Goal: Contribute content: Contribute content

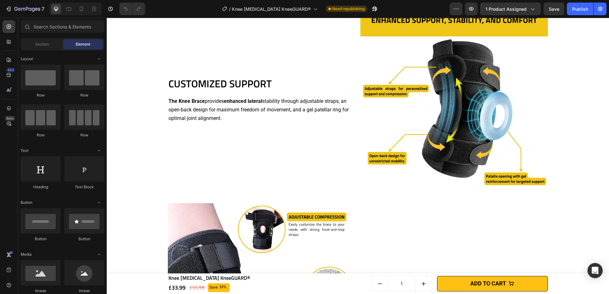
scroll to position [539, 0]
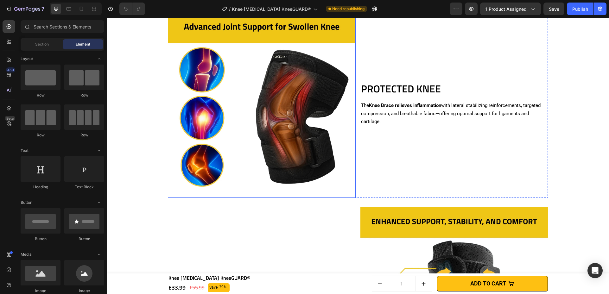
click at [312, 85] on img at bounding box center [262, 104] width 188 height 188
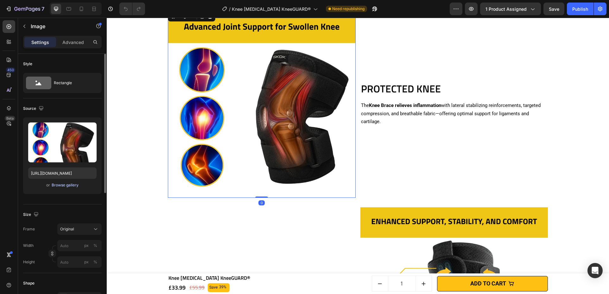
click at [74, 185] on div "Browse gallery" at bounding box center [65, 186] width 27 height 6
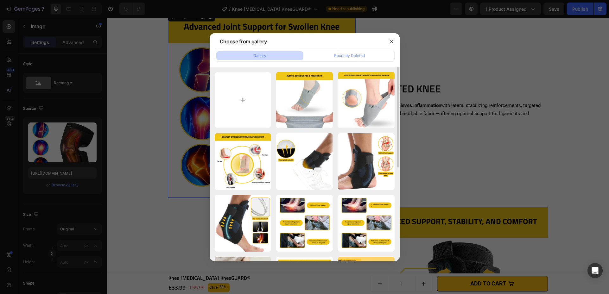
click at [229, 102] on input "file" at bounding box center [243, 100] width 57 height 57
type input "C:\fakepath\Knee [MEDICAL_DATA] KneeGUARD®.png"
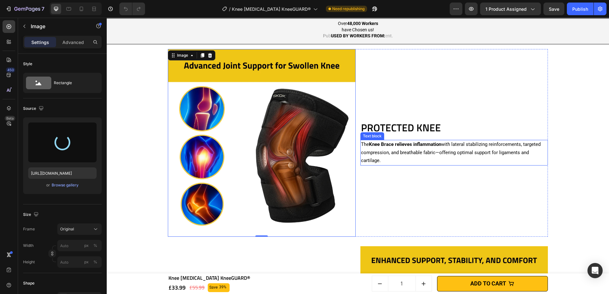
scroll to position [454, 0]
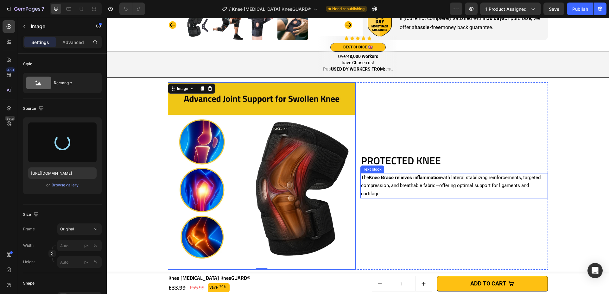
type input "[URL][DOMAIN_NAME]"
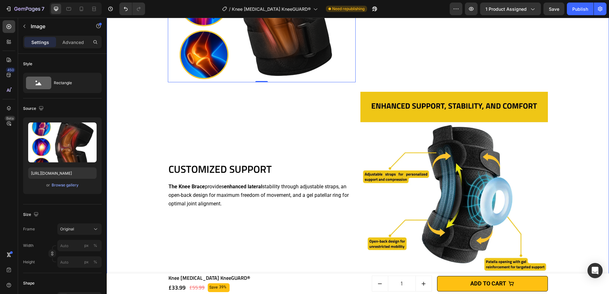
scroll to position [693, 0]
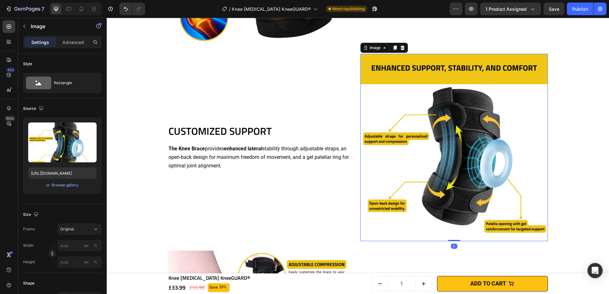
drag, startPoint x: 473, startPoint y: 105, endPoint x: 457, endPoint y: 107, distance: 15.7
click at [473, 105] on img at bounding box center [455, 148] width 188 height 188
click at [71, 187] on div "Browse gallery" at bounding box center [65, 186] width 27 height 6
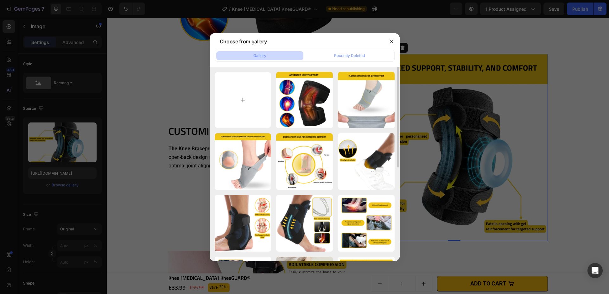
click at [253, 105] on input "file" at bounding box center [243, 100] width 57 height 57
type input "C:\fakepath\Knee Orthotic KneeGUARD® (4).png"
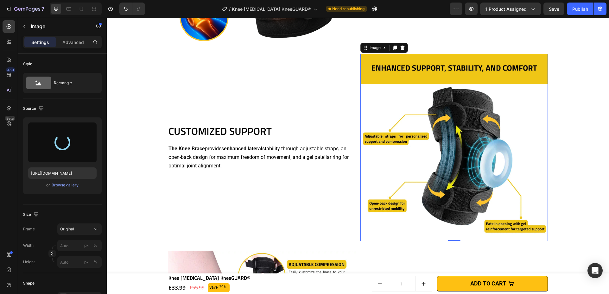
type input "https://cdn.shopify.com/s/files/1/0628/4109/4283/files/gempages_509438091501503…"
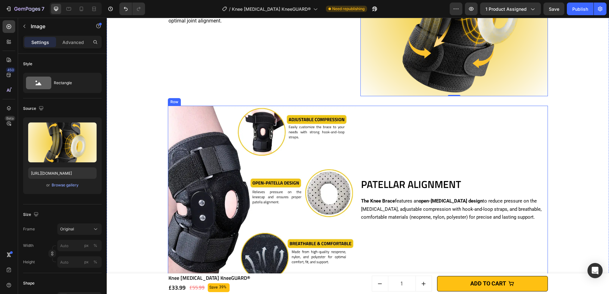
scroll to position [865, 0]
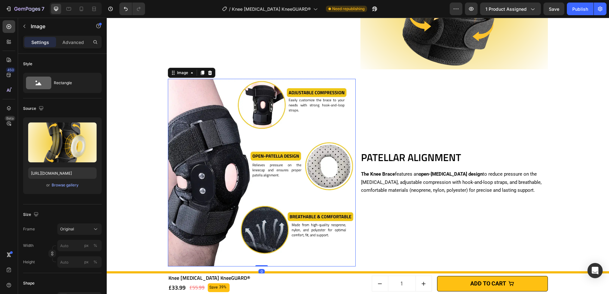
click at [258, 166] on img at bounding box center [262, 173] width 188 height 188
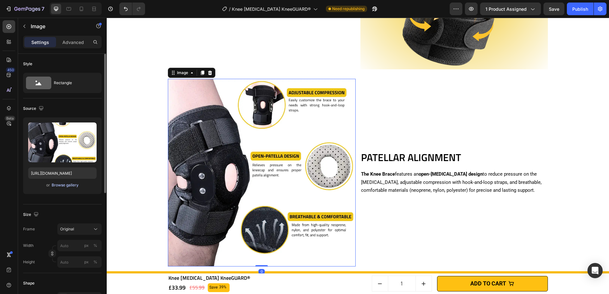
click at [74, 188] on button "Browse gallery" at bounding box center [65, 185] width 28 height 6
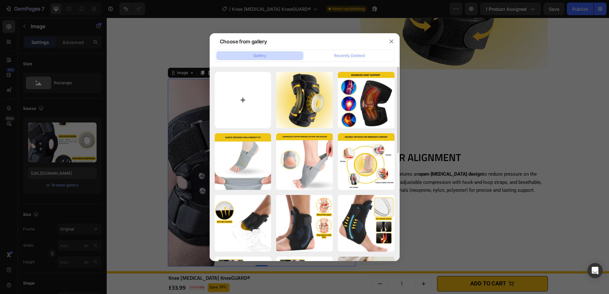
click at [258, 103] on input "file" at bounding box center [243, 100] width 57 height 57
type input "C:\fakepath\Knee Orthotic KneeGUARD® (3).png"
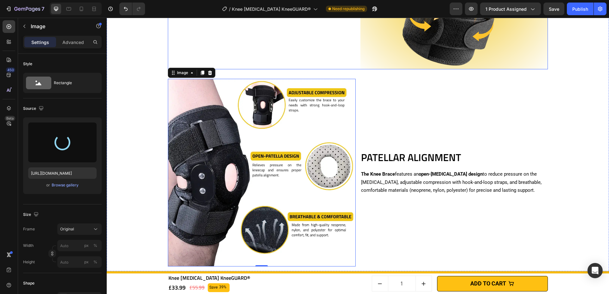
type input "https://cdn.shopify.com/s/files/1/0628/4109/4283/files/gempages_509438091501503…"
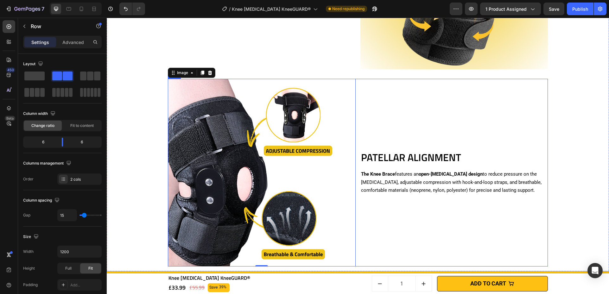
click at [471, 107] on div "PATELLAR ALIGNMENT Heading The Knee Brace features an open-patella design to re…" at bounding box center [455, 173] width 188 height 188
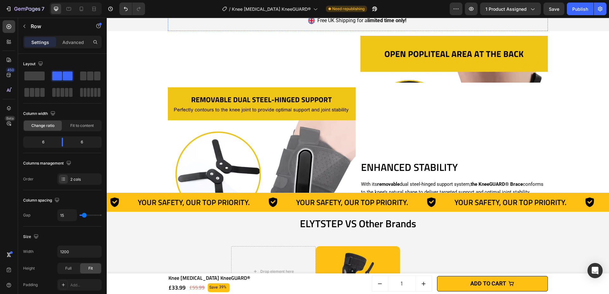
scroll to position [1224, 0]
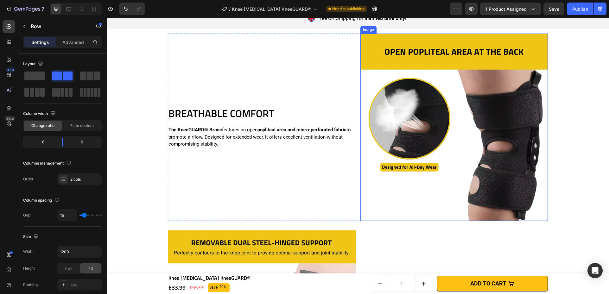
click at [471, 104] on img at bounding box center [455, 128] width 188 height 188
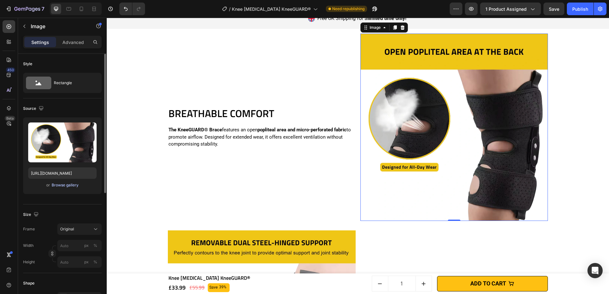
click at [72, 186] on div "Browse gallery" at bounding box center [65, 186] width 27 height 6
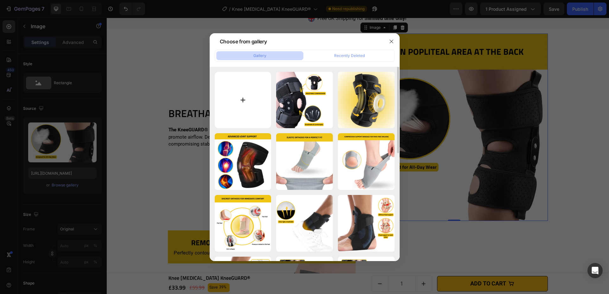
click at [244, 93] on input "file" at bounding box center [243, 100] width 57 height 57
type input "C:\fakepath\Knee Orthotic KneeGUARD® (6).png"
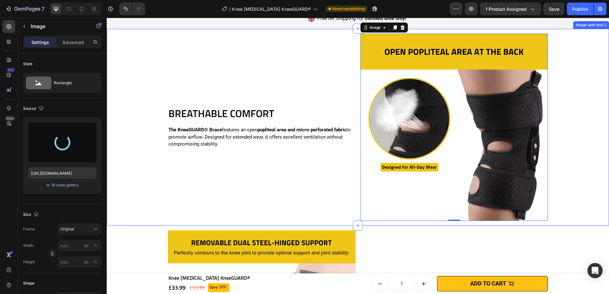
type input "[URL][DOMAIN_NAME]"
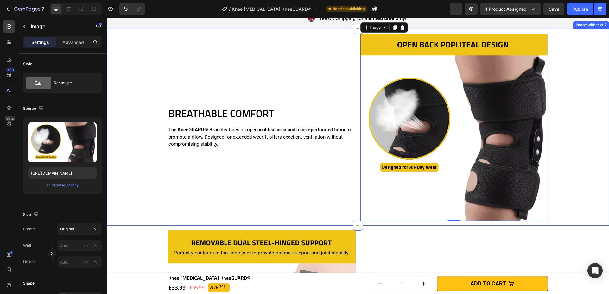
drag, startPoint x: 563, startPoint y: 93, endPoint x: 569, endPoint y: 95, distance: 6.2
click at [563, 93] on div "BREATHABLE COMFORT Heading The KneeGUARD® Brace features an open popliteal area…" at bounding box center [358, 127] width 496 height 197
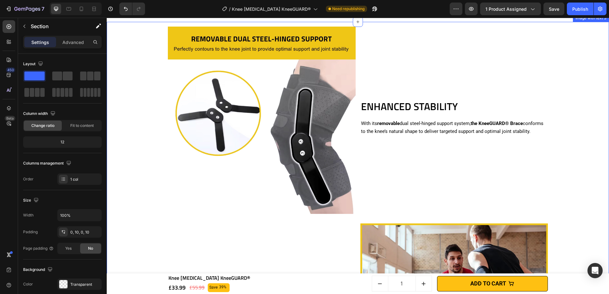
scroll to position [1460, 0]
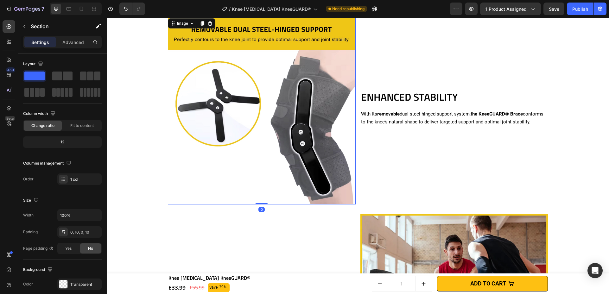
drag, startPoint x: 337, startPoint y: 104, endPoint x: 338, endPoint y: 107, distance: 3.2
click at [337, 105] on img at bounding box center [262, 111] width 188 height 188
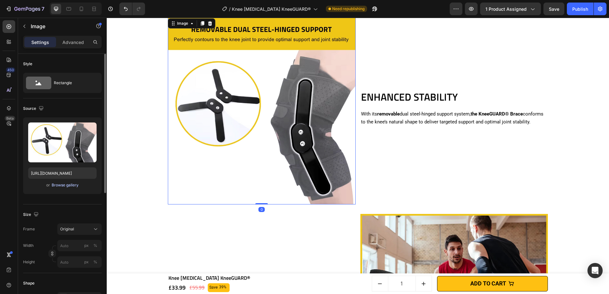
click at [63, 186] on div "Browse gallery" at bounding box center [65, 186] width 27 height 6
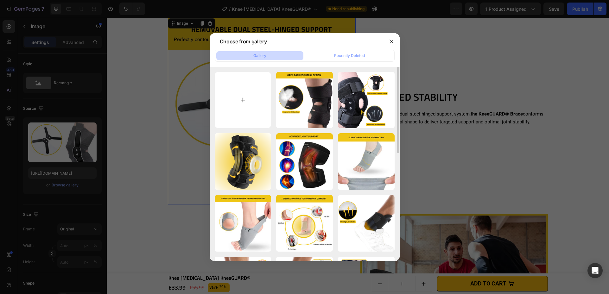
click at [250, 99] on input "file" at bounding box center [243, 100] width 57 height 57
type input "C:\fakepath\Knee Orthotic KneeGUARD® (5).png"
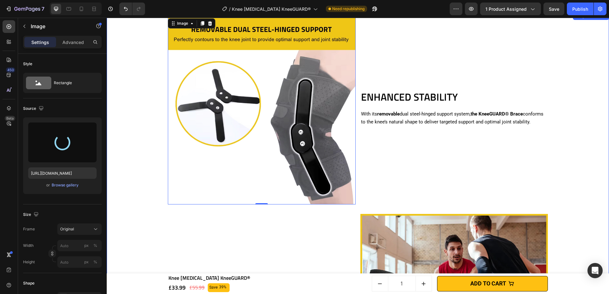
type input "https://cdn.shopify.com/s/files/1/0628/4109/4283/files/gempages_509438091501503…"
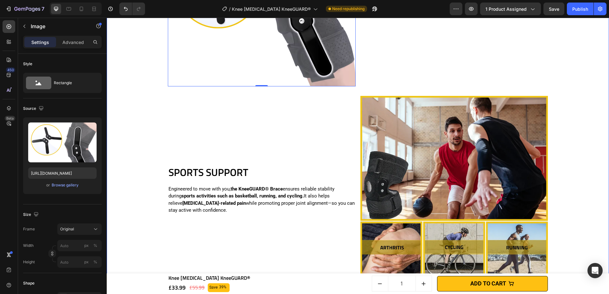
scroll to position [1633, 0]
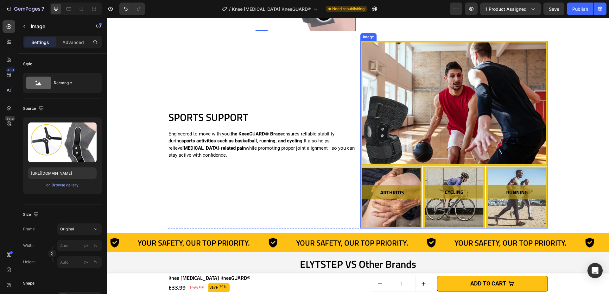
click at [441, 150] on img at bounding box center [455, 135] width 188 height 188
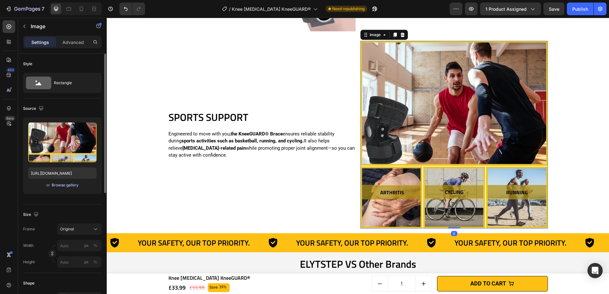
click at [70, 186] on div "Browse gallery" at bounding box center [65, 186] width 27 height 6
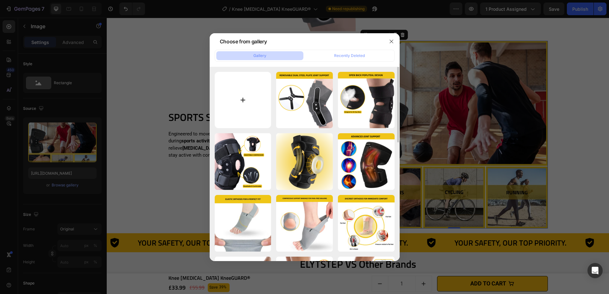
click at [241, 108] on input "file" at bounding box center [243, 100] width 57 height 57
type input "C:\fakepath\Knee Orthotic KneeGUARD® (2).png"
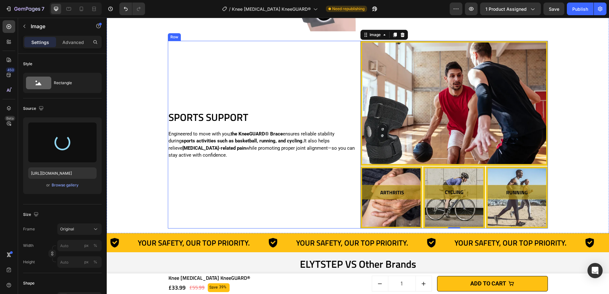
type input "https://cdn.shopify.com/s/files/1/0628/4109/4283/files/gempages_509438091501503…"
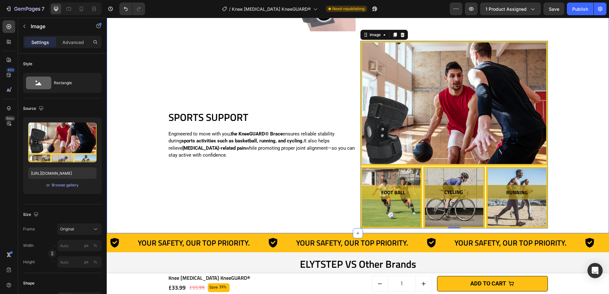
click at [587, 83] on div "ENHANCED STABILITY Heading With its removable dual steel-hinged support system,…" at bounding box center [358, 36] width 496 height 395
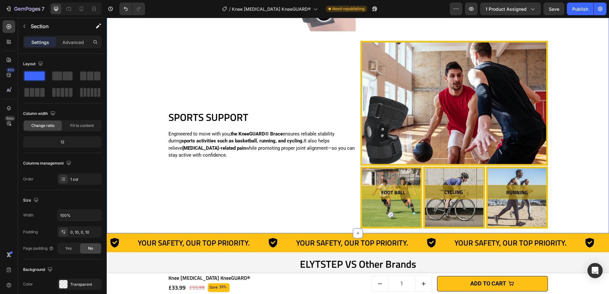
click at [567, 90] on div "ENHANCED STABILITY Heading With its removable dual steel-hinged support system,…" at bounding box center [358, 36] width 496 height 395
click at [157, 185] on div "ENHANCED STABILITY Heading With its removable dual steel-hinged support system,…" at bounding box center [358, 36] width 496 height 395
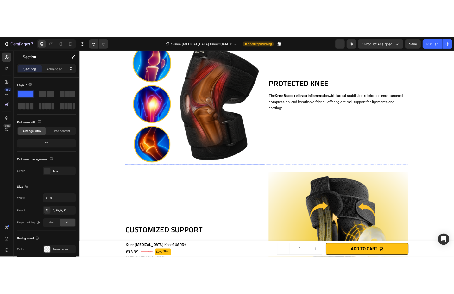
scroll to position [501, 0]
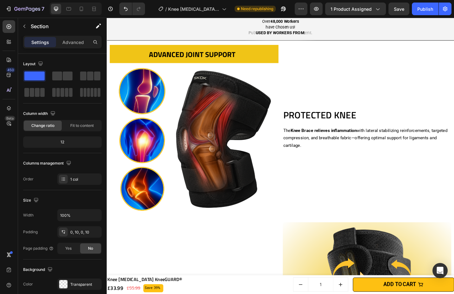
click at [353, 124] on h2 "PROTECTED KNEE" at bounding box center [391, 124] width 185 height 15
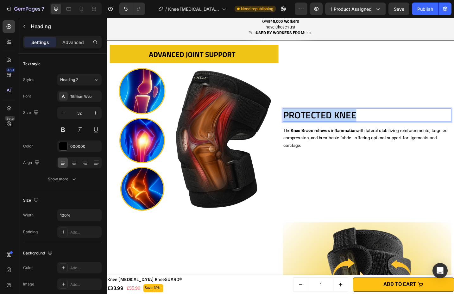
click at [353, 124] on p "PROTECTED KNEE" at bounding box center [391, 124] width 183 height 13
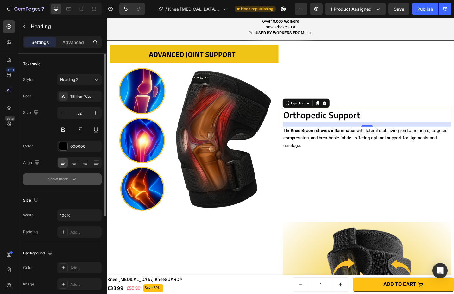
click at [77, 179] on button "Show more" at bounding box center [62, 179] width 79 height 11
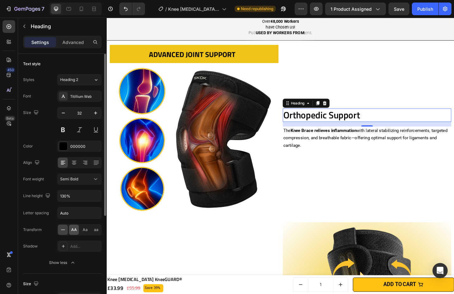
click at [74, 233] on div "AA" at bounding box center [74, 230] width 10 height 10
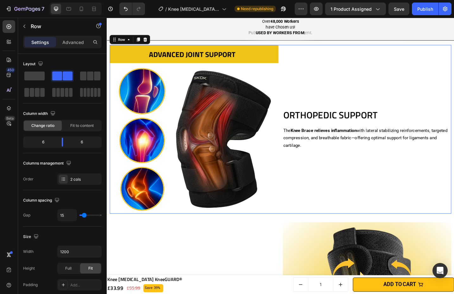
click at [387, 194] on div "Orthopedic Support Heading The Knee Brace relieves inflammation with lateral st…" at bounding box center [391, 140] width 185 height 185
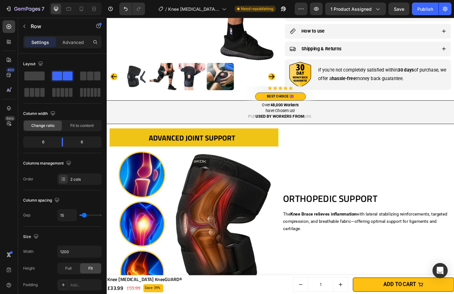
scroll to position [428, 0]
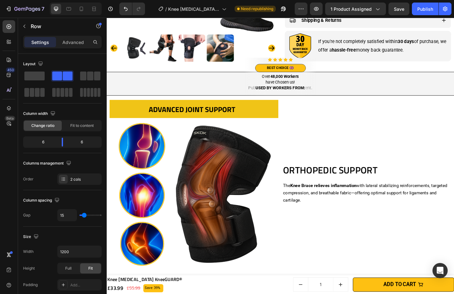
click at [362, 204] on strong "Knee Brace relieves inflammation" at bounding box center [344, 202] width 72 height 6
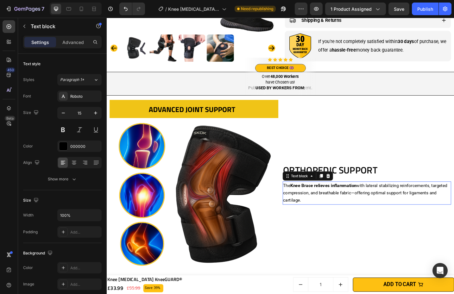
click at [362, 204] on strong "Knee Brace relieves inflammation" at bounding box center [344, 202] width 72 height 6
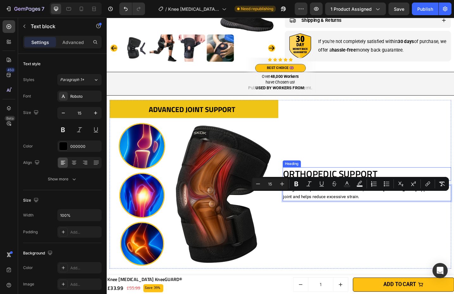
scroll to position [432, 0]
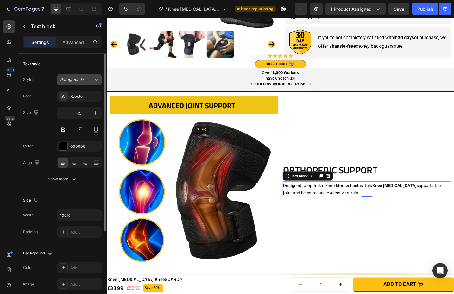
click at [86, 77] on div "Paragraph 1*" at bounding box center [76, 80] width 33 height 6
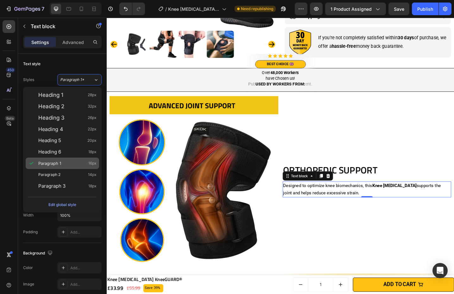
drag, startPoint x: 72, startPoint y: 173, endPoint x: 76, endPoint y: 162, distance: 12.4
click at [72, 173] on div "Paragraph 2 14px" at bounding box center [67, 175] width 58 height 6
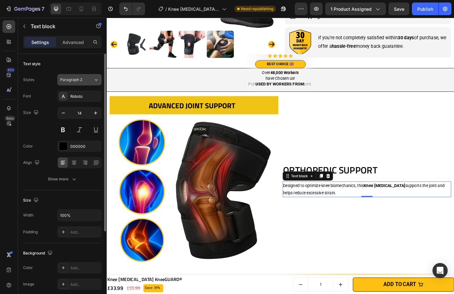
click at [88, 79] on div "Paragraph 2" at bounding box center [76, 80] width 33 height 6
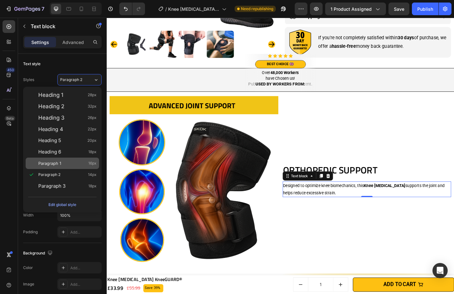
drag, startPoint x: 29, startPoint y: 157, endPoint x: 79, endPoint y: 164, distance: 50.4
click at [79, 164] on div "Paragraph 1 16px" at bounding box center [67, 163] width 58 height 6
type input "16"
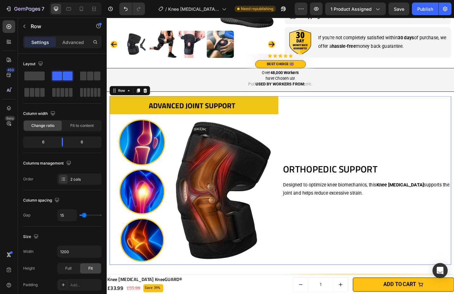
click at [379, 142] on div "Orthopedic Support Heading Designed to optimize knee biomechanics, this Knee Or…" at bounding box center [391, 196] width 185 height 185
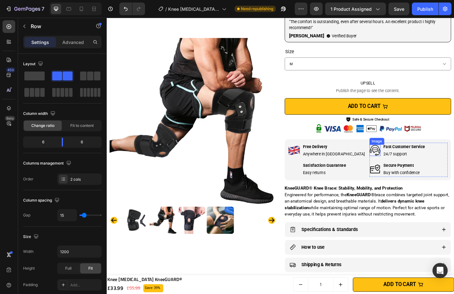
scroll to position [0, 0]
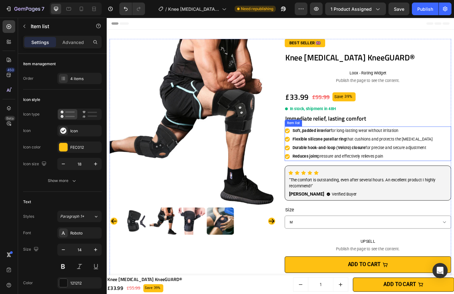
click at [457, 146] on div "Soft, padded interior for long-lasting wear without irritation Flexible silicon…" at bounding box center [393, 156] width 182 height 38
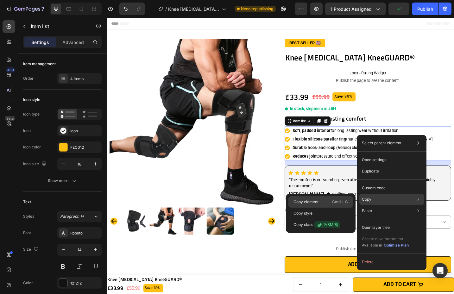
click at [334, 201] on p "Cmd + C" at bounding box center [340, 202] width 16 height 6
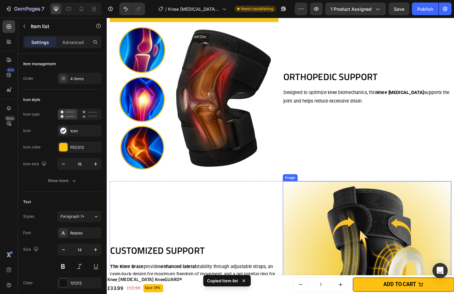
scroll to position [547, 0]
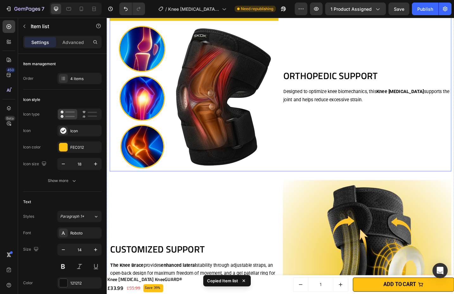
click at [355, 125] on div "Orthopedic Support Heading Designed to optimize knee biomechanics, this Knee Or…" at bounding box center [391, 93] width 185 height 185
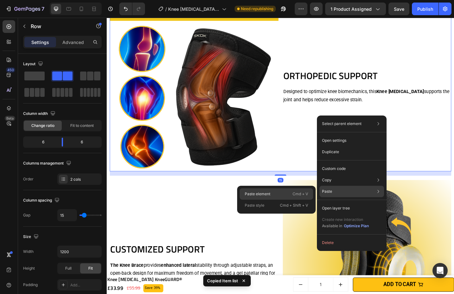
drag, startPoint x: 300, startPoint y: 193, endPoint x: 160, endPoint y: 185, distance: 139.6
click at [300, 193] on p "Cmd + V" at bounding box center [301, 194] width 16 height 6
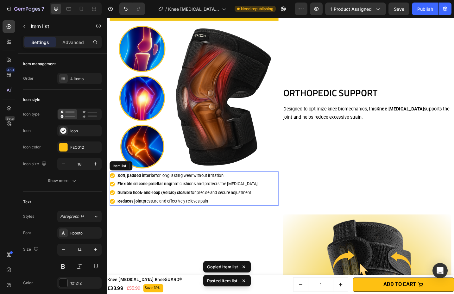
scroll to position [566, 0]
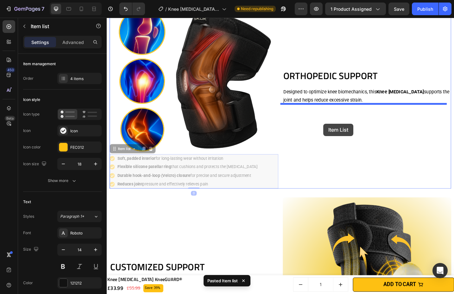
drag, startPoint x: 274, startPoint y: 177, endPoint x: 344, endPoint y: 134, distance: 82.4
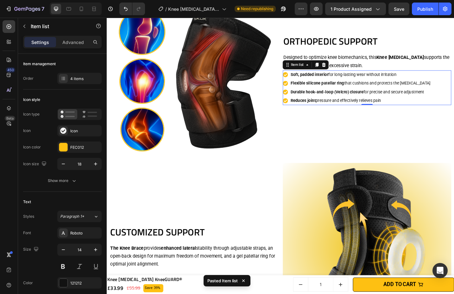
scroll to position [528, 0]
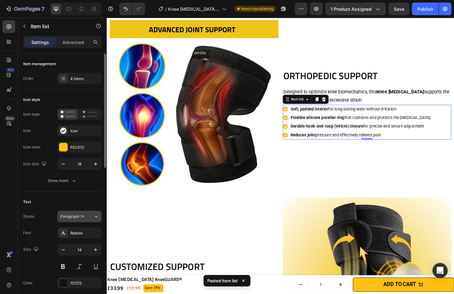
click at [88, 217] on div "Paragraph 1*" at bounding box center [76, 217] width 33 height 6
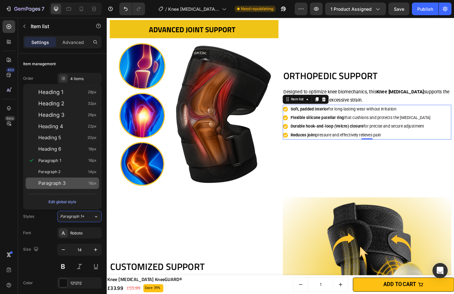
drag, startPoint x: 73, startPoint y: 169, endPoint x: 83, endPoint y: 183, distance: 17.5
click at [73, 169] on div "Paragraph 2 14px" at bounding box center [67, 172] width 58 height 6
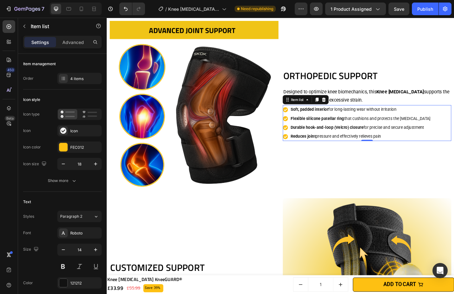
drag, startPoint x: 96, startPoint y: 216, endPoint x: 89, endPoint y: 208, distance: 10.6
click at [95, 216] on icon at bounding box center [95, 217] width 5 height 6
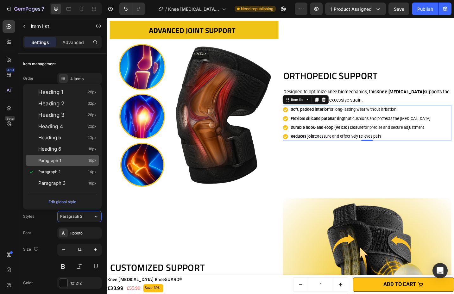
click at [64, 162] on div "Paragraph 1 16px" at bounding box center [67, 161] width 58 height 6
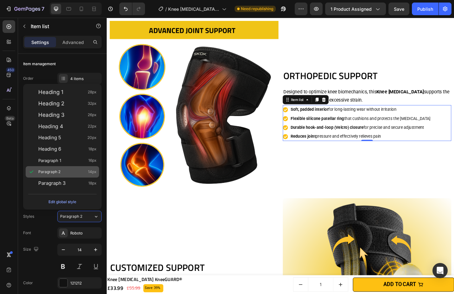
type input "16"
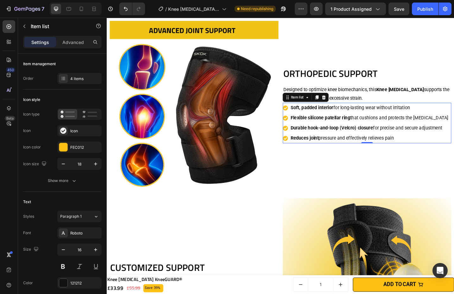
scroll to position [525, 0]
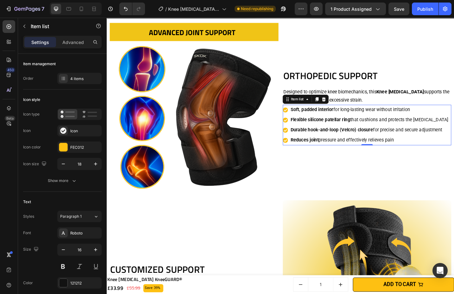
click at [413, 118] on p "Soft, padded interior for long-lasting wear without irritation" at bounding box center [394, 118] width 173 height 9
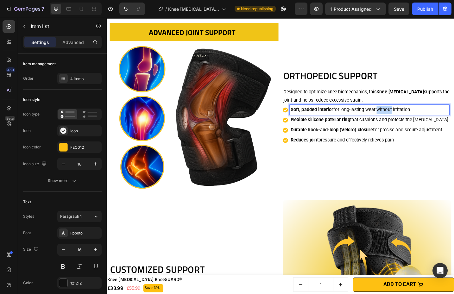
click at [413, 118] on p "Soft, padded interior for long-lasting wear without irritation" at bounding box center [394, 118] width 173 height 9
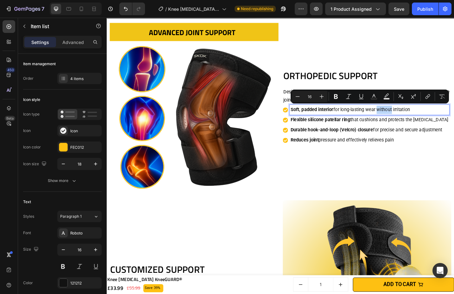
click at [381, 119] on p "Soft, padded interior for long-lasting wear without irritation" at bounding box center [394, 118] width 173 height 9
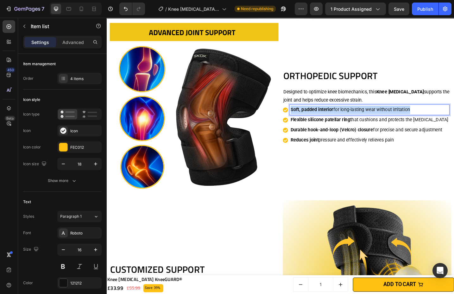
click at [381, 119] on p "Soft, padded interior for long-lasting wear without irritation" at bounding box center [394, 118] width 173 height 9
click at [433, 127] on p "Flexible silicone patellar ring that cushions and protects the kneecap" at bounding box center [394, 129] width 173 height 9
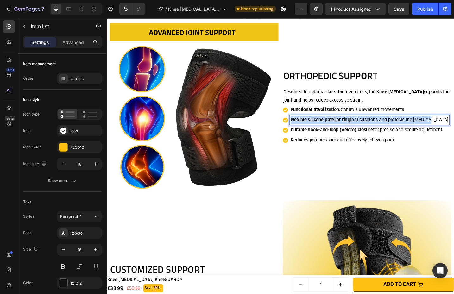
click at [433, 127] on p "Flexible silicone patellar ring that cushions and protects the kneecap" at bounding box center [394, 129] width 173 height 9
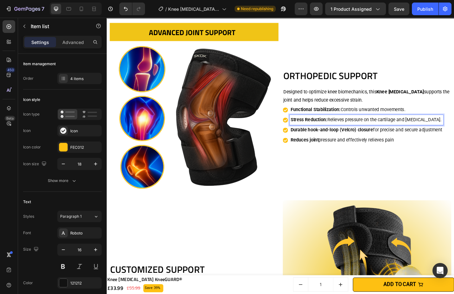
click at [382, 139] on strong "Durable hook-and-loop (Velcro) closure" at bounding box center [353, 141] width 90 height 6
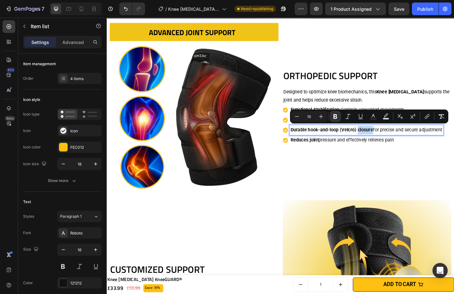
click at [382, 139] on strong "Durable hook-and-loop (Velcro) closure" at bounding box center [353, 141] width 90 height 6
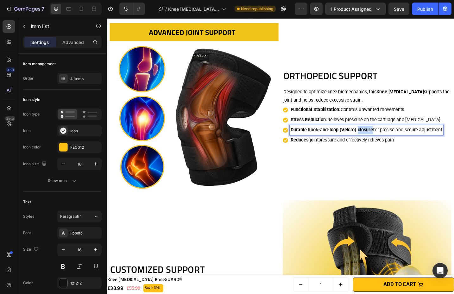
click at [382, 139] on strong "Durable hook-and-loop (Velcro) closure" at bounding box center [353, 141] width 90 height 6
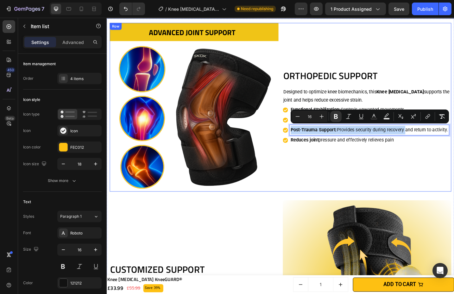
scroll to position [520, 0]
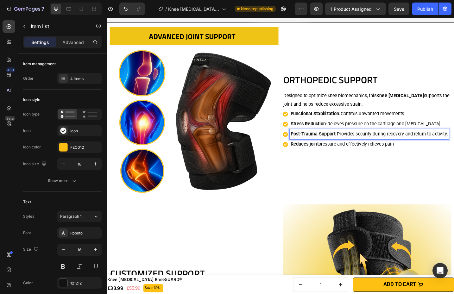
click at [471, 119] on p "Functional Stabilization: Controls unwanted movements." at bounding box center [394, 123] width 172 height 9
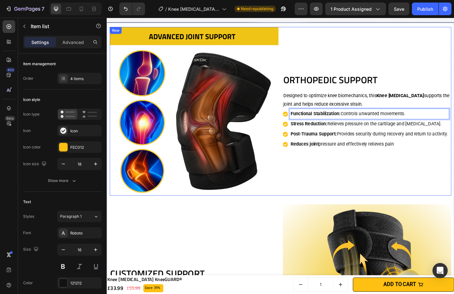
click at [293, 133] on div "Orthopedic Support Heading Designed to optimize knee biomechanics, this Knee Or…" at bounding box center [297, 120] width 374 height 185
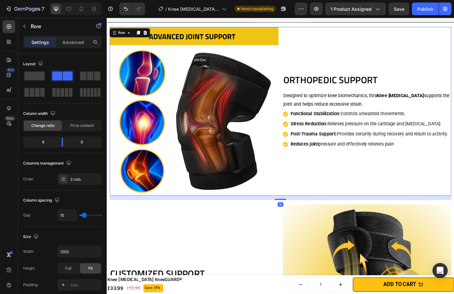
click at [297, 133] on div "Orthopedic Support Heading Designed to optimize knee biomechanics, this Knee Or…" at bounding box center [297, 120] width 374 height 185
click at [299, 132] on div "Stress Reduction: Relieves pressure on the cartilage and kneecap." at bounding box center [390, 134] width 182 height 11
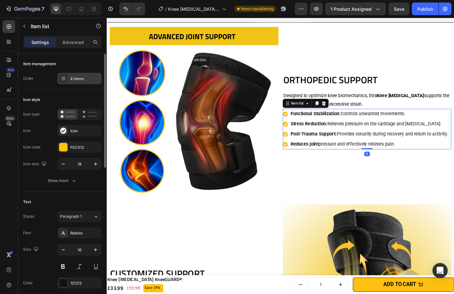
click at [62, 77] on icon at bounding box center [63, 78] width 5 height 5
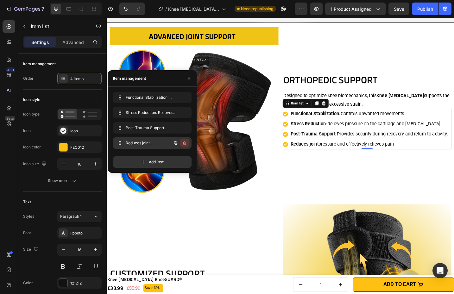
click at [182, 144] on icon "button" at bounding box center [184, 143] width 5 height 5
click at [183, 144] on div "Delete" at bounding box center [181, 143] width 12 height 6
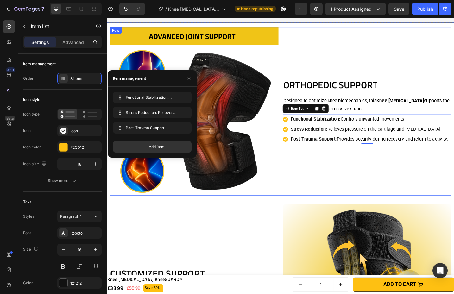
click at [379, 190] on div "Orthopedic Support Heading Designed to optimize knee biomechanics, this Knee Or…" at bounding box center [391, 120] width 185 height 185
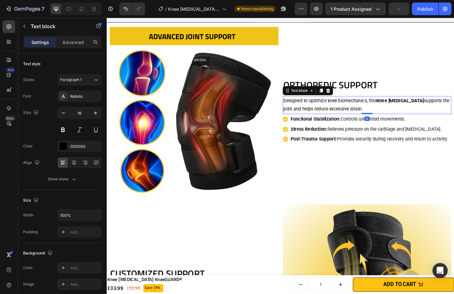
click at [415, 106] on strong "Knee [MEDICAL_DATA]" at bounding box center [428, 109] width 52 height 6
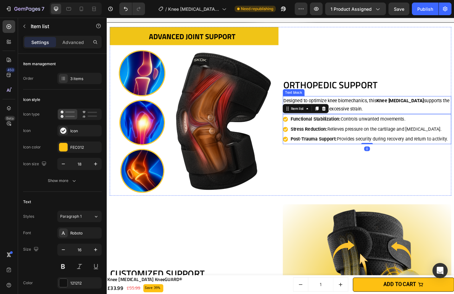
click at [390, 111] on p "Designed to optimize knee biomechanics, this Knee Orthotic supports the joint a…" at bounding box center [391, 113] width 183 height 18
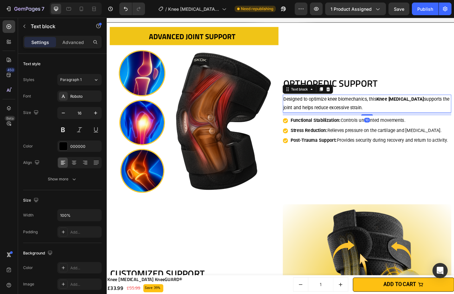
drag, startPoint x: 389, startPoint y: 116, endPoint x: 391, endPoint y: 119, distance: 3.7
click at [391, 119] on div "Orthopedic Support Heading Designed to optimize knee biomechanics, this Knee Or…" at bounding box center [391, 120] width 185 height 185
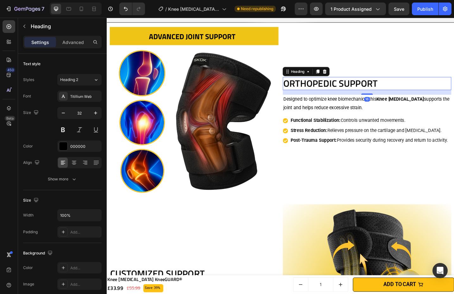
click at [387, 87] on h2 "Orthopedic Support" at bounding box center [391, 90] width 185 height 15
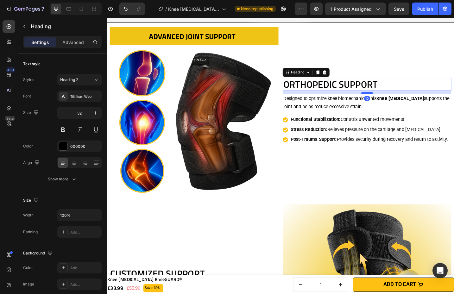
click at [388, 99] on div at bounding box center [391, 100] width 13 height 2
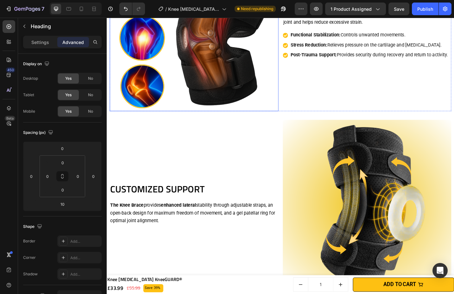
scroll to position [638, 0]
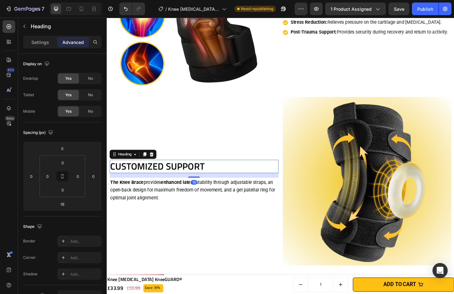
click at [174, 179] on h2 "CUSTOMIZED SUPPORT" at bounding box center [202, 180] width 185 height 15
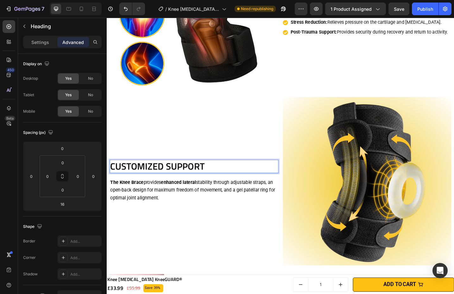
click at [174, 179] on h2 "CUSTOMIZED SUPPORT" at bounding box center [202, 180] width 185 height 15
click at [174, 179] on p "CUSTOMIZED SUPPORT" at bounding box center [202, 180] width 183 height 13
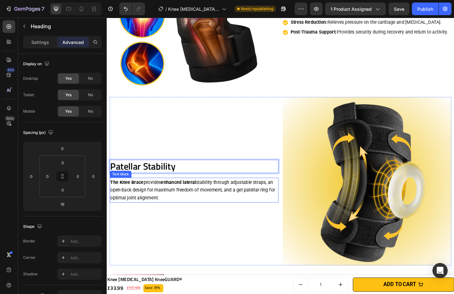
click at [144, 205] on p "The Knee Brace provides enhanced lateral stability through adjustable straps, a…" at bounding box center [202, 207] width 183 height 26
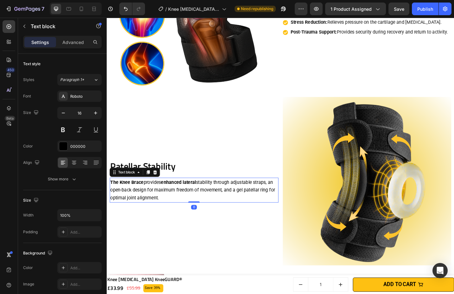
click at [144, 205] on p "The Knee Brace provides enhanced lateral stability through adjustable straps, a…" at bounding box center [202, 207] width 183 height 26
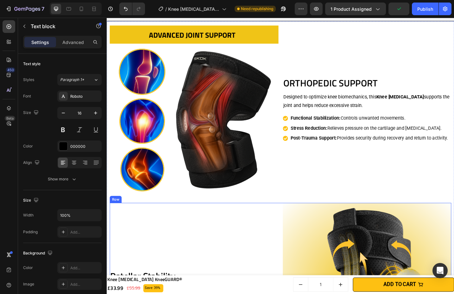
scroll to position [513, 0]
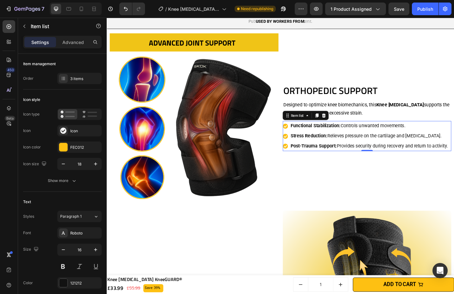
click at [300, 145] on div "Stress Reduction: Relieves pressure on the cartilage and kneecap." at bounding box center [390, 147] width 182 height 11
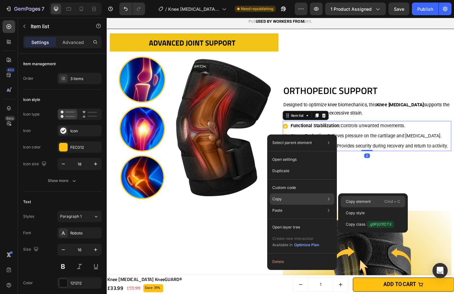
click at [357, 201] on p "Copy element" at bounding box center [358, 202] width 25 height 6
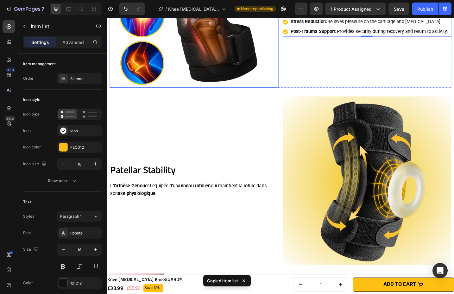
scroll to position [750, 0]
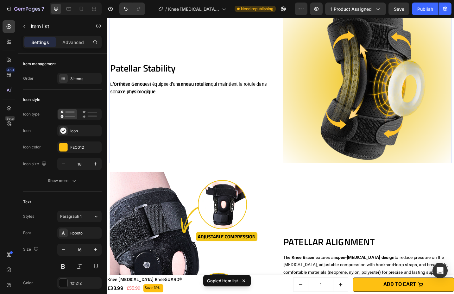
click at [155, 135] on div "Patellar Stability Heading L’ Orthèse Genou est équipée d’un anneau rotulien qu…" at bounding box center [202, 85] width 185 height 185
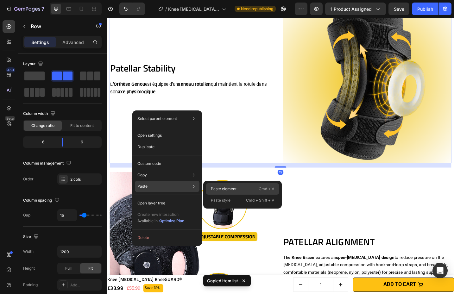
drag, startPoint x: 209, startPoint y: 190, endPoint x: 134, endPoint y: 182, distance: 75.6
click at [209, 190] on div "Paste element Cmd + V" at bounding box center [243, 188] width 74 height 11
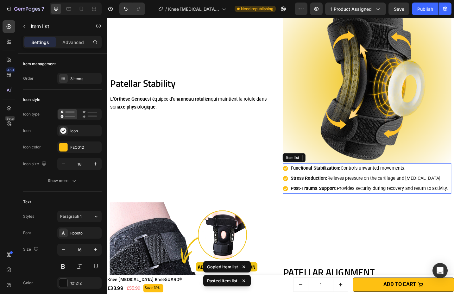
scroll to position [771, 0]
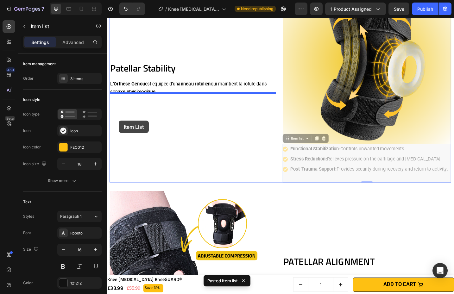
drag, startPoint x: 299, startPoint y: 172, endPoint x: 120, endPoint y: 131, distance: 183.5
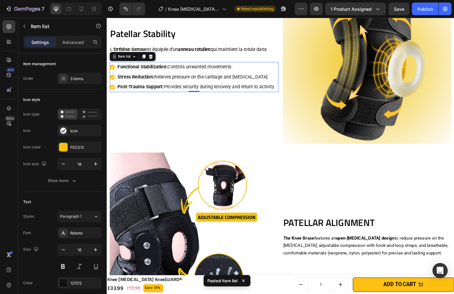
scroll to position [729, 0]
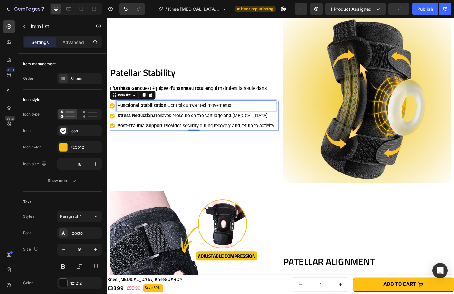
click at [159, 109] on div "Patellar Stability Heading L’ Orthèse Genou est équipée d’un anneau rotulien qu…" at bounding box center [202, 106] width 185 height 185
click at [159, 98] on span "est équipée d’un" at bounding box center [167, 95] width 36 height 6
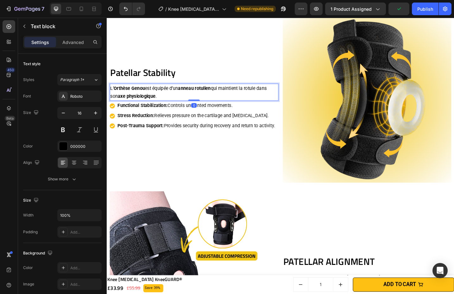
scroll to position [708, 0]
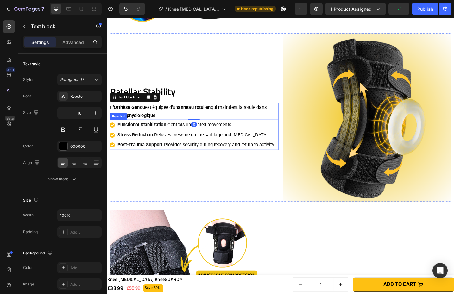
click at [161, 132] on strong "Functional Stabilization:" at bounding box center [146, 135] width 55 height 6
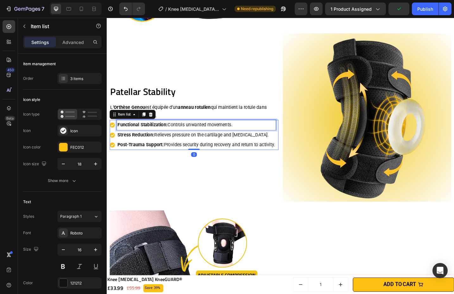
click at [161, 132] on strong "Functional Stabilization:" at bounding box center [146, 135] width 55 height 6
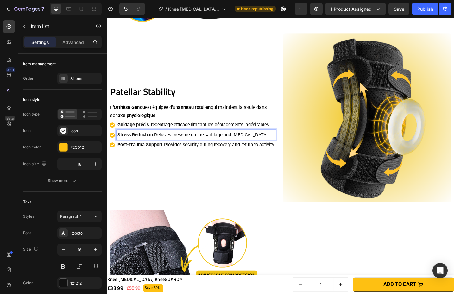
click at [168, 142] on p "Stress Reduction: Relieves pressure on the cartilage and kneecap." at bounding box center [205, 146] width 172 height 9
click at [137, 154] on strong "Post-Trauma Support:" at bounding box center [144, 157] width 51 height 6
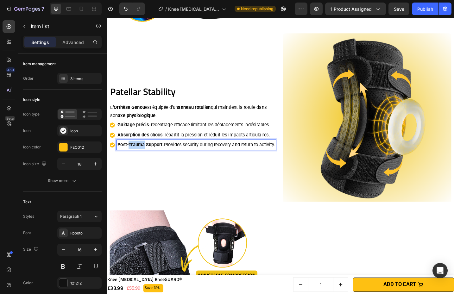
click at [137, 154] on strong "Post-Trauma Support:" at bounding box center [144, 157] width 51 height 6
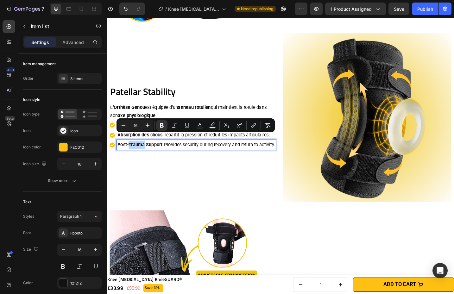
click at [137, 154] on strong "Post-Trauma Support:" at bounding box center [144, 157] width 51 height 6
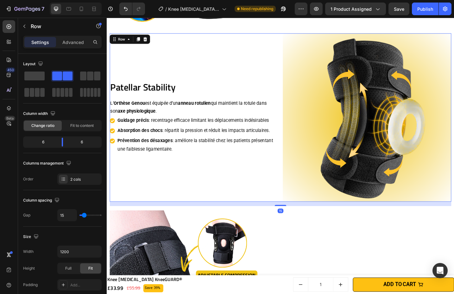
click at [137, 181] on div "Patellar Stability Heading L’ Orthèse Genou est équipée d’un anneau rotulien qu…" at bounding box center [202, 127] width 185 height 185
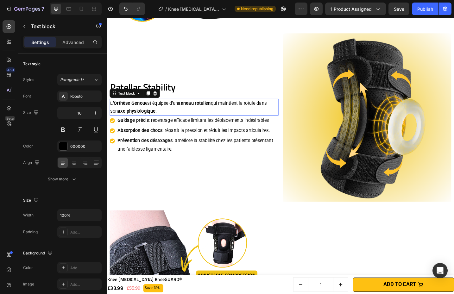
click at [150, 108] on span "est équipée d’un" at bounding box center [167, 111] width 36 height 6
click at [192, 91] on p "Patellar Stability" at bounding box center [202, 93] width 183 height 13
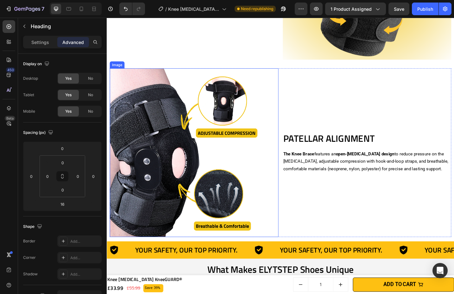
scroll to position [869, 0]
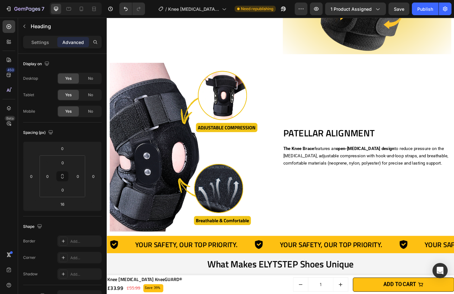
click at [324, 139] on h2 "PATELLAR ALIGNMENT" at bounding box center [391, 144] width 185 height 15
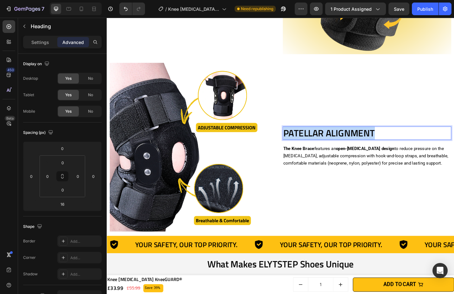
click at [324, 138] on p "PATELLAR ALIGNMENT" at bounding box center [391, 144] width 183 height 13
click at [320, 136] on strong "Adjustable Compression" at bounding box center [353, 143] width 106 height 15
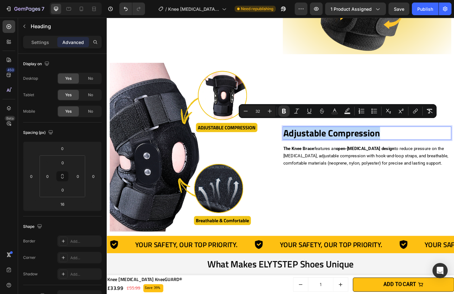
click at [320, 136] on strong "Adjustable Compression" at bounding box center [353, 143] width 106 height 15
click at [32, 44] on p "Settings" at bounding box center [40, 42] width 18 height 7
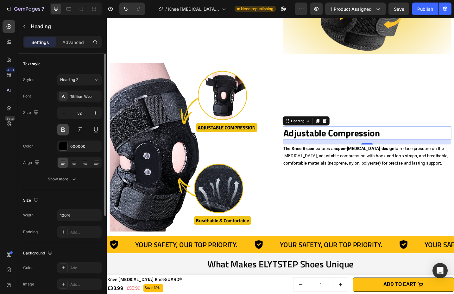
click at [66, 130] on button at bounding box center [62, 129] width 11 height 11
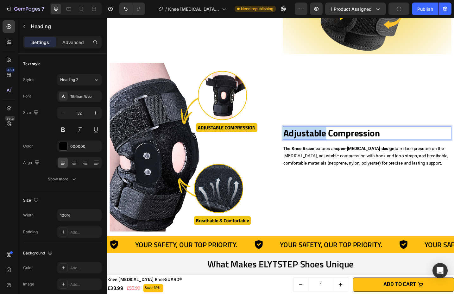
click at [339, 141] on strong "Adjustable Compression" at bounding box center [353, 143] width 106 height 15
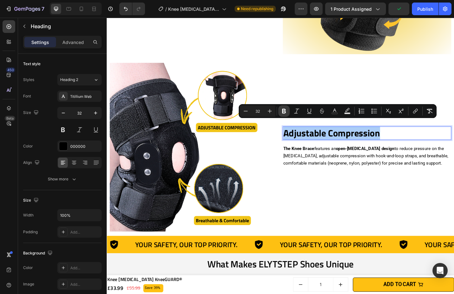
click at [283, 112] on icon "Editor contextual toolbar" at bounding box center [284, 111] width 4 height 5
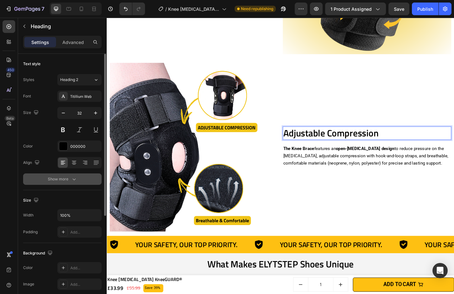
click at [68, 179] on div "Show more" at bounding box center [62, 179] width 29 height 6
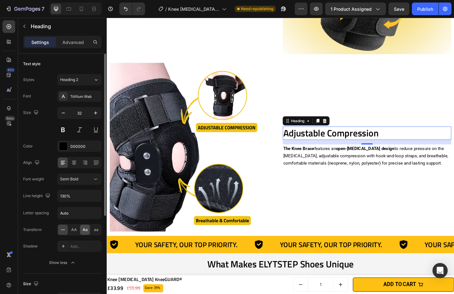
drag, startPoint x: 75, startPoint y: 228, endPoint x: 82, endPoint y: 227, distance: 7.4
click at [75, 228] on span "AA" at bounding box center [74, 230] width 6 height 6
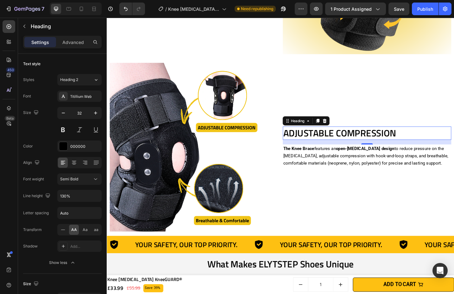
click at [319, 162] on p "The Knee Brace features an open-patella design to reduce pressure on the kneeca…" at bounding box center [391, 169] width 183 height 24
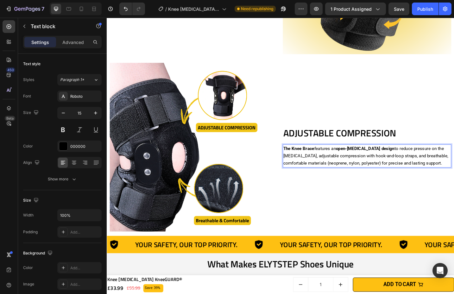
click at [319, 162] on p "The Knee Brace features an open-patella design to reduce pressure on the kneeca…" at bounding box center [391, 169] width 183 height 24
click at [319, 161] on p "The Knee Brace features an open-patella design to reduce pressure on the kneeca…" at bounding box center [391, 169] width 183 height 24
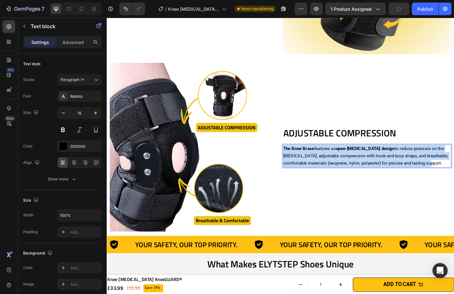
click at [319, 161] on p "The Knee Brace features an open-patella design to reduce pressure on the kneeca…" at bounding box center [391, 169] width 183 height 24
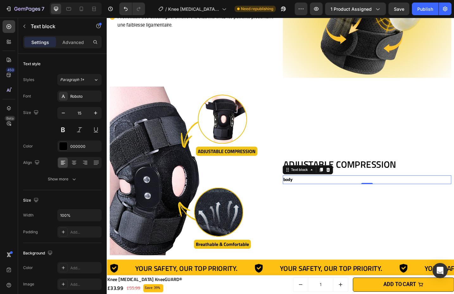
scroll to position [890, 0]
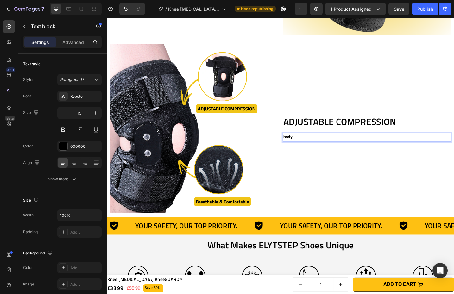
click at [304, 145] on strong "body" at bounding box center [305, 148] width 10 height 6
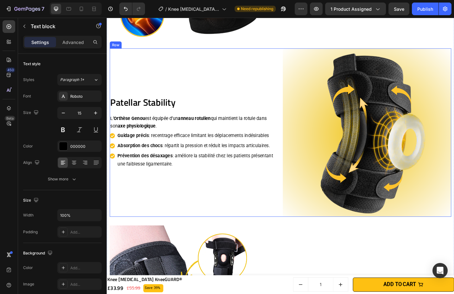
scroll to position [680, 0]
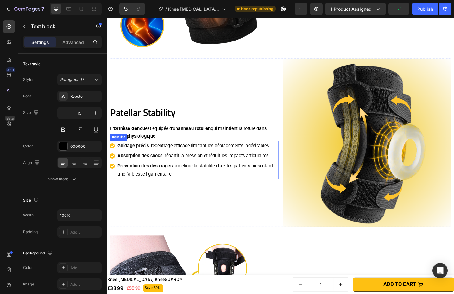
click at [280, 184] on p "Prévention des désaxages : améliore la stabilité chez les patients présentant u…" at bounding box center [206, 185] width 175 height 18
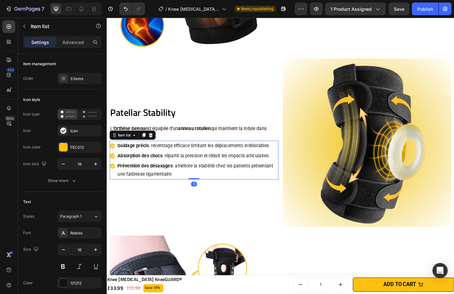
click at [112, 183] on div "Prévention des désaxages : améliore la stabilité chez les patients présentant u…" at bounding box center [202, 185] width 185 height 20
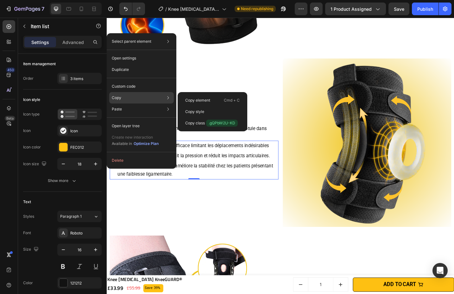
click at [178, 99] on div "Copy element Cmd + C Copy style Copy class .gQPbW2U-KD" at bounding box center [213, 111] width 70 height 39
drag, startPoint x: 190, startPoint y: 101, endPoint x: 91, endPoint y: 91, distance: 99.4
click at [190, 101] on p "Copy element" at bounding box center [197, 101] width 25 height 6
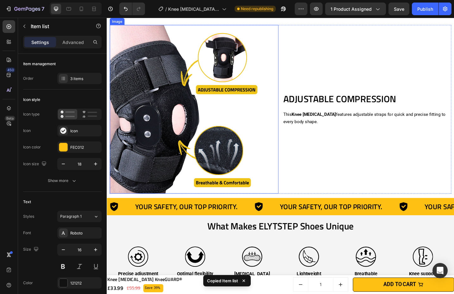
scroll to position [933, 0]
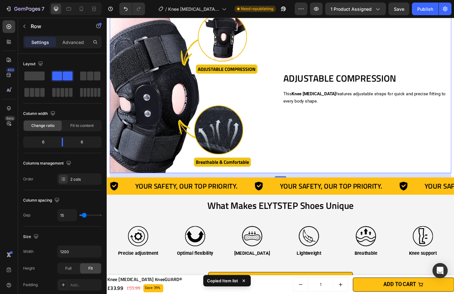
click at [348, 121] on div "Adjustable Compression Heading This Knee Orthotic features adjustable straps fo…" at bounding box center [391, 95] width 185 height 185
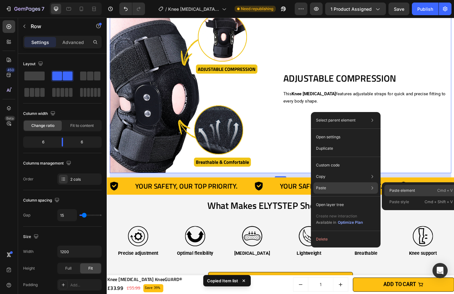
click at [407, 188] on div "Paste element Cmd + V" at bounding box center [422, 190] width 74 height 11
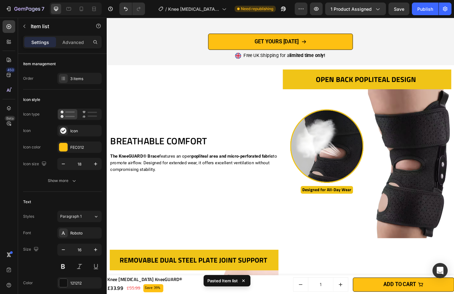
scroll to position [1280, 0]
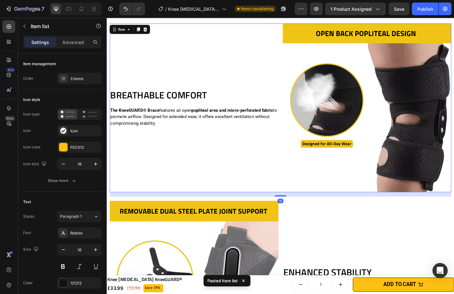
click at [146, 171] on div "BREATHABLE COMFORT Heading The KneeGUARD® Brace features an open popliteal area…" at bounding box center [202, 116] width 185 height 185
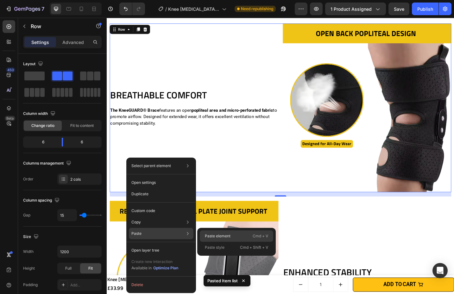
click at [211, 236] on p "Paste element" at bounding box center [218, 237] width 26 height 6
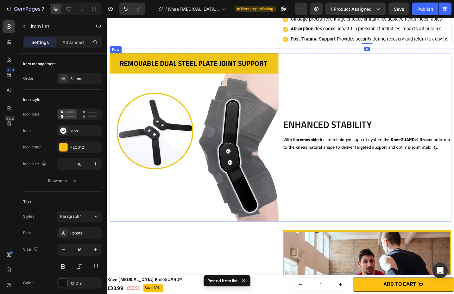
scroll to position [1482, 0]
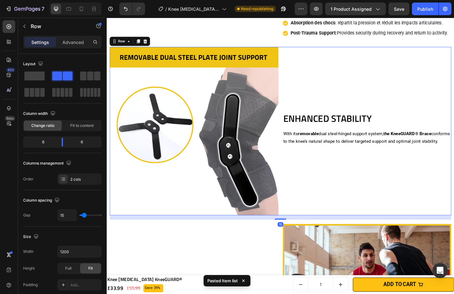
click at [357, 168] on div "ENHANCED STABILITY Heading With its removable dual steel-hinged support system,…" at bounding box center [391, 142] width 185 height 185
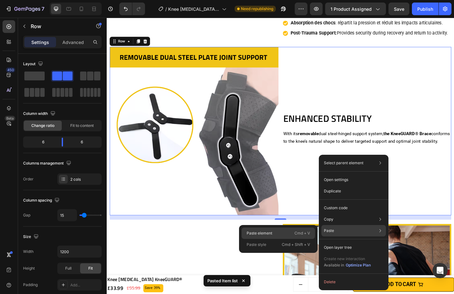
click at [307, 233] on p "Cmd + V" at bounding box center [303, 233] width 16 height 6
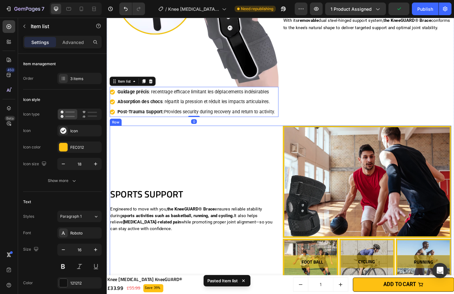
scroll to position [1720, 0]
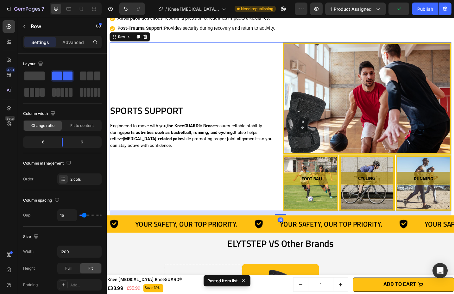
click at [207, 173] on div "SPORTS SUPPORT Heading Engineered to move with you, the KneeGUARD® Brace ensure…" at bounding box center [202, 137] width 185 height 185
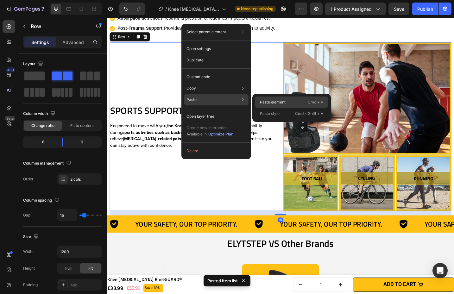
click at [291, 102] on div "Paste element Cmd + V" at bounding box center [292, 102] width 74 height 11
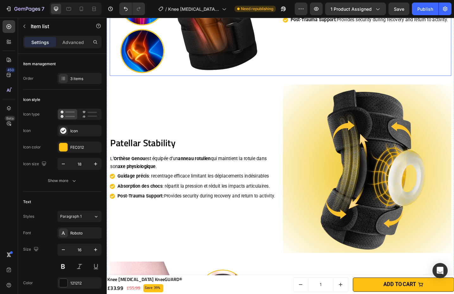
scroll to position [653, 0]
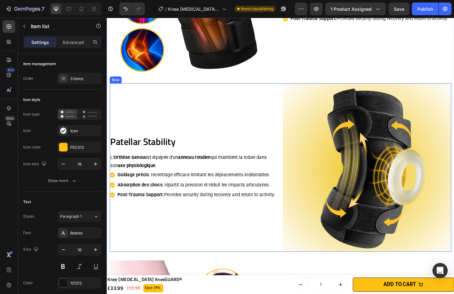
click at [192, 151] on h2 "Patellar Stability" at bounding box center [202, 153] width 185 height 15
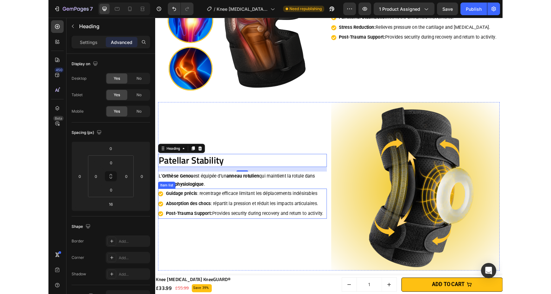
scroll to position [439, 0]
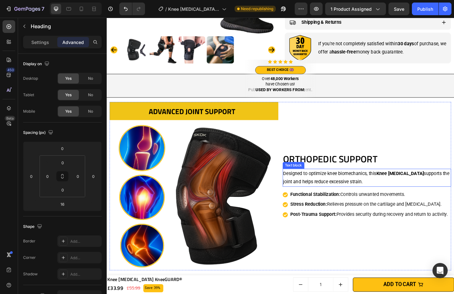
click at [347, 187] on p "Designed to optimize knee biomechanics, this Knee Orthotic supports the joint a…" at bounding box center [391, 193] width 183 height 18
click at [29, 41] on div "Settings" at bounding box center [40, 42] width 32 height 10
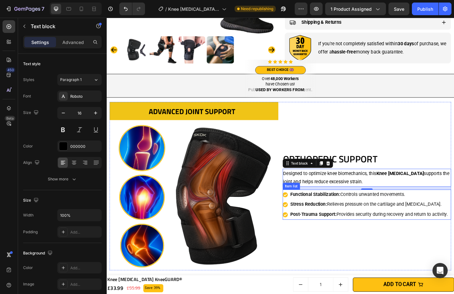
click at [347, 218] on p "Stress Reduction: Relieves pressure on the cartilage and kneecap." at bounding box center [394, 222] width 172 height 9
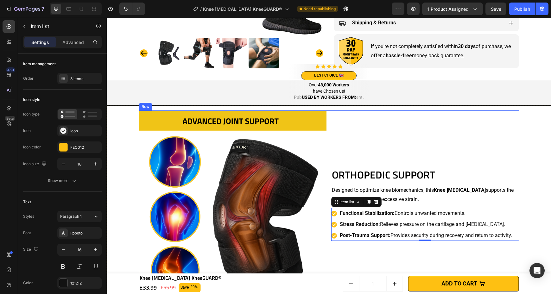
click at [453, 146] on div "Orthopedic Support Heading Designed to optimize knee biomechanics, this Knee Or…" at bounding box center [425, 205] width 188 height 188
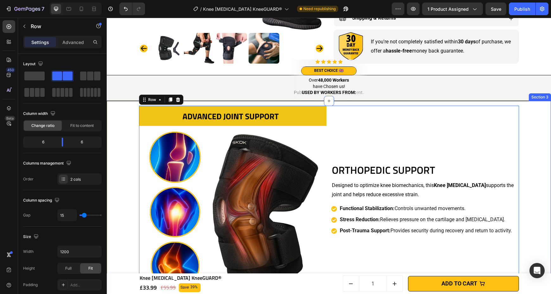
scroll to position [444, 0]
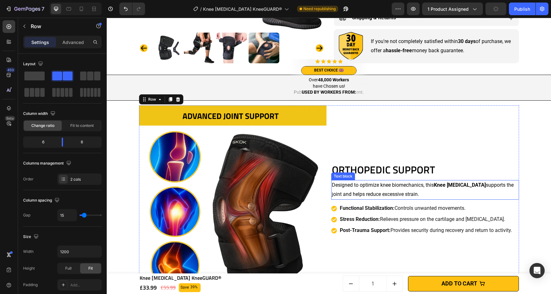
click at [350, 187] on p "Designed to optimize knee biomechanics, this Knee Orthotic supports the joint a…" at bounding box center [425, 190] width 187 height 18
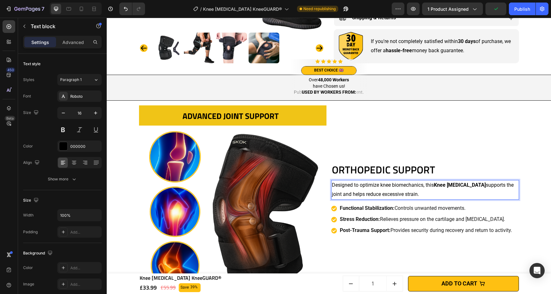
click at [362, 190] on p "Designed to optimize knee biomechanics, this Knee Orthotic supports the joint a…" at bounding box center [425, 190] width 187 height 18
click at [358, 184] on p "Designed to optimize knee biomechanics, this Knee Orthotic supports the joint a…" at bounding box center [425, 190] width 187 height 18
drag, startPoint x: 379, startPoint y: 185, endPoint x: 421, endPoint y: 185, distance: 42.5
click at [421, 185] on p "Designed to optimize knee biomechanics, this Knee Orthotic supports the joint a…" at bounding box center [425, 190] width 187 height 18
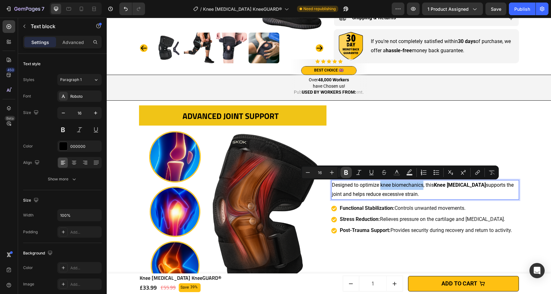
click at [349, 172] on icon "Editor contextual toolbar" at bounding box center [346, 173] width 6 height 6
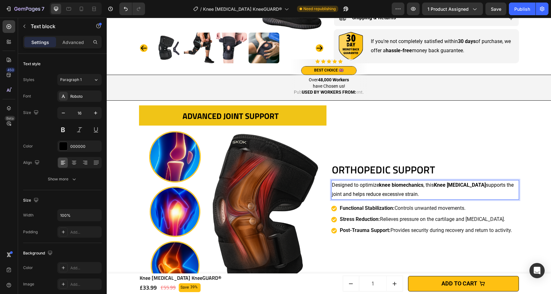
drag, startPoint x: 480, startPoint y: 199, endPoint x: 454, endPoint y: 196, distance: 26.5
click at [480, 199] on p "Designed to optimize knee biomechanics , this Knee Orthotic supports the joint …" at bounding box center [425, 190] width 187 height 18
click at [333, 194] on p "Designed to optimize knee biomechanics , this Knee Orthotic supports the joint …" at bounding box center [425, 190] width 187 height 18
click at [369, 196] on p "Designed to optimize knee biomechanics , this Knee Orthotic supports the joint …" at bounding box center [425, 190] width 187 height 18
drag, startPoint x: 370, startPoint y: 194, endPoint x: 404, endPoint y: 196, distance: 34.2
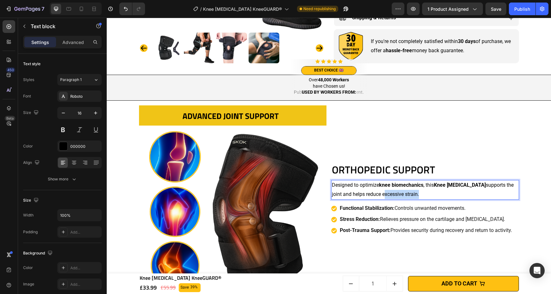
click at [404, 196] on p "Designed to optimize knee biomechanics , this Knee Orthotic supports the joint …" at bounding box center [425, 190] width 187 height 18
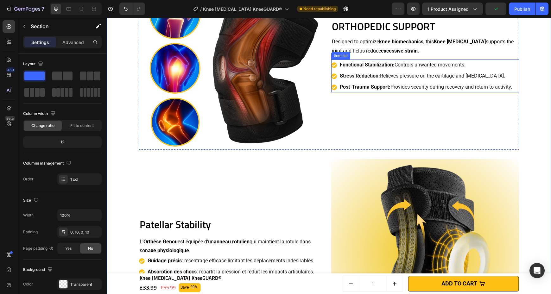
scroll to position [710, 0]
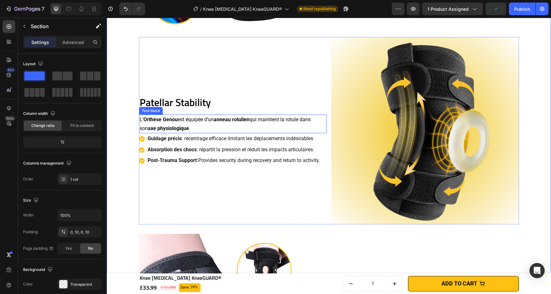
click at [203, 106] on h2 "Patellar Stability" at bounding box center [233, 102] width 188 height 15
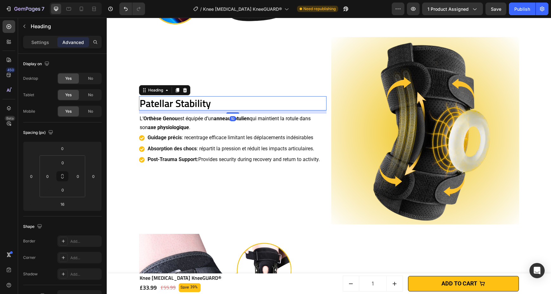
click at [231, 111] on div "10" at bounding box center [233, 111] width 188 height 0
type input "10"
click at [206, 123] on p "L’ Orthèse Genou est équipée d’un anneau rotulien qui maintient la rotule dans …" at bounding box center [233, 122] width 187 height 17
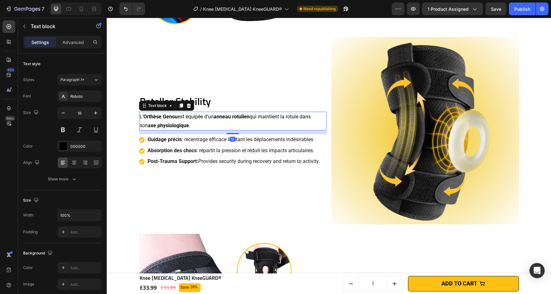
drag, startPoint x: 230, startPoint y: 133, endPoint x: 235, endPoint y: 135, distance: 5.7
click at [235, 135] on div "Patellar Stability Heading L’ Orthèse Genou est équipée d’un anneau rotulien qu…" at bounding box center [233, 131] width 188 height 188
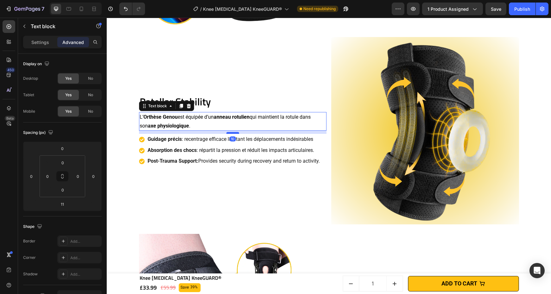
click at [233, 133] on div at bounding box center [233, 133] width 13 height 2
type input "10"
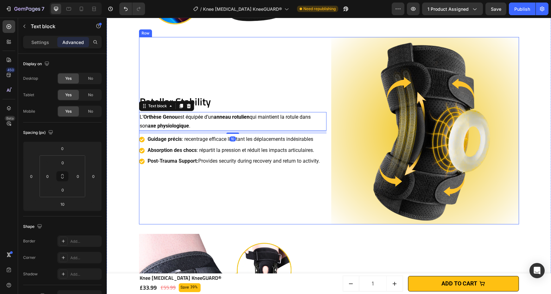
click at [189, 172] on div "Patellar Stability Heading L’ Orthèse Genou est équipée d’un anneau rotulien qu…" at bounding box center [233, 131] width 188 height 188
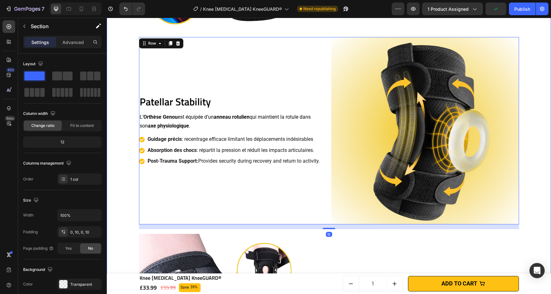
click at [132, 164] on div "Orthopedic Support Heading Designed to optimize knee biomechanics , this Knee O…" at bounding box center [329, 147] width 438 height 625
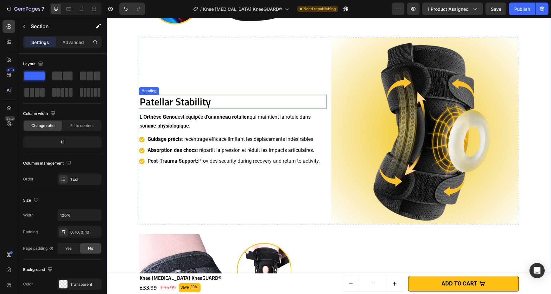
click at [181, 103] on h2 "Patellar Stability" at bounding box center [233, 102] width 188 height 15
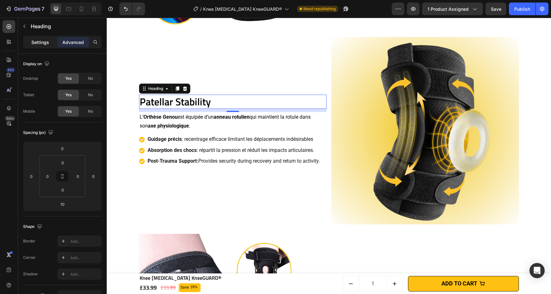
click at [35, 38] on div "Settings" at bounding box center [40, 42] width 32 height 10
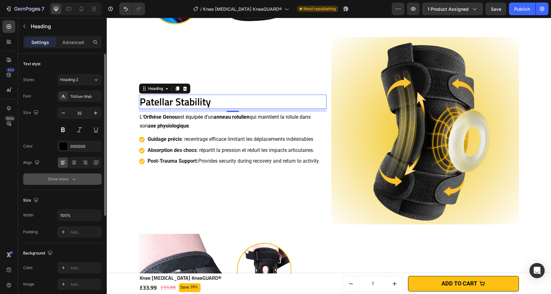
click at [67, 178] on div "Show more" at bounding box center [62, 179] width 29 height 6
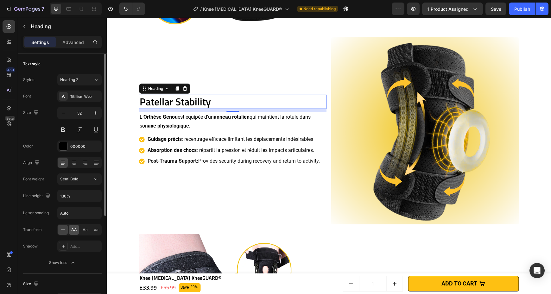
click at [69, 232] on div "AA" at bounding box center [74, 230] width 10 height 10
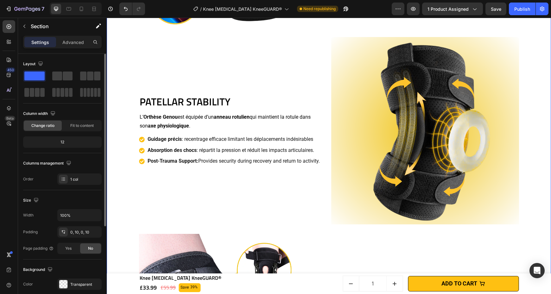
click at [136, 200] on div "Orthopedic Support Heading Designed to optimize knee biomechanics , this Knee O…" at bounding box center [329, 147] width 438 height 625
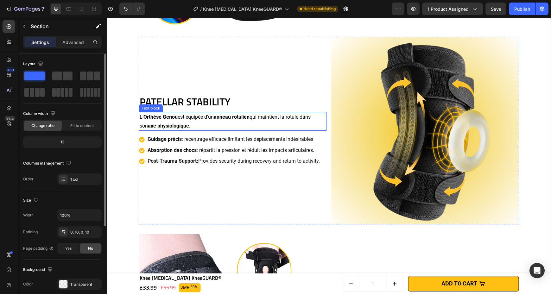
click at [166, 122] on p "L’ Orthèse Genou est équipée d’un anneau rotulien qui maintient la rotule dans …" at bounding box center [233, 121] width 187 height 17
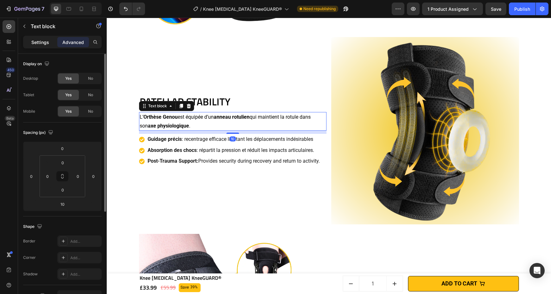
click at [34, 42] on p "Settings" at bounding box center [40, 42] width 18 height 7
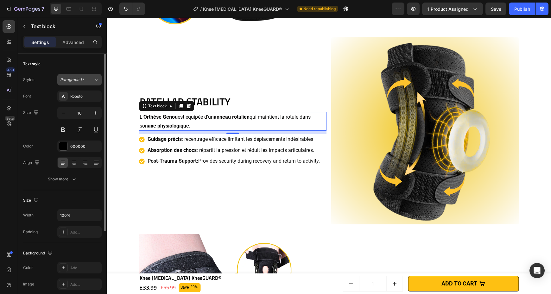
click at [67, 77] on span "Paragraph 1*" at bounding box center [72, 80] width 24 height 6
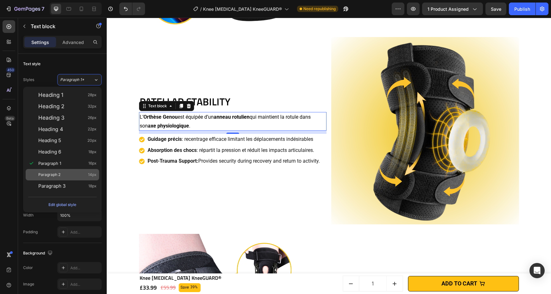
click at [56, 178] on div "Paragraph 2 14px" at bounding box center [63, 174] width 74 height 11
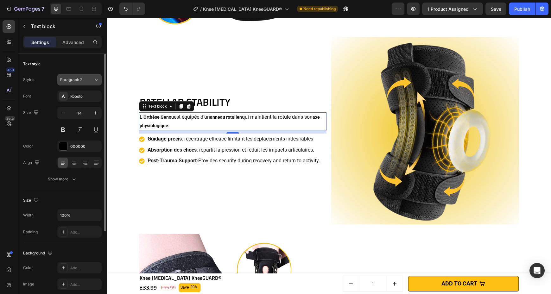
click at [78, 78] on span "Paragraph 2" at bounding box center [71, 80] width 22 height 6
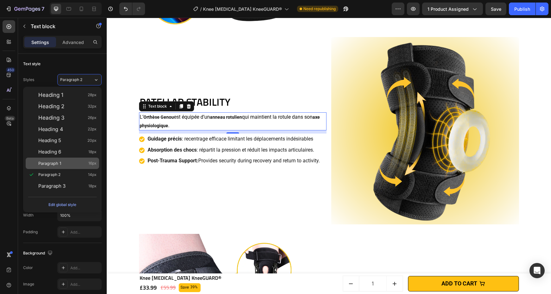
click at [51, 164] on span "Paragraph 1" at bounding box center [49, 163] width 23 height 6
type input "16"
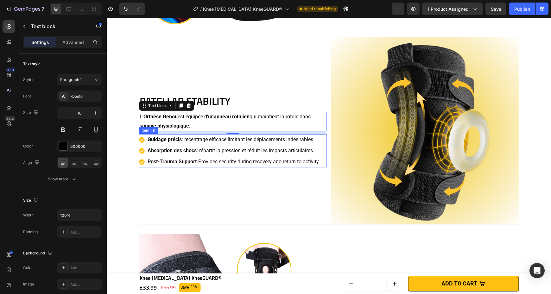
click at [222, 150] on span ": répartit la pression et réduit les impacts articulaires." at bounding box center [256, 151] width 118 height 6
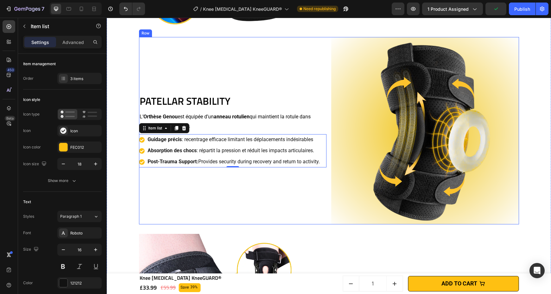
click at [201, 220] on div "Patellar Stability Heading L’ Orthèse Genou est équipée d’un anneau rotulien qu…" at bounding box center [233, 131] width 188 height 188
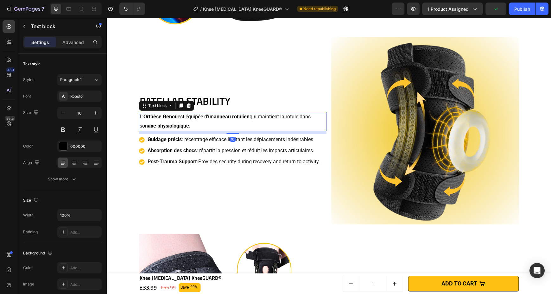
click at [219, 119] on strong "anneau rotulien" at bounding box center [232, 117] width 36 height 6
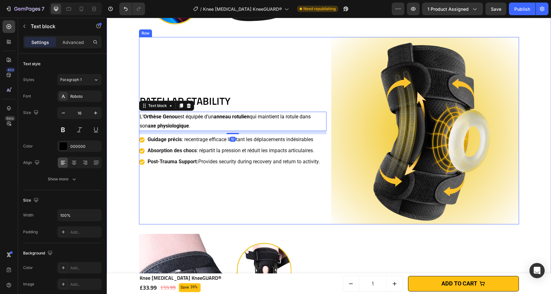
click at [209, 209] on div "Patellar Stability Heading L’ Orthèse Genou est équipée d’un anneau rotulien qu…" at bounding box center [233, 131] width 188 height 188
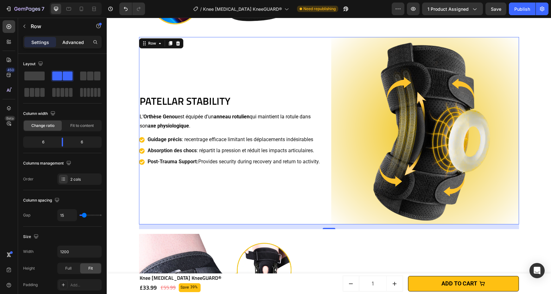
click at [65, 41] on p "Advanced" at bounding box center [73, 42] width 22 height 7
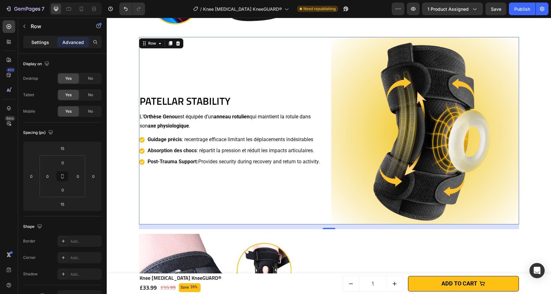
click at [30, 40] on div "Settings" at bounding box center [40, 42] width 32 height 10
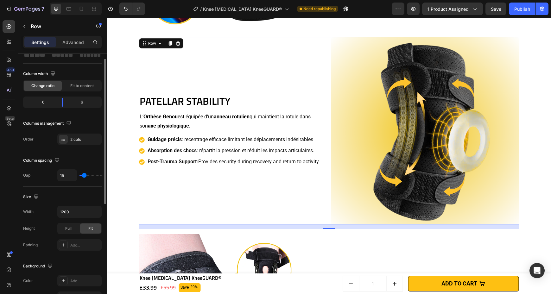
scroll to position [0, 0]
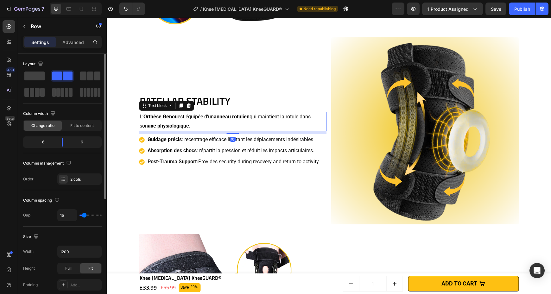
click at [267, 121] on p "L’ Orthèse Genou est équipée d’un anneau rotulien qui maintient la rotule dans …" at bounding box center [233, 122] width 187 height 18
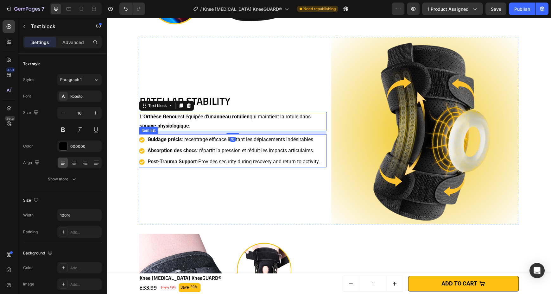
click at [217, 146] on p "Absorption des chocs : répartit la pression et réduit les impacts articulaires." at bounding box center [234, 150] width 172 height 9
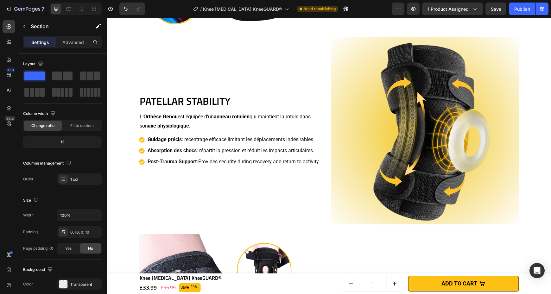
drag, startPoint x: 115, startPoint y: 187, endPoint x: 123, endPoint y: 187, distance: 7.3
click at [116, 187] on div "Orthopedic Support Heading Designed to optimize knee biomechanics , this Knee O…" at bounding box center [329, 147] width 438 height 625
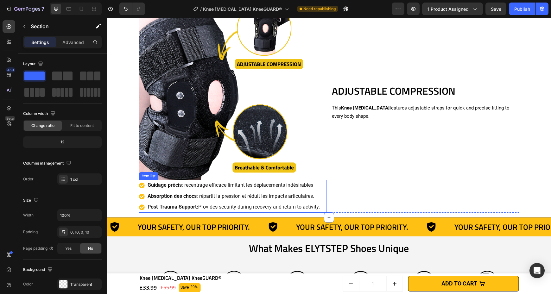
scroll to position [952, 0]
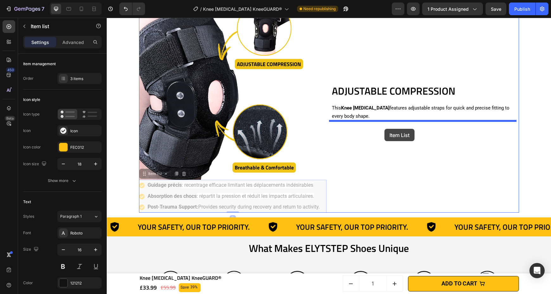
drag, startPoint x: 322, startPoint y: 193, endPoint x: 385, endPoint y: 129, distance: 89.9
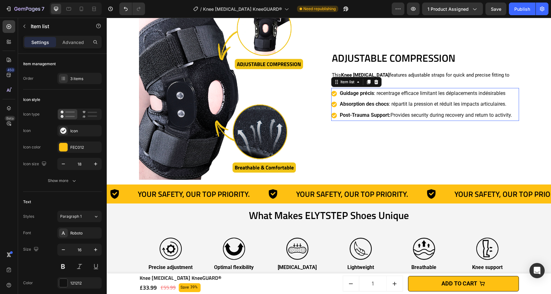
scroll to position [919, 0]
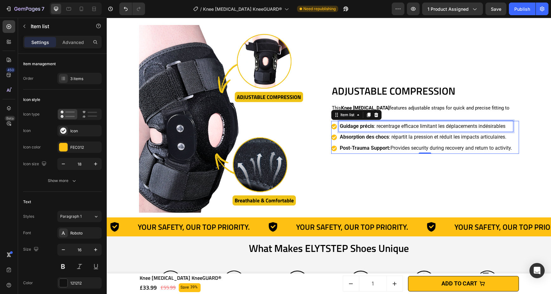
click at [384, 126] on span ": recentrage efficace limitant les déplacements indésirables" at bounding box center [440, 126] width 132 height 6
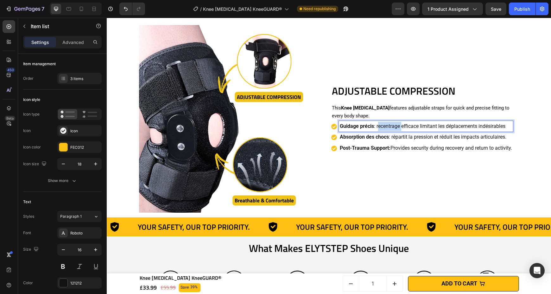
click at [384, 126] on span ": recentrage efficace limitant les déplacements indésirables" at bounding box center [440, 126] width 132 height 6
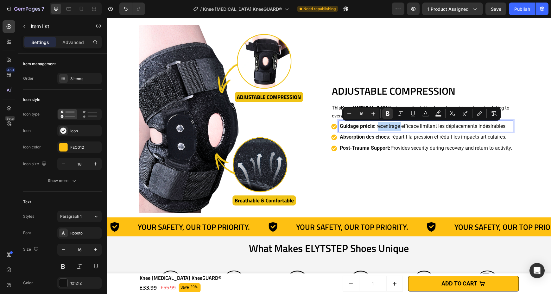
click at [384, 126] on span ": recentrage efficace limitant les déplacements indésirables" at bounding box center [440, 126] width 132 height 6
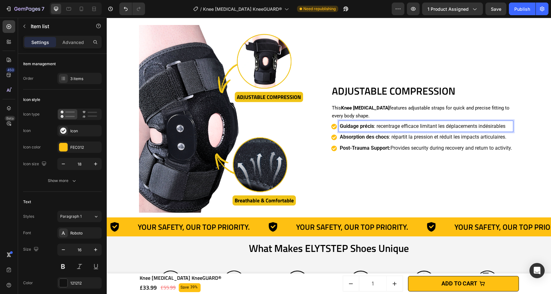
click at [384, 126] on span ": recentrage efficace limitant les déplacements indésirables" at bounding box center [440, 126] width 132 height 6
click at [402, 138] on span ": répartit la pression et réduit les impacts articulaires." at bounding box center [448, 137] width 118 height 6
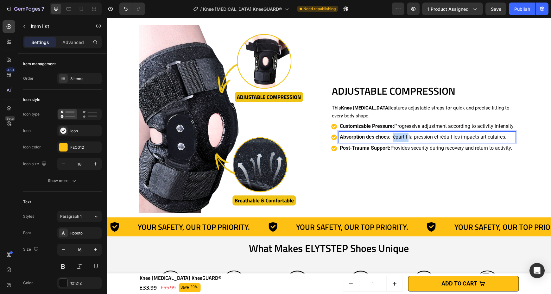
click at [402, 138] on span ": répartit la pression et réduit les impacts articulaires." at bounding box center [448, 137] width 118 height 6
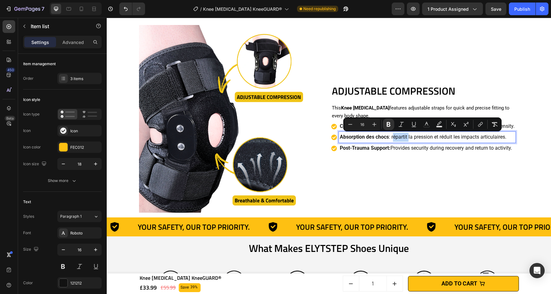
click at [402, 138] on span ": répartit la pression et réduit les impacts articulaires." at bounding box center [448, 137] width 118 height 6
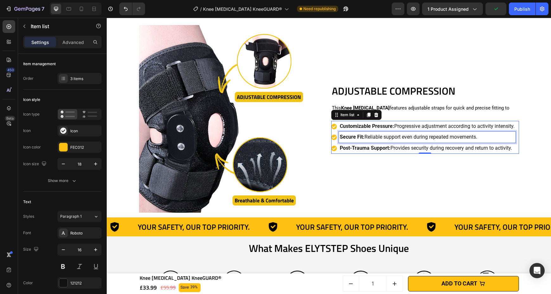
click at [404, 148] on p "Post-Trauma Support: Provides security during recovery and return to activity." at bounding box center [427, 148] width 175 height 9
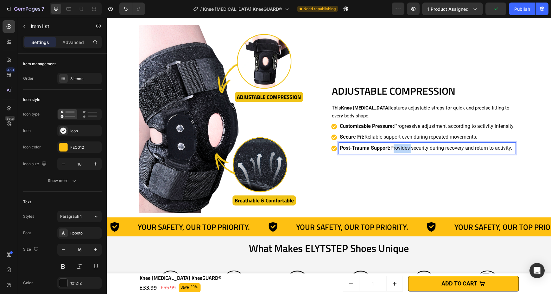
click at [404, 148] on p "Post-Trauma Support: Provides security during recovery and return to activity." at bounding box center [427, 148] width 175 height 9
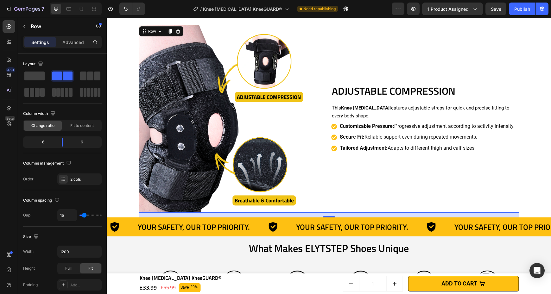
click at [511, 173] on div "Adjustable Compression Heading This Knee Orthotic features adjustable straps fo…" at bounding box center [425, 119] width 188 height 188
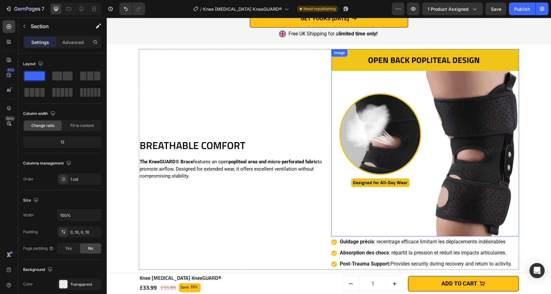
scroll to position [1247, 0]
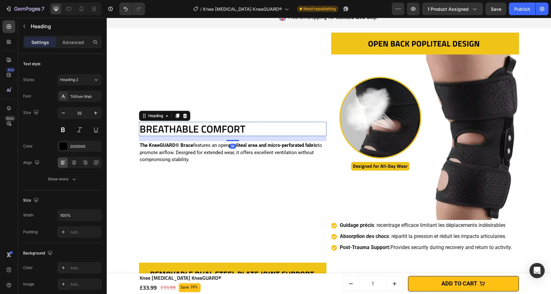
click at [265, 124] on h2 "BREATHABLE COMFORT" at bounding box center [233, 129] width 188 height 15
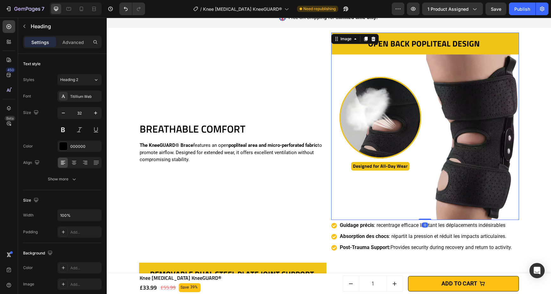
click at [481, 127] on img at bounding box center [425, 127] width 188 height 188
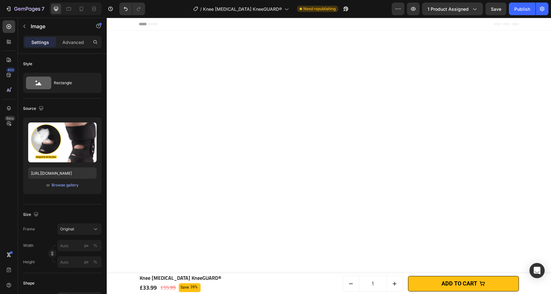
scroll to position [1247, 0]
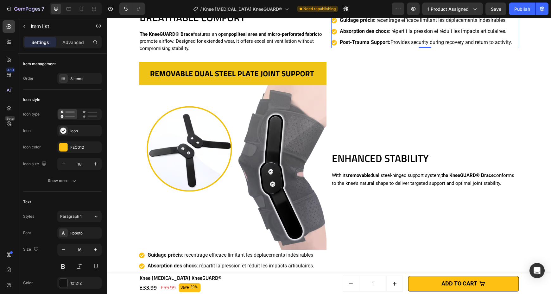
click at [510, 36] on p "Absorption des chocs : répartit la pression et réduit les impacts articulaires." at bounding box center [426, 31] width 172 height 9
drag, startPoint x: 515, startPoint y: 232, endPoint x: 218, endPoint y: 170, distance: 303.0
click at [207, 53] on div "BREATHABLE COMFORT Heading The KneeGUARD® Brace features an open popliteal area…" at bounding box center [329, 31] width 380 height 42
drag, startPoint x: 333, startPoint y: 230, endPoint x: 204, endPoint y: 193, distance: 133.8
click at [202, 53] on div "BREATHABLE COMFORT Heading The KneeGUARD® Brace features an open popliteal area…" at bounding box center [329, 31] width 380 height 42
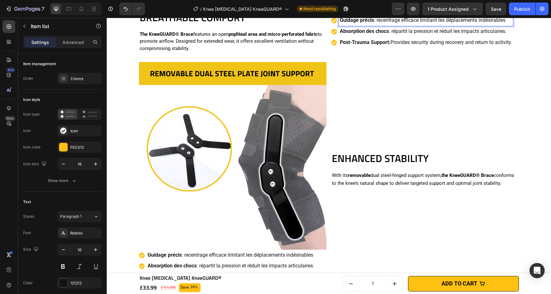
drag, startPoint x: 508, startPoint y: 228, endPoint x: 507, endPoint y: 233, distance: 4.3
click at [507, 48] on div "Guidage précis : recentrage efficace limitant les déplacements indésirables Abs…" at bounding box center [422, 31] width 182 height 33
click at [331, 37] on div "Absorption des chocs : répartit la pression et réduit les impacts articulaires." at bounding box center [422, 31] width 182 height 11
click at [331, 23] on icon at bounding box center [333, 20] width 5 height 5
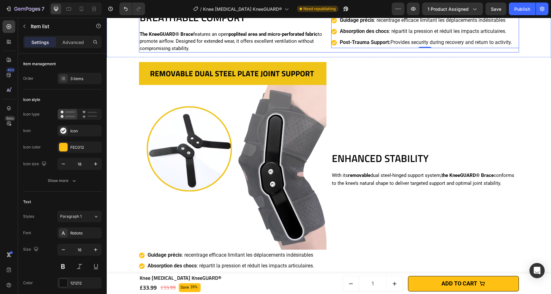
drag, startPoint x: 332, startPoint y: 233, endPoint x: 308, endPoint y: 226, distance: 25.0
click at [303, 53] on div "BREATHABLE COMFORT Heading The KneeGUARD® Brace features an open popliteal area…" at bounding box center [329, 31] width 380 height 42
drag, startPoint x: 331, startPoint y: 222, endPoint x: 293, endPoint y: 228, distance: 38.2
click at [272, 53] on div "BREATHABLE COMFORT Heading The KneeGUARD® Brace features an open popliteal area…" at bounding box center [329, 31] width 380 height 42
click at [514, 48] on div "Guidage précis : recentrage efficace limitant les déplacements indésirables Abs…" at bounding box center [425, 31] width 188 height 33
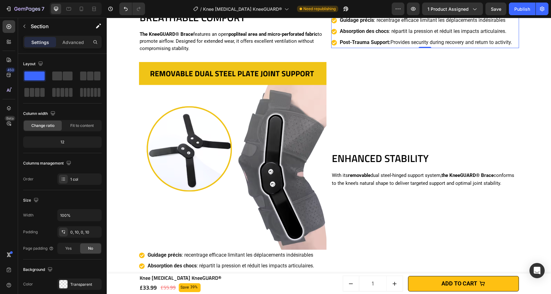
click at [537, 57] on div "BREATHABLE COMFORT Heading The KneeGUARD® Brace features an open popliteal area…" at bounding box center [329, 32] width 438 height 52
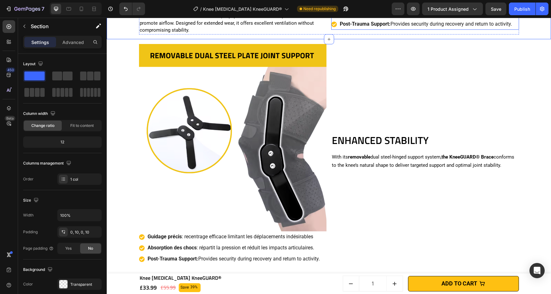
scroll to position [1303, 0]
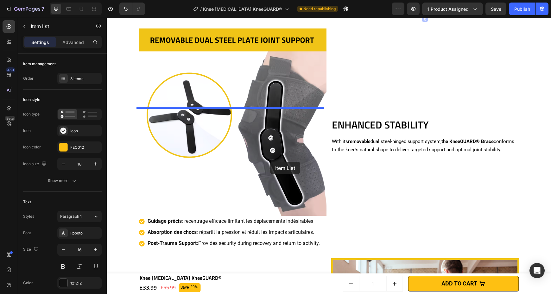
drag, startPoint x: 513, startPoint y: 170, endPoint x: 271, endPoint y: 154, distance: 243.3
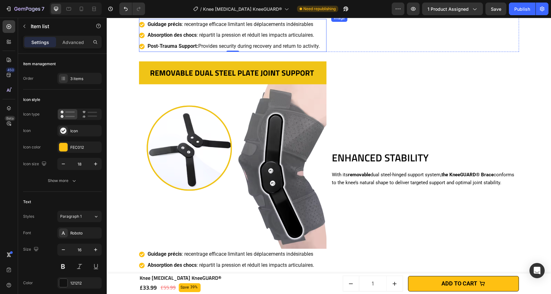
scroll to position [1270, 0]
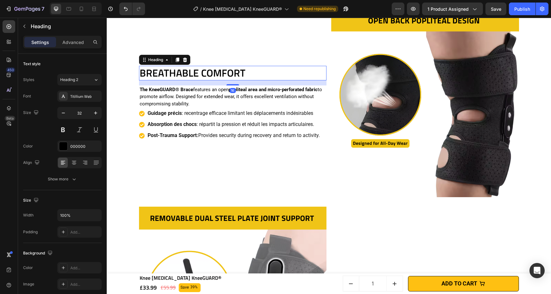
click at [214, 70] on h2 "BREATHABLE COMFORT" at bounding box center [233, 73] width 188 height 15
click at [232, 84] on div "16" at bounding box center [233, 82] width 188 height 5
drag, startPoint x: 232, startPoint y: 85, endPoint x: 238, endPoint y: 92, distance: 9.5
click at [233, 83] on div at bounding box center [233, 83] width 13 height 1
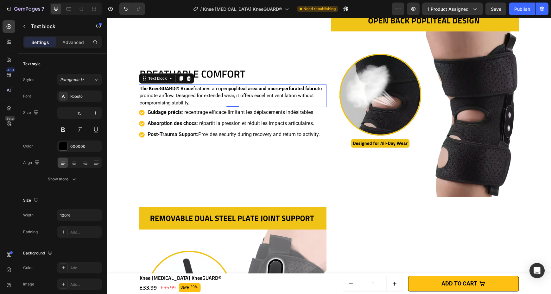
click at [238, 92] on p "The KneeGUARD® Brace features an open popliteal area and micro-perforated fabri…" at bounding box center [233, 96] width 187 height 22
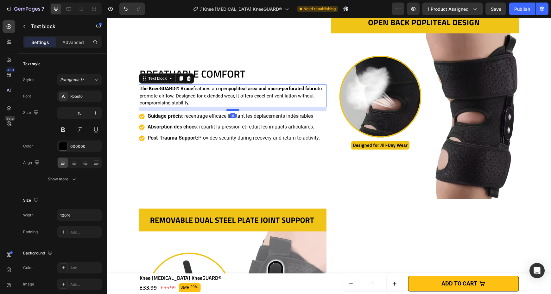
scroll to position [1269, 0]
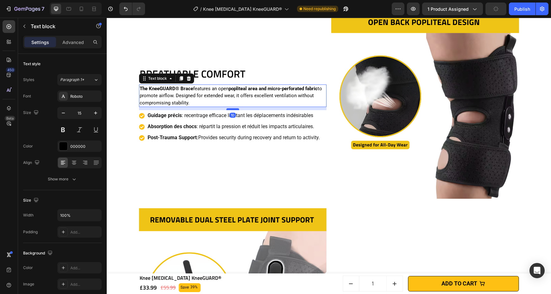
drag, startPoint x: 231, startPoint y: 106, endPoint x: 233, endPoint y: 109, distance: 4.1
click at [233, 109] on div at bounding box center [233, 109] width 13 height 2
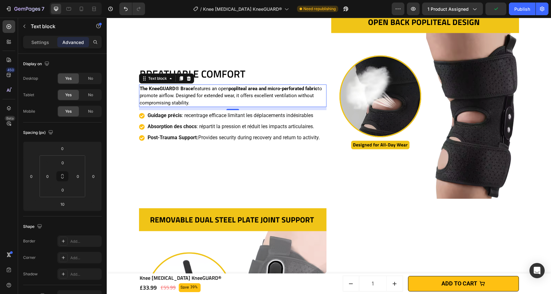
click at [231, 92] on p "The KneeGUARD® Brace features an open popliteal area and micro-perforated fabri…" at bounding box center [233, 96] width 187 height 22
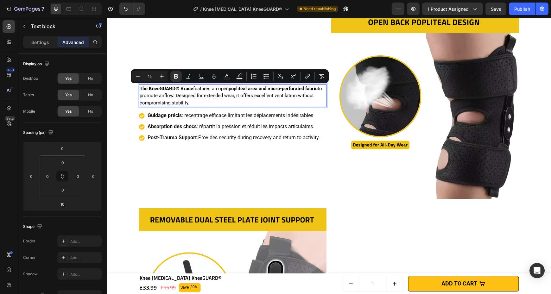
scroll to position [1272, 0]
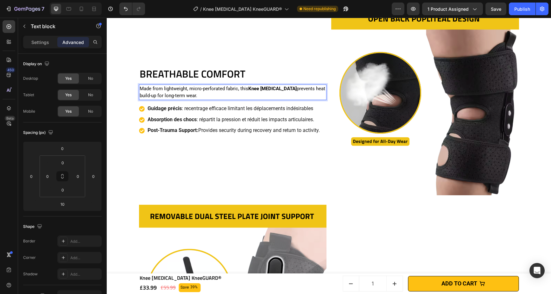
click at [209, 110] on span ": recentrage efficace limitant les déplacements indésirables" at bounding box center [248, 109] width 132 height 6
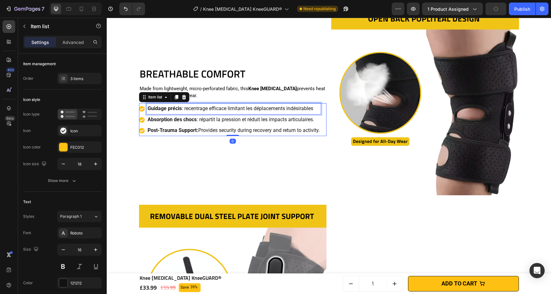
click at [209, 110] on span ": recentrage efficace limitant les déplacements indésirables" at bounding box center [248, 109] width 132 height 6
click at [203, 119] on span ": répartit la pression et réduit les impacts articulaires." at bounding box center [256, 120] width 118 height 6
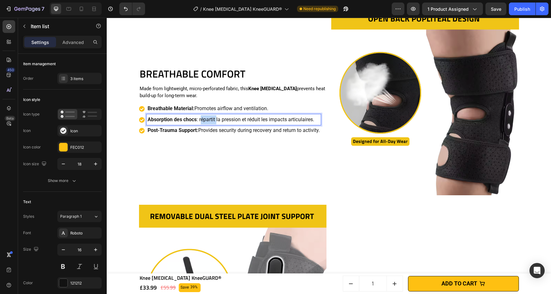
click at [203, 119] on span ": répartit la pression et réduit les impacts articulaires." at bounding box center [256, 120] width 118 height 6
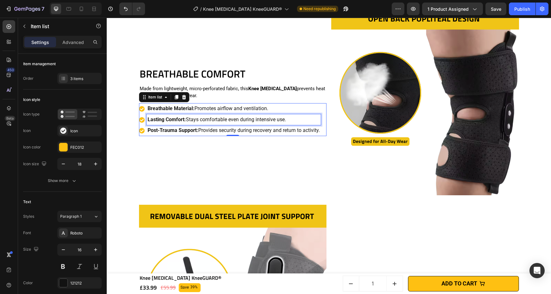
click at [221, 130] on p "Post-Trauma Support: Provides security during recovery and return to activity." at bounding box center [234, 130] width 172 height 9
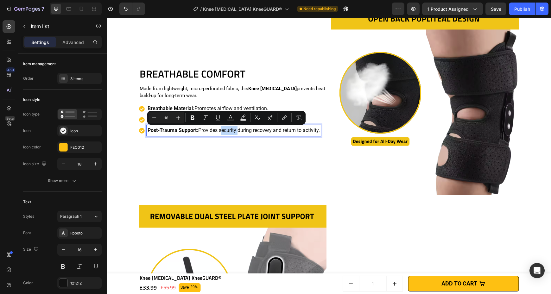
click at [221, 130] on p "Post-Trauma Support: Provides security during recovery and return to activity." at bounding box center [234, 130] width 172 height 9
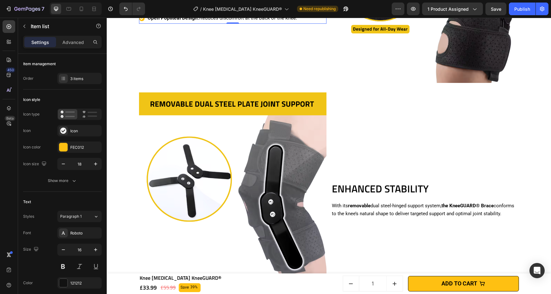
scroll to position [1438, 0]
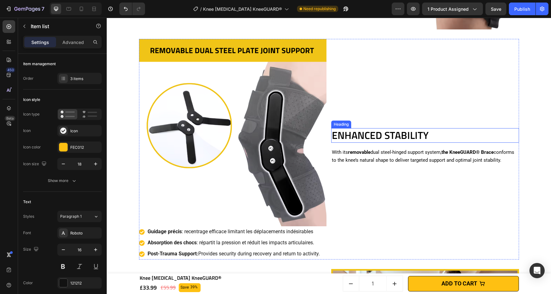
click at [389, 137] on h2 "ENHANCED STABILITY" at bounding box center [425, 135] width 188 height 15
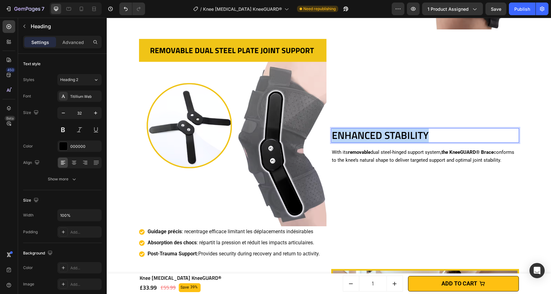
click at [389, 137] on p "ENHANCED STABILITY" at bounding box center [425, 135] width 187 height 13
click at [385, 156] on p "With its removable dual steel-hinged support system, the KneeGUARD® Brace confo…" at bounding box center [425, 157] width 187 height 16
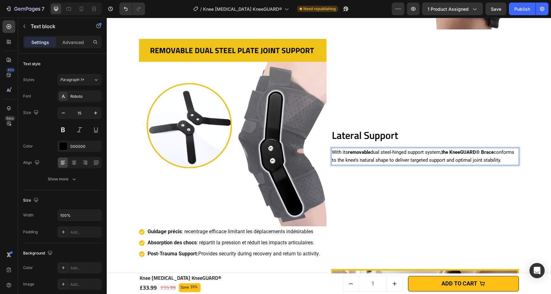
click at [385, 156] on p "With its removable dual steel-hinged support system, the KneeGUARD® Brace confo…" at bounding box center [425, 157] width 187 height 16
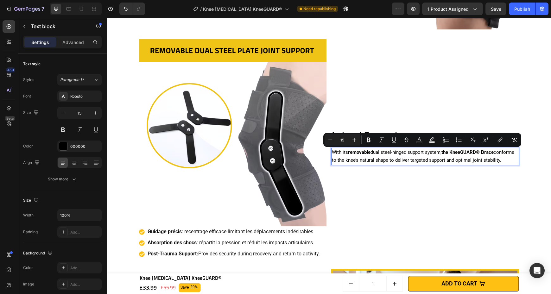
click at [385, 156] on p "With its removable dual steel-hinged support system, the KneeGUARD® Brace confo…" at bounding box center [425, 157] width 187 height 16
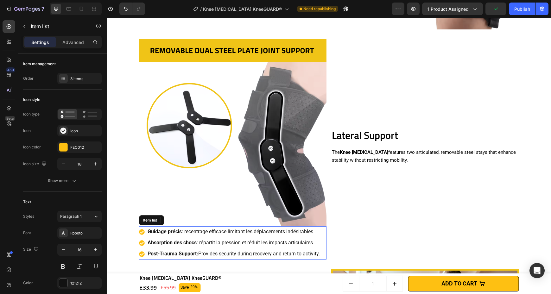
click at [139, 238] on div "Absorption des chocs : répartit la pression et réduit les impacts articulaires." at bounding box center [230, 243] width 182 height 11
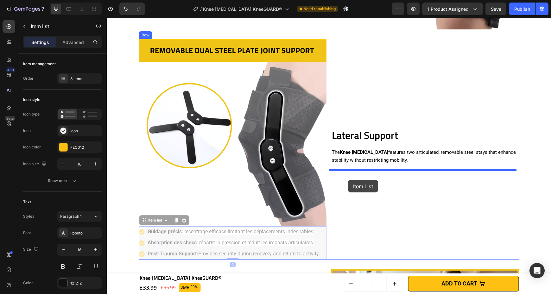
drag, startPoint x: 139, startPoint y: 236, endPoint x: 348, endPoint y: 180, distance: 216.2
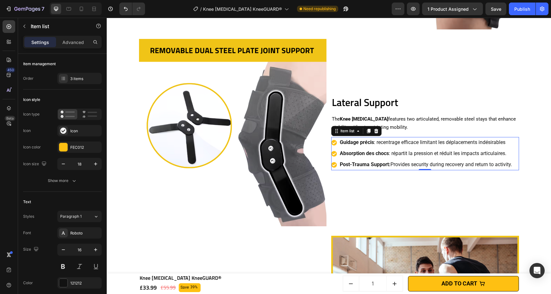
click at [385, 142] on span ": recentrage efficace limitant les déplacements indésirables" at bounding box center [440, 142] width 132 height 6
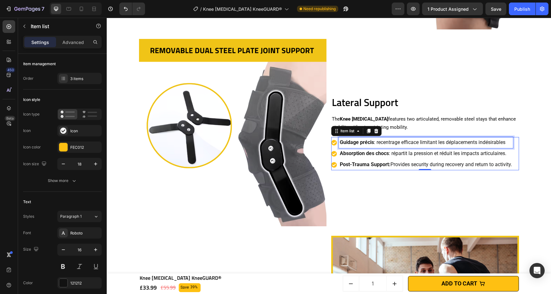
click at [385, 142] on span ": recentrage efficace limitant les déplacements indésirables" at bounding box center [440, 142] width 132 height 6
click at [393, 153] on span ": répartit la pression et réduit les impacts articulaires." at bounding box center [448, 154] width 118 height 6
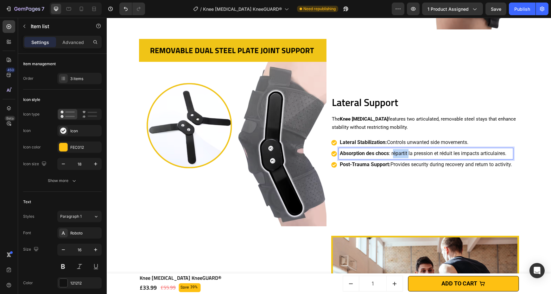
click at [393, 153] on span ": répartit la pression et réduit les impacts articulaires." at bounding box center [448, 154] width 118 height 6
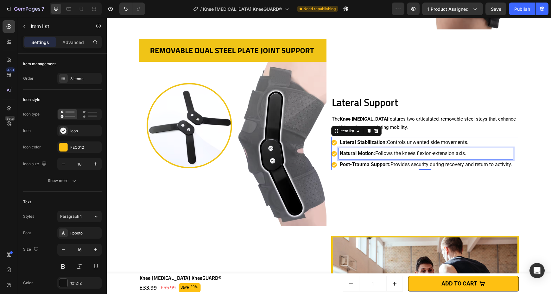
click at [389, 165] on p "Post-Trauma Support: Provides security during recovery and return to activity." at bounding box center [426, 164] width 172 height 9
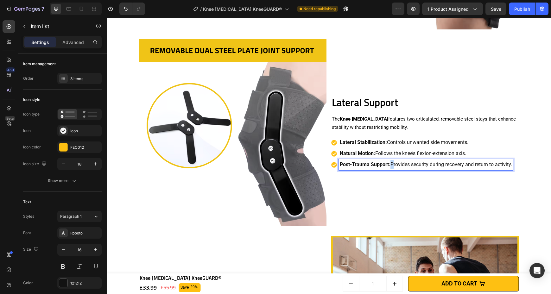
click at [389, 165] on p "Post-Trauma Support: Provides security during recovery and return to activity." at bounding box center [426, 164] width 172 height 9
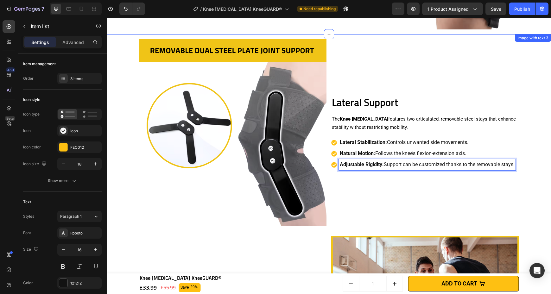
click at [521, 137] on div "Lateral Support Heading The Knee [MEDICAL_DATA] features two articulated, remov…" at bounding box center [329, 248] width 438 height 428
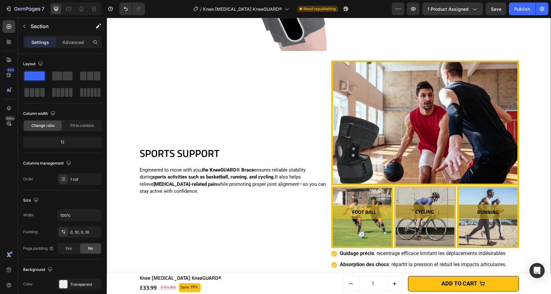
scroll to position [1729, 0]
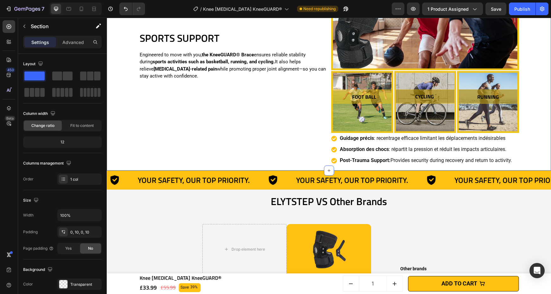
click at [255, 62] on strong "sports activities such as basketball, running, and cycling." at bounding box center [214, 62] width 122 height 6
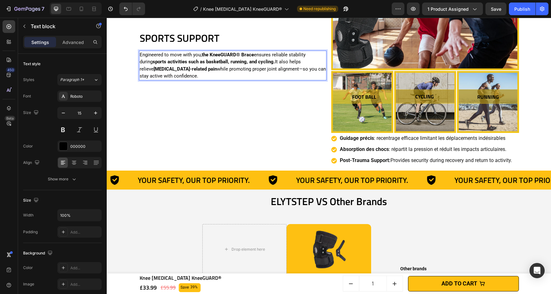
click at [255, 62] on strong "sports activities such as basketball, running, and cycling." at bounding box center [214, 62] width 122 height 6
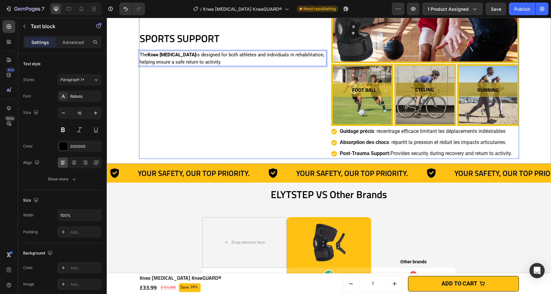
click at [272, 95] on div "SPORTS SUPPORT Heading The Knee [MEDICAL_DATA] is designed for both athletes an…" at bounding box center [233, 48] width 188 height 221
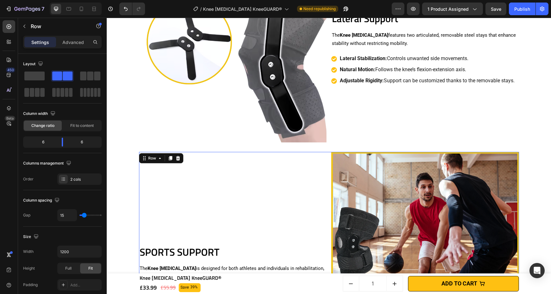
scroll to position [1491, 0]
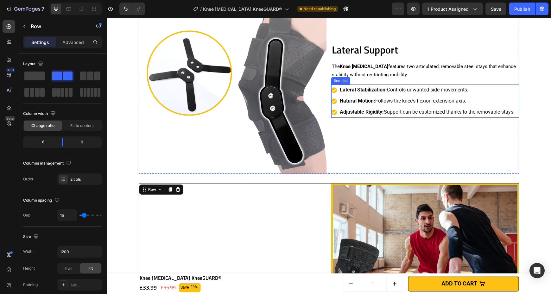
click at [488, 93] on p "Lateral Stabilization: Controls unwanted side movements." at bounding box center [427, 90] width 175 height 9
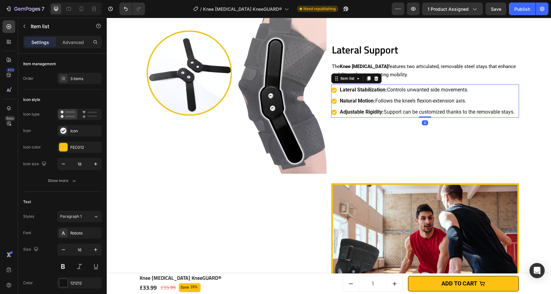
click at [333, 94] on div "Lateral Stabilization: Controls unwanted side movements." at bounding box center [423, 90] width 184 height 11
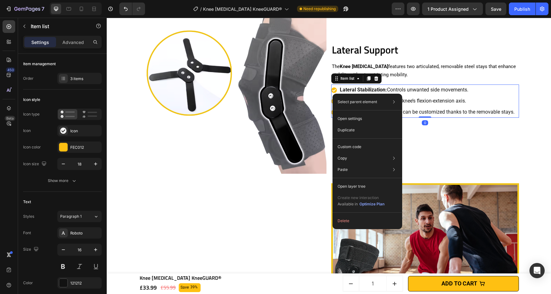
drag, startPoint x: 333, startPoint y: 93, endPoint x: 440, endPoint y: 112, distance: 108.3
drag, startPoint x: 519, startPoint y: 146, endPoint x: 423, endPoint y: 147, distance: 96.7
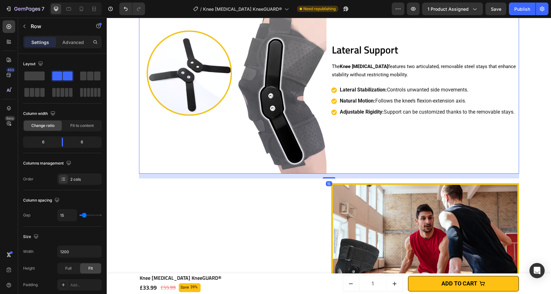
click at [423, 147] on div "Lateral Support Heading The Knee [MEDICAL_DATA] features two articulated, remov…" at bounding box center [425, 80] width 188 height 188
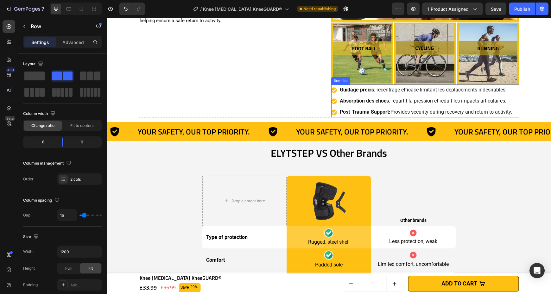
scroll to position [1777, 0]
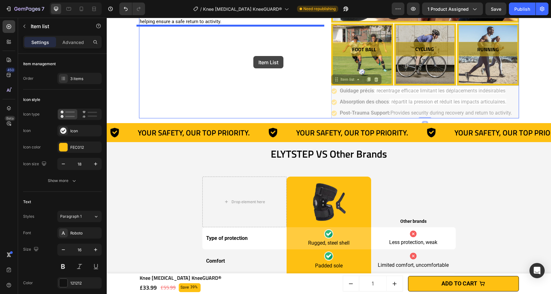
drag, startPoint x: 514, startPoint y: 96, endPoint x: 253, endPoint y: 56, distance: 263.9
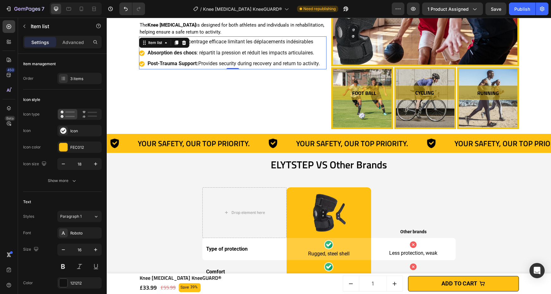
scroll to position [1701, 0]
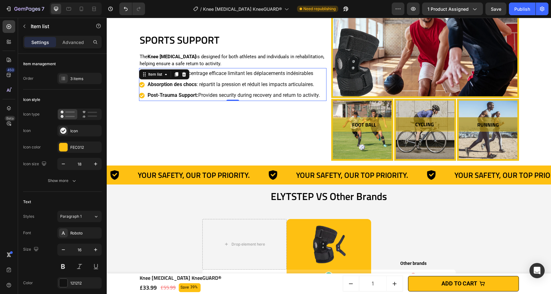
click at [293, 73] on span ": recentrage efficace limitant les déplacements indésirables" at bounding box center [248, 73] width 132 height 6
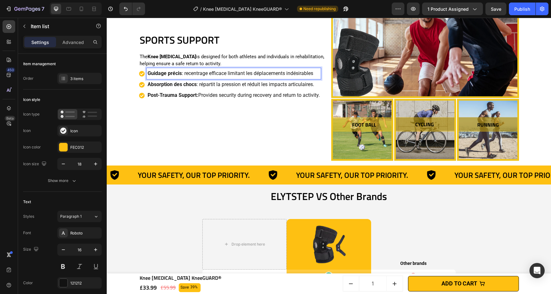
click at [293, 73] on span ": recentrage efficace limitant les déplacements indésirables" at bounding box center [248, 73] width 132 height 6
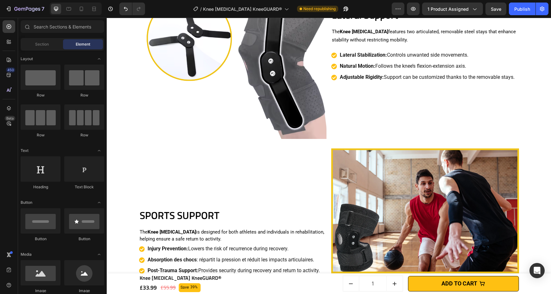
scroll to position [1652, 0]
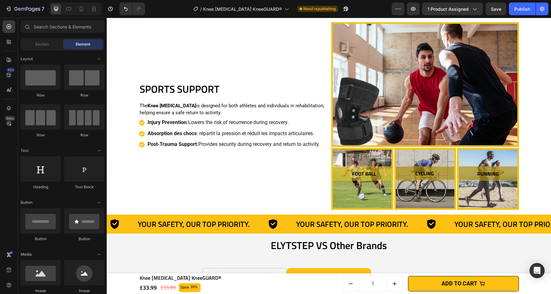
click at [302, 134] on span ": répartit la pression et réduit les impacts articulaires." at bounding box center [256, 134] width 118 height 6
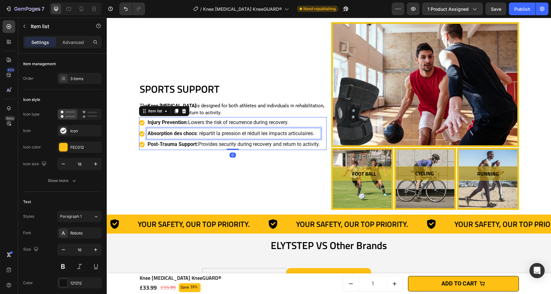
click at [302, 134] on span ": répartit la pression et réduit les impacts articulaires." at bounding box center [256, 134] width 118 height 6
click at [228, 144] on p "Post-Trauma Support: Provides security during recovery and return to activity." at bounding box center [234, 144] width 172 height 9
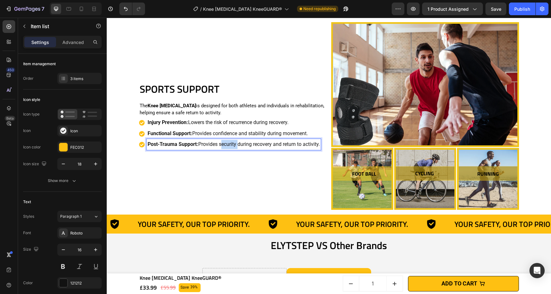
click at [228, 144] on p "Post-Trauma Support: Provides security during recovery and return to activity." at bounding box center [234, 144] width 172 height 9
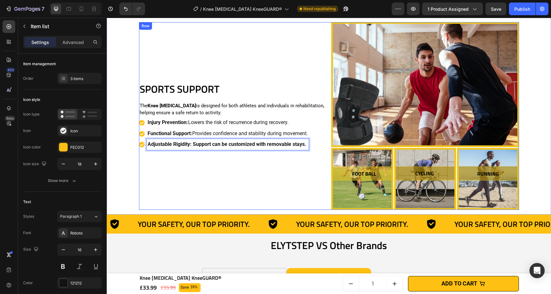
click at [250, 166] on div "SPORTS SUPPORT Heading The Knee [MEDICAL_DATA] is designed for both athletes an…" at bounding box center [233, 116] width 188 height 188
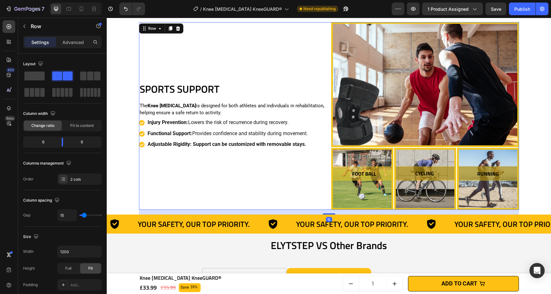
click at [182, 141] on strong "Adjustable Rigidity: Support can be customized with removable stays." at bounding box center [227, 144] width 159 height 6
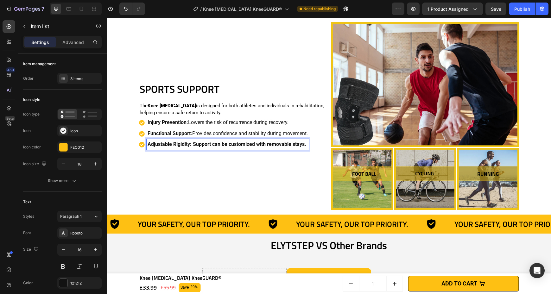
click at [192, 143] on strong "Adjustable Rigidity: Support can be customized with removable stays." at bounding box center [227, 144] width 159 height 6
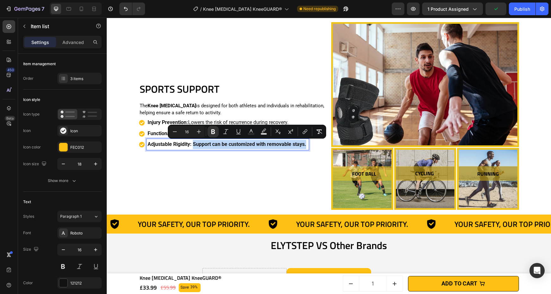
drag, startPoint x: 191, startPoint y: 144, endPoint x: 312, endPoint y: 145, distance: 121.4
click at [312, 145] on div "Injury Prevention: Lowers the risk of recurrence during recovery. Functional Su…" at bounding box center [233, 133] width 188 height 33
drag, startPoint x: 215, startPoint y: 132, endPoint x: 91, endPoint y: 131, distance: 123.3
click at [215, 132] on icon "Editor contextual toolbar" at bounding box center [213, 132] width 4 height 5
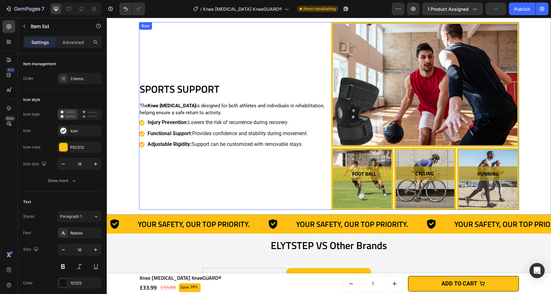
click at [181, 156] on div "SPORTS SUPPORT Heading The Knee [MEDICAL_DATA] is designed for both athletes an…" at bounding box center [233, 116] width 188 height 188
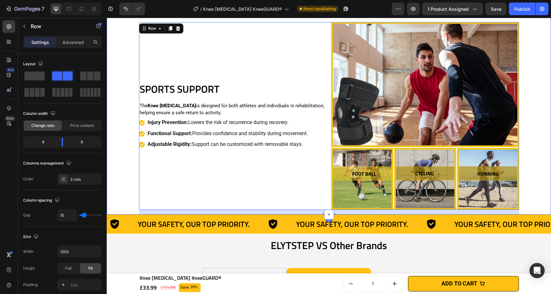
drag, startPoint x: 114, startPoint y: 154, endPoint x: 118, endPoint y: 149, distance: 6.6
click at [114, 154] on div "Lateral Support Heading The Knee [MEDICAL_DATA] features two articulated, remov…" at bounding box center [329, 17] width 438 height 395
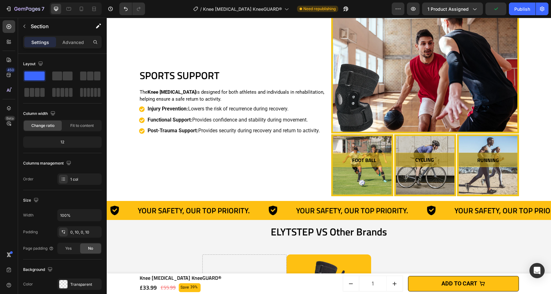
scroll to position [1650, 0]
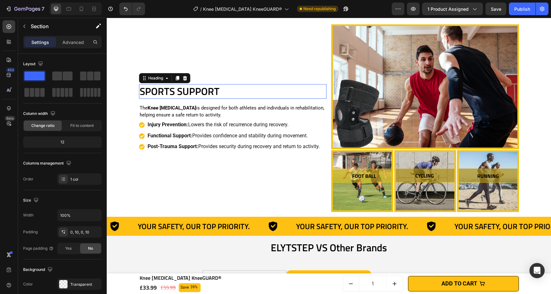
click at [235, 90] on h2 "SPORTS SUPPORT" at bounding box center [233, 91] width 188 height 15
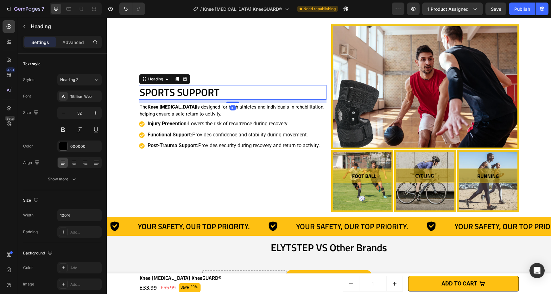
click at [236, 100] on div "10" at bounding box center [233, 100] width 188 height 0
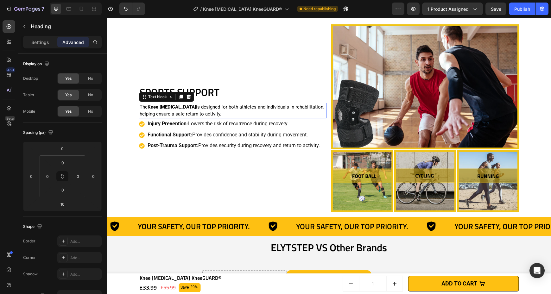
click at [242, 109] on p "The Knee [MEDICAL_DATA] is designed for both athletes and individuals in rehabi…" at bounding box center [233, 111] width 187 height 14
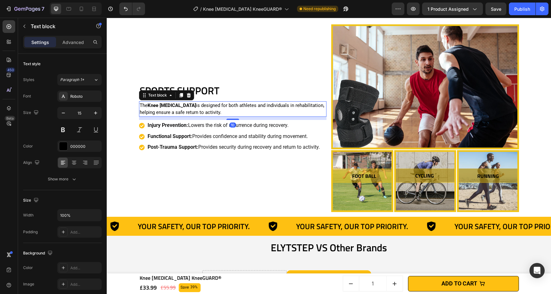
drag, startPoint x: 233, startPoint y: 117, endPoint x: 234, endPoint y: 120, distance: 3.5
click at [234, 120] on div "SPORTS SUPPORT Heading The Knee [MEDICAL_DATA] is designed for both athletes an…" at bounding box center [233, 118] width 188 height 188
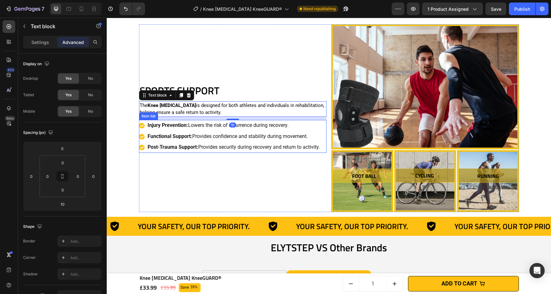
click at [195, 151] on p "Post-Trauma Support: Provides security during recovery and return to activity." at bounding box center [234, 147] width 172 height 9
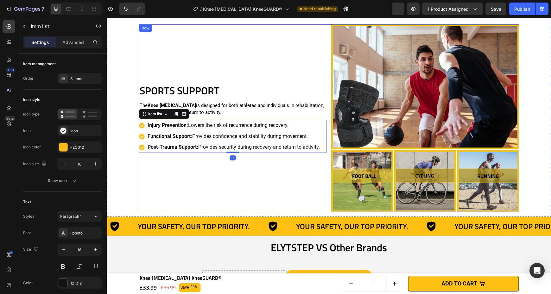
click at [166, 162] on div "SPORTS SUPPORT Heading The Knee [MEDICAL_DATA] is designed for both athletes an…" at bounding box center [233, 118] width 188 height 188
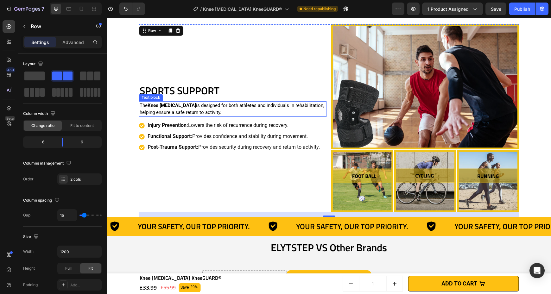
click at [260, 106] on p "The Knee [MEDICAL_DATA] is designed for both athletes and individuals in rehabi…" at bounding box center [233, 109] width 187 height 14
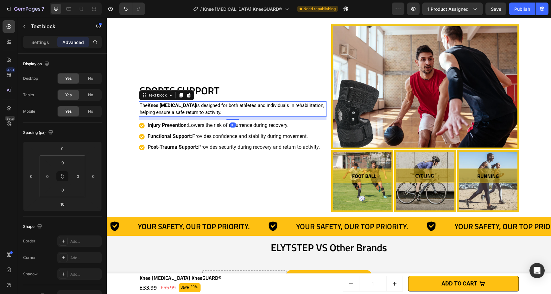
click at [38, 42] on p "Settings" at bounding box center [40, 42] width 18 height 7
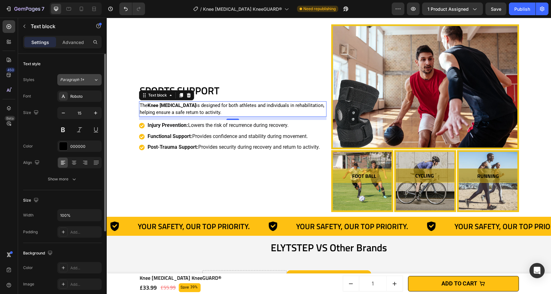
click at [95, 81] on icon at bounding box center [95, 80] width 5 height 6
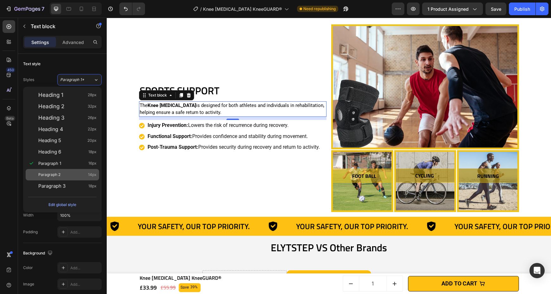
click at [62, 174] on div "Paragraph 2 14px" at bounding box center [67, 175] width 58 height 6
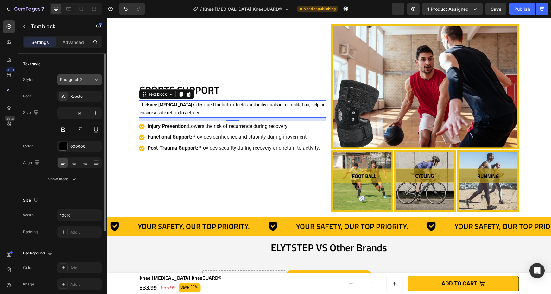
click at [77, 79] on span "Paragraph 2" at bounding box center [71, 80] width 22 height 6
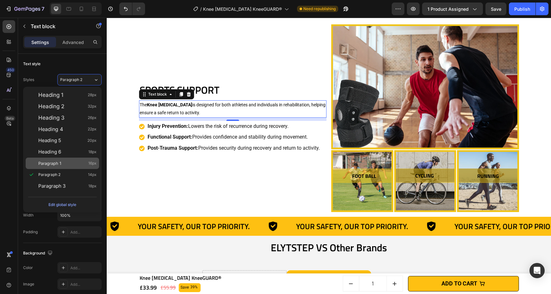
click at [69, 164] on div "Paragraph 1 16px" at bounding box center [67, 163] width 58 height 6
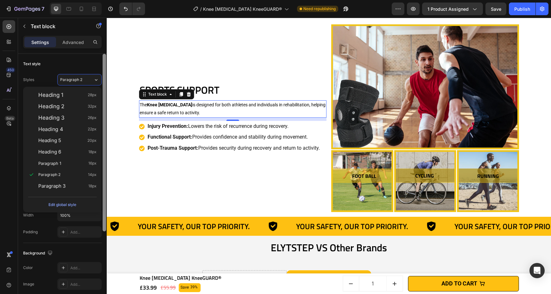
type input "16"
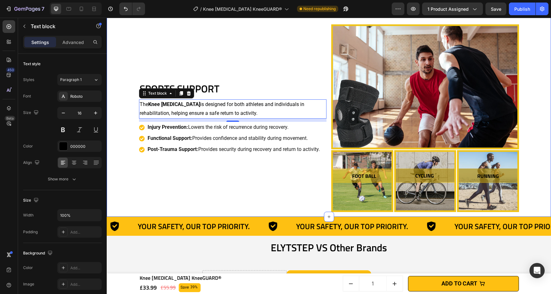
click at [130, 138] on div "Lateral Support Heading The Knee [MEDICAL_DATA] features two articulated, remov…" at bounding box center [329, 20] width 438 height 395
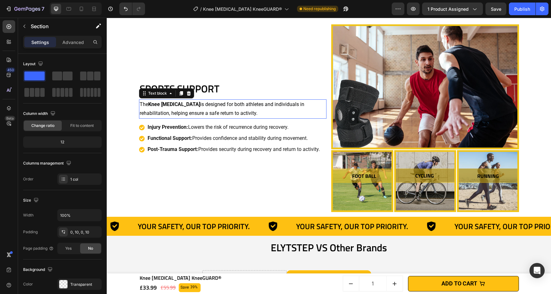
click at [151, 113] on p "The Knee [MEDICAL_DATA] is designed for both athletes and individuals in rehabi…" at bounding box center [233, 109] width 187 height 18
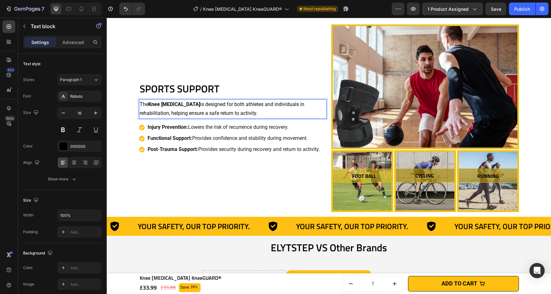
click at [171, 116] on p "The Knee [MEDICAL_DATA] is designed for both athletes and individuals in rehabi…" at bounding box center [233, 109] width 187 height 18
drag, startPoint x: 176, startPoint y: 114, endPoint x: 199, endPoint y: 115, distance: 23.8
click at [199, 115] on p "The Knee [MEDICAL_DATA] is designed for both athletes and individuals in rehabi…" at bounding box center [233, 109] width 187 height 18
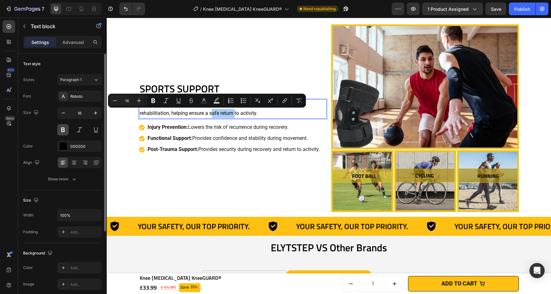
click at [59, 131] on button at bounding box center [62, 129] width 11 height 11
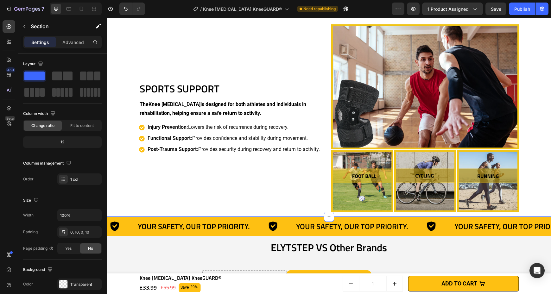
click at [130, 134] on div "Lateral Support Heading The Knee [MEDICAL_DATA] features two articulated, remov…" at bounding box center [329, 20] width 438 height 395
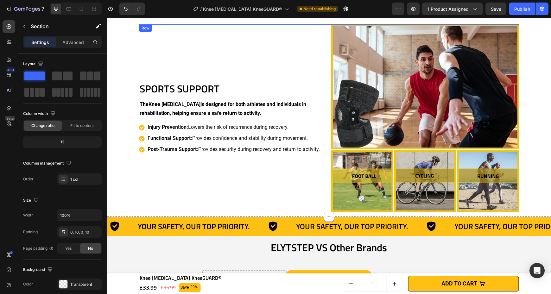
click at [183, 97] on div "SPORTS SUPPORT Heading The Knee [MEDICAL_DATA] is designed for both athletes an…" at bounding box center [233, 118] width 188 height 188
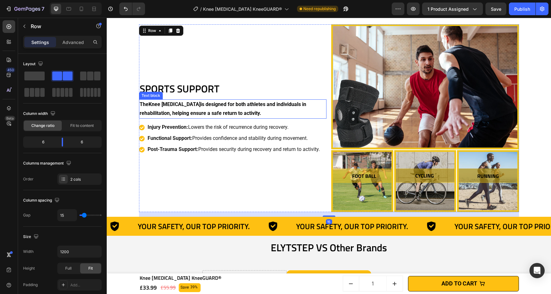
click at [181, 109] on p "The Knee [MEDICAL_DATA] is designed for both athletes and individuals in rehabi…" at bounding box center [233, 109] width 187 height 18
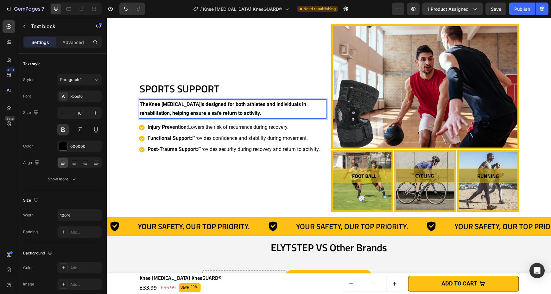
click at [181, 109] on p "The Knee [MEDICAL_DATA] is designed for both athletes and individuals in rehabi…" at bounding box center [233, 109] width 187 height 18
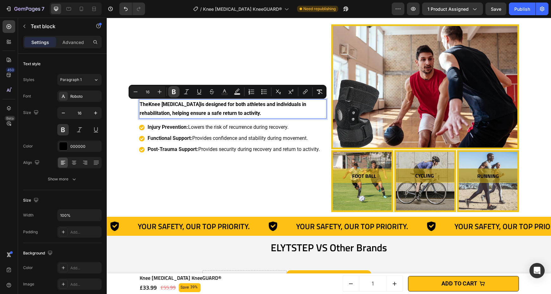
click at [175, 92] on icon "Editor contextual toolbar" at bounding box center [174, 92] width 4 height 5
click at [175, 92] on h2 "SPORTS SUPPORT" at bounding box center [233, 89] width 188 height 15
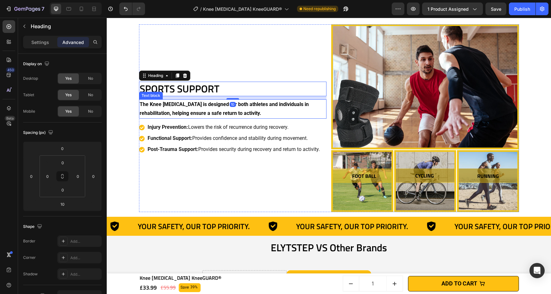
click at [170, 102] on strong "The Knee [MEDICAL_DATA] is designed for both athletes and individuals in rehabi…" at bounding box center [224, 108] width 169 height 15
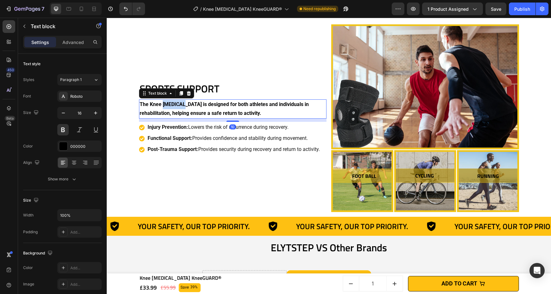
click at [171, 107] on strong "The Knee [MEDICAL_DATA] is designed for both athletes and individuals in rehabi…" at bounding box center [224, 108] width 169 height 15
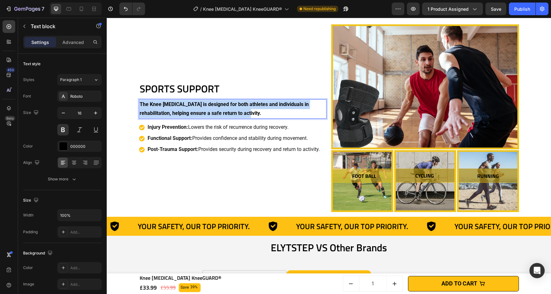
click at [171, 107] on strong "The Knee [MEDICAL_DATA] is designed for both athletes and individuals in rehabi…" at bounding box center [224, 108] width 169 height 15
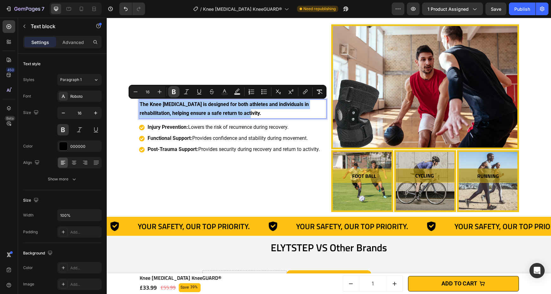
click at [172, 91] on icon "Editor contextual toolbar" at bounding box center [174, 92] width 4 height 5
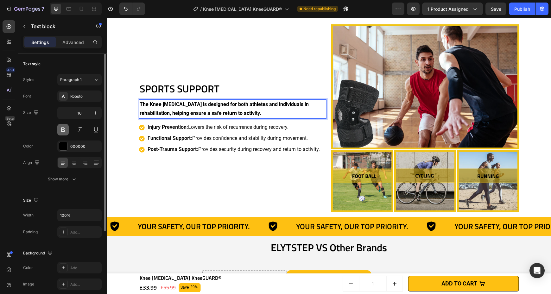
click at [65, 130] on button at bounding box center [62, 129] width 11 height 11
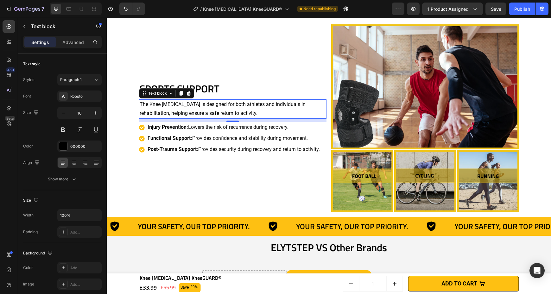
click at [169, 106] on p "The Knee [MEDICAL_DATA] is designed for both athletes and individuals in rehabi…" at bounding box center [233, 109] width 187 height 18
click at [147, 104] on p "The Knee [MEDICAL_DATA] is designed for both athletes and individuals in rehabi…" at bounding box center [233, 109] width 187 height 18
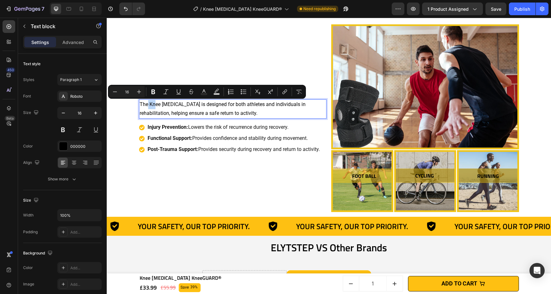
drag, startPoint x: 146, startPoint y: 103, endPoint x: 154, endPoint y: 106, distance: 8.4
click at [154, 106] on p "The Knee [MEDICAL_DATA] is designed for both athletes and individuals in rehabi…" at bounding box center [233, 109] width 187 height 18
click at [146, 104] on p "The Knee [MEDICAL_DATA] is designed for both athletes and individuals in rehabi…" at bounding box center [233, 109] width 187 height 18
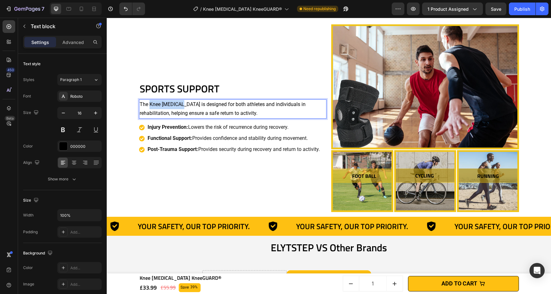
drag, startPoint x: 147, startPoint y: 104, endPoint x: 177, endPoint y: 106, distance: 30.8
click at [177, 106] on p "The Knee [MEDICAL_DATA] is designed for both athletes and individuals in rehabi…" at bounding box center [233, 109] width 187 height 18
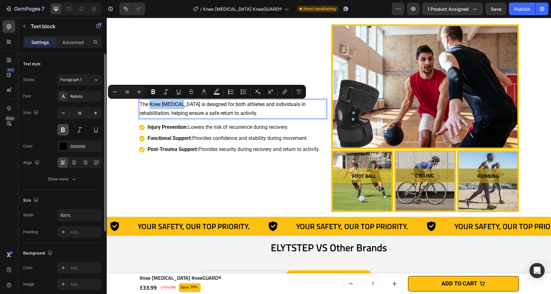
click at [63, 131] on button at bounding box center [62, 129] width 11 height 11
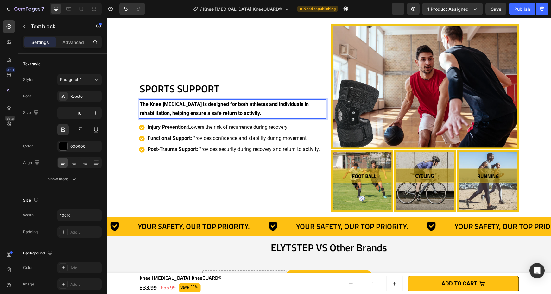
click at [187, 105] on p "The Knee [MEDICAL_DATA] is designed for both athletes and individuals in rehabi…" at bounding box center [233, 109] width 187 height 18
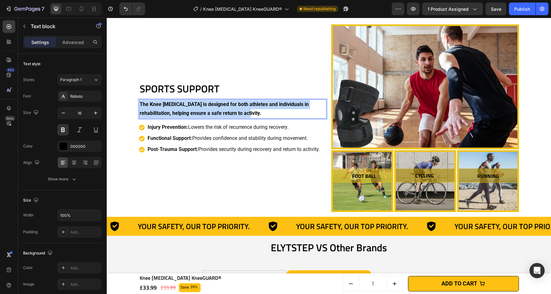
click at [187, 105] on p "The Knee [MEDICAL_DATA] is designed for both athletes and individuals in rehabi…" at bounding box center [233, 109] width 187 height 18
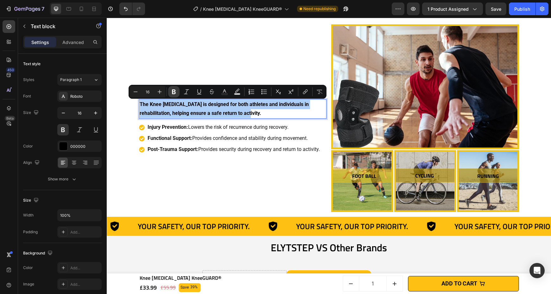
click at [175, 89] on icon "Editor contextual toolbar" at bounding box center [174, 92] width 6 height 6
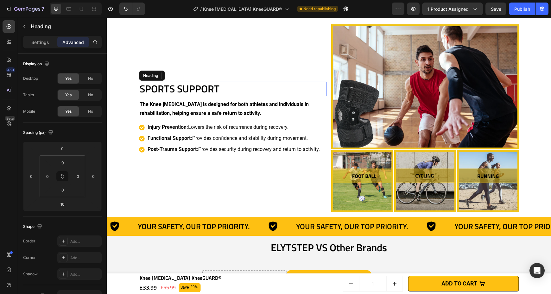
drag, startPoint x: 281, startPoint y: 107, endPoint x: 175, endPoint y: 89, distance: 108.3
click at [175, 89] on h2 "SPORTS SUPPORT" at bounding box center [233, 89] width 188 height 15
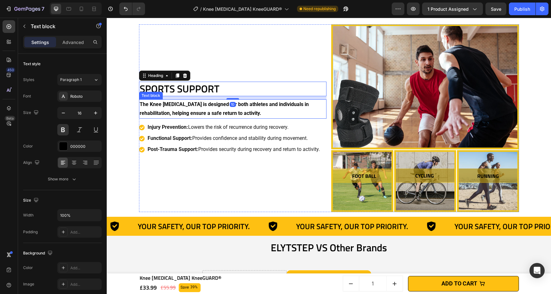
click at [158, 105] on strong "The Knee [MEDICAL_DATA] is designed for both athletes and individuals in rehabi…" at bounding box center [224, 108] width 169 height 15
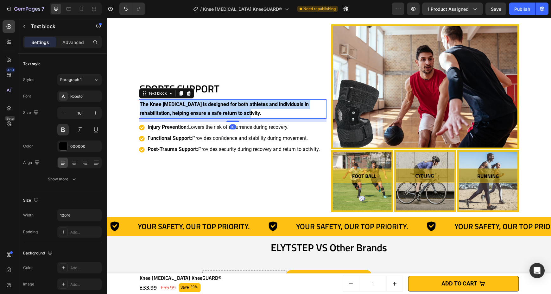
click at [158, 105] on strong "The Knee [MEDICAL_DATA] is designed for both athletes and individuals in rehabi…" at bounding box center [224, 108] width 169 height 15
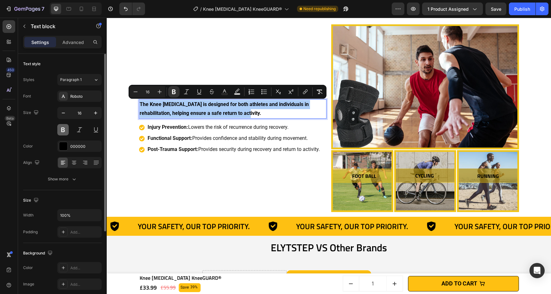
click at [68, 130] on button at bounding box center [62, 129] width 11 height 11
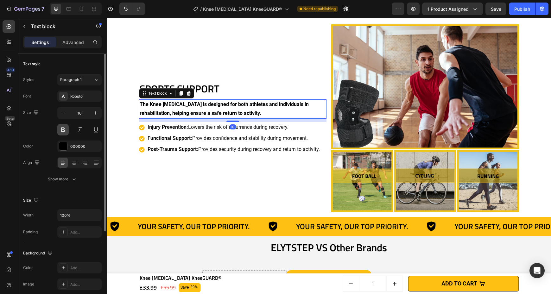
click at [68, 130] on button at bounding box center [62, 129] width 11 height 11
click at [145, 102] on strong "The Knee [MEDICAL_DATA] is designed for both athletes and individuals in rehabi…" at bounding box center [224, 108] width 169 height 15
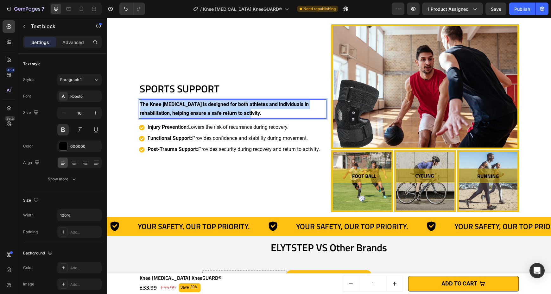
click at [145, 102] on strong "The Knee [MEDICAL_DATA] is designed for both athletes and individuals in rehabi…" at bounding box center [224, 108] width 169 height 15
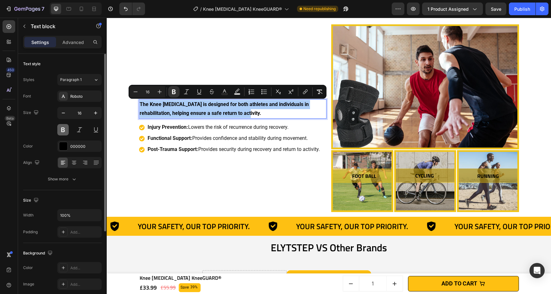
click at [64, 130] on button at bounding box center [62, 129] width 11 height 11
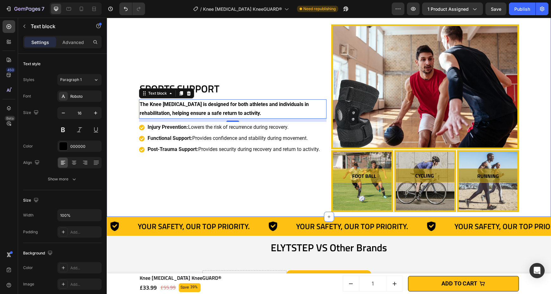
click at [136, 105] on div "Lateral Support Heading The Knee [MEDICAL_DATA] features two articulated, remov…" at bounding box center [329, 20] width 438 height 395
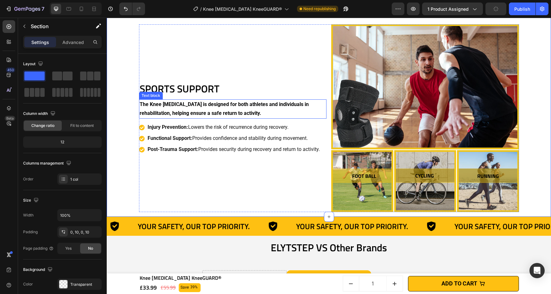
click at [140, 105] on strong "The Knee [MEDICAL_DATA] is designed for both athletes and individuals in rehabi…" at bounding box center [224, 108] width 169 height 15
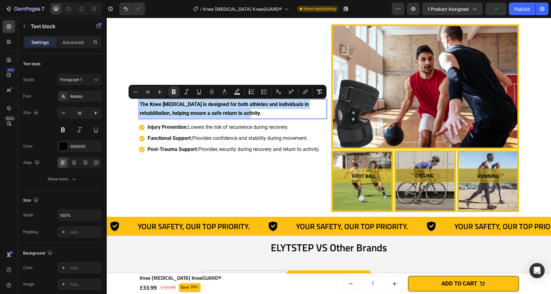
drag, startPoint x: 138, startPoint y: 104, endPoint x: 232, endPoint y: 113, distance: 94.9
click at [232, 113] on p "The Knee [MEDICAL_DATA] is designed for both athletes and individuals in rehabi…" at bounding box center [233, 109] width 187 height 18
click at [172, 90] on icon "Editor contextual toolbar" at bounding box center [174, 92] width 4 height 5
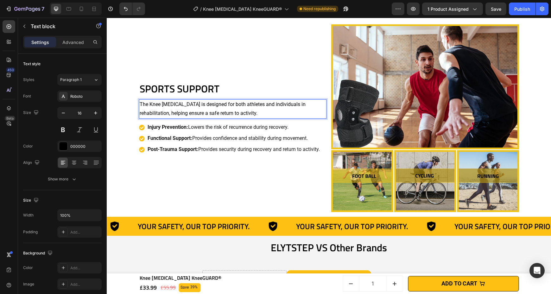
click at [146, 101] on p "The Knee [MEDICAL_DATA] is designed for both athletes and individuals in rehabi…" at bounding box center [233, 109] width 187 height 18
drag, startPoint x: 147, startPoint y: 102, endPoint x: 177, endPoint y: 104, distance: 30.2
click at [177, 104] on p "The Knee [MEDICAL_DATA] is designed for both athletes and individuals in rehabi…" at bounding box center [233, 109] width 187 height 18
click at [289, 103] on p "The Knee [MEDICAL_DATA] is designed for both athletes and individuals in rehabi…" at bounding box center [233, 109] width 187 height 18
drag, startPoint x: 286, startPoint y: 104, endPoint x: 314, endPoint y: 104, distance: 28.5
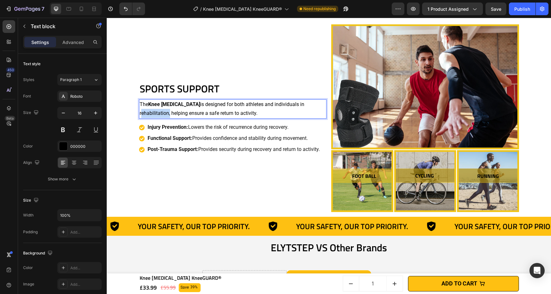
click at [314, 104] on p "The Knee [MEDICAL_DATA] is designed for both athletes and individuals in rehabi…" at bounding box center [233, 109] width 187 height 18
click at [176, 113] on p "The Knee [MEDICAL_DATA] is designed for both athletes and individuals in rehabi…" at bounding box center [233, 109] width 187 height 18
drag, startPoint x: 176, startPoint y: 113, endPoint x: 200, endPoint y: 116, distance: 24.3
click at [200, 116] on p "The Knee [MEDICAL_DATA] is designed for both athletes and individuals in rehabi…" at bounding box center [233, 109] width 187 height 18
click at [206, 88] on h2 "SPORTS SUPPORT" at bounding box center [233, 89] width 188 height 15
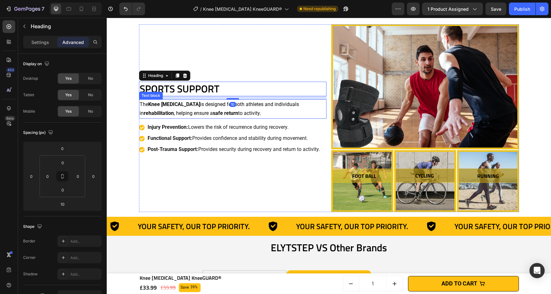
click at [211, 106] on p "The Knee [MEDICAL_DATA] is designed for both athletes and individuals in rehabi…" at bounding box center [233, 109] width 187 height 18
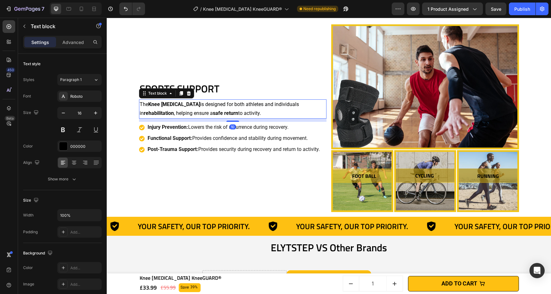
click at [221, 122] on div "10" at bounding box center [233, 120] width 188 height 3
click at [221, 135] on p "Functional Support: Provides confidence and stability during movement." at bounding box center [234, 138] width 172 height 9
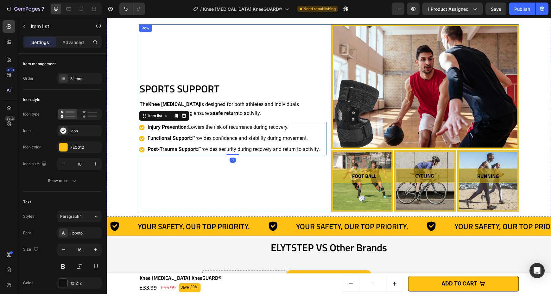
click at [198, 173] on div "SPORTS SUPPORT Heading The Knee [MEDICAL_DATA] is designed for both athletes an…" at bounding box center [233, 118] width 188 height 188
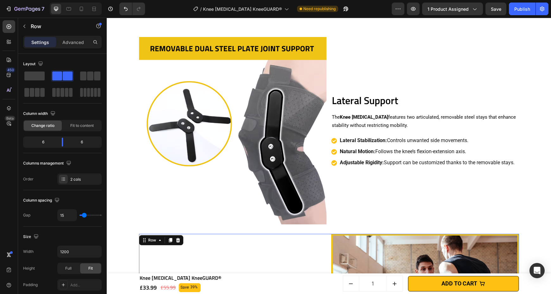
scroll to position [1411, 0]
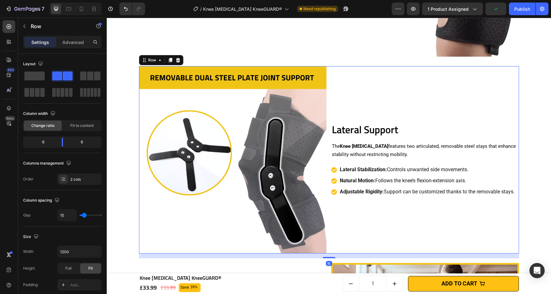
click at [468, 159] on div "Lateral Support Heading The Knee [MEDICAL_DATA] features two articulated, remov…" at bounding box center [425, 160] width 188 height 188
click at [453, 151] on p "The Knee [MEDICAL_DATA] features two articulated, removable steel stays that en…" at bounding box center [425, 151] width 187 height 16
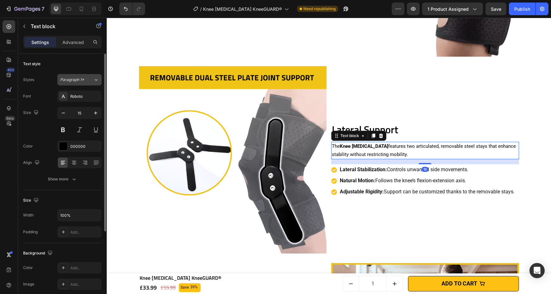
click at [81, 82] on span "Paragraph 1*" at bounding box center [72, 80] width 24 height 6
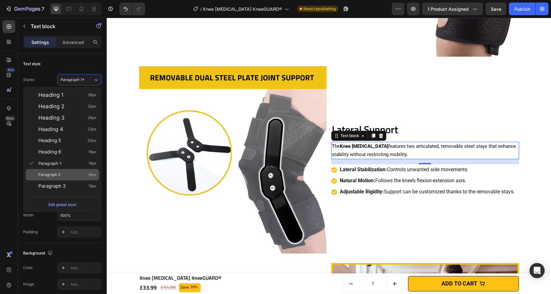
click at [91, 176] on span "14px" at bounding box center [92, 175] width 9 height 6
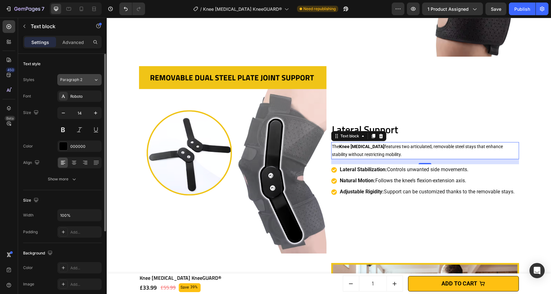
click at [77, 82] on span "Paragraph 2" at bounding box center [71, 80] width 22 height 6
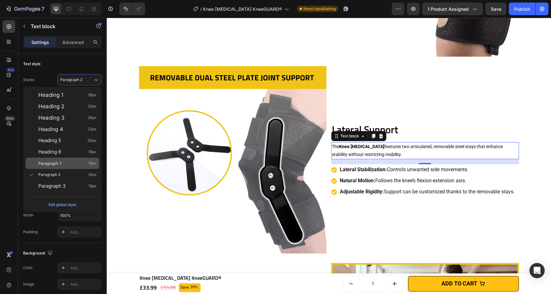
click at [83, 164] on div "Paragraph 1 16px" at bounding box center [67, 163] width 58 height 6
type input "16"
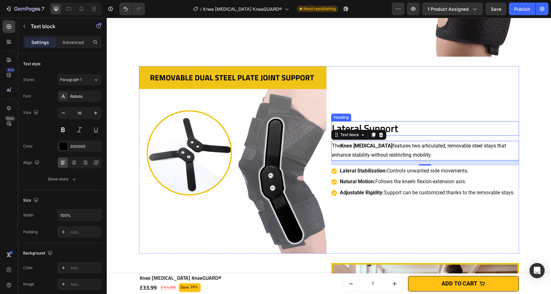
click at [419, 132] on h2 "Lateral Support" at bounding box center [425, 128] width 188 height 15
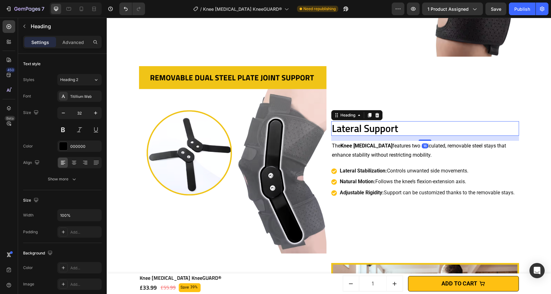
click at [423, 139] on div "16" at bounding box center [425, 138] width 188 height 5
click at [426, 137] on div "10" at bounding box center [425, 137] width 188 height 0
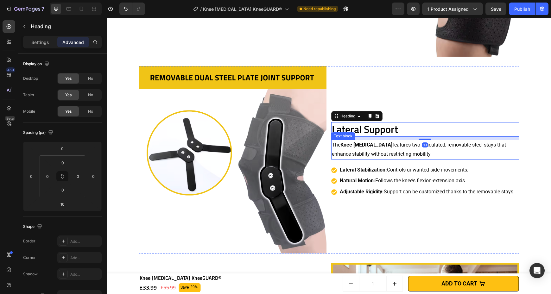
click at [423, 156] on p "The Knee [MEDICAL_DATA] features two articulated, removable steel stays that en…" at bounding box center [425, 150] width 187 height 18
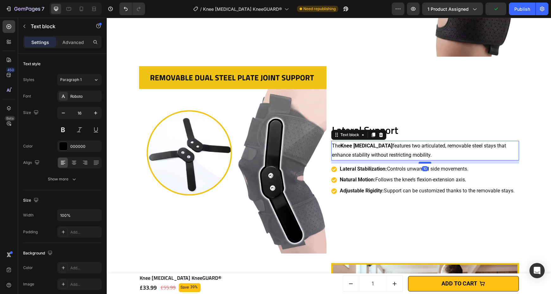
click at [427, 162] on div at bounding box center [425, 163] width 13 height 2
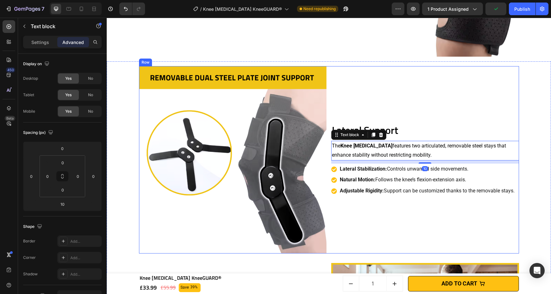
click at [447, 218] on div "Lateral Support Heading The Knee [MEDICAL_DATA] features two articulated, remov…" at bounding box center [425, 160] width 188 height 188
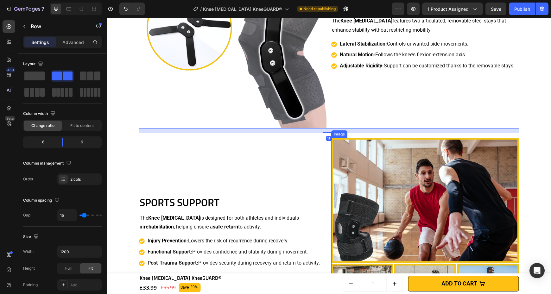
scroll to position [1604, 0]
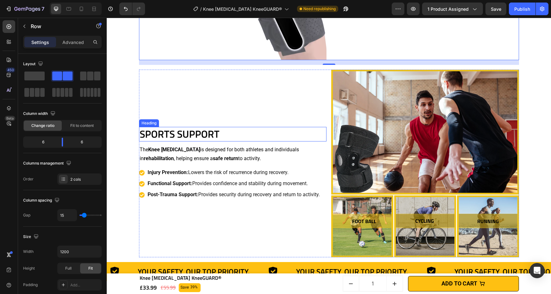
click at [258, 137] on h2 "SPORTS SUPPORT" at bounding box center [233, 134] width 188 height 15
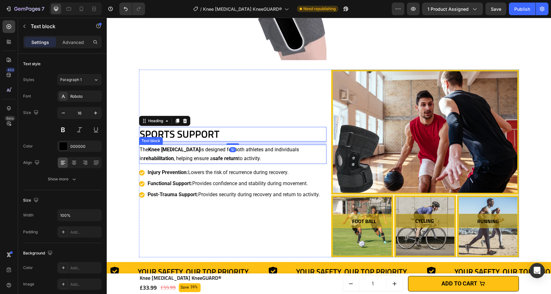
click at [259, 154] on p "The Knee [MEDICAL_DATA] is designed for both athletes and individuals in rehabi…" at bounding box center [233, 154] width 187 height 18
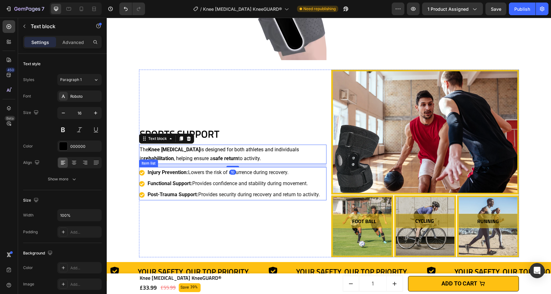
click at [258, 181] on p "Functional Support: Provides confidence and stability during movement." at bounding box center [234, 183] width 172 height 9
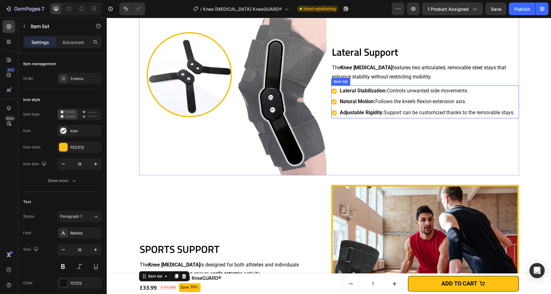
scroll to position [1432, 0]
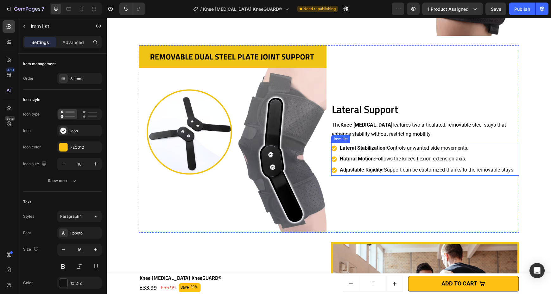
click at [437, 156] on p "Natural Motion: Follows the knee’s flexion-extension axis." at bounding box center [427, 159] width 175 height 9
click at [432, 126] on p "The Knee [MEDICAL_DATA] features two articulated, removable steel stays that en…" at bounding box center [425, 130] width 187 height 18
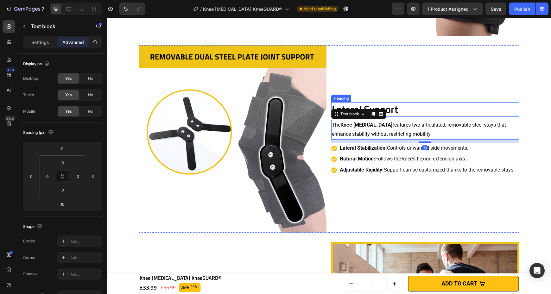
click at [434, 112] on h2 "Lateral Support" at bounding box center [425, 109] width 188 height 15
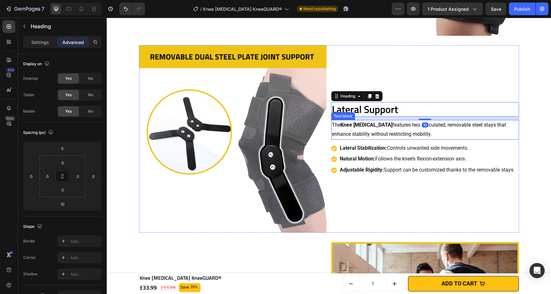
click at [425, 137] on p "The Knee [MEDICAL_DATA] features two articulated, removable steel stays that en…" at bounding box center [425, 130] width 187 height 18
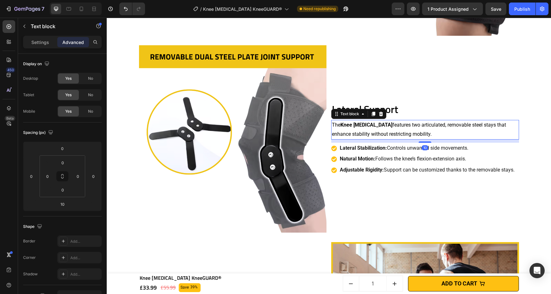
click at [395, 131] on p "The Knee [MEDICAL_DATA] features two articulated, removable steel stays that en…" at bounding box center [425, 130] width 187 height 18
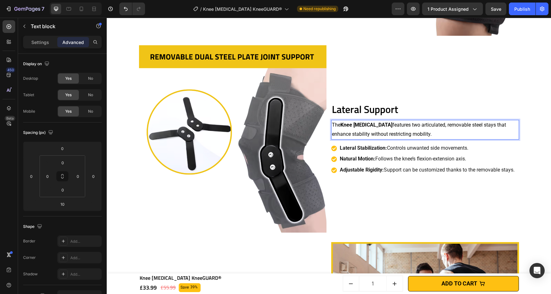
click at [393, 123] on p "The Knee [MEDICAL_DATA] features two articulated, removable steel stays that en…" at bounding box center [425, 130] width 187 height 18
drag, startPoint x: 392, startPoint y: 125, endPoint x: 425, endPoint y: 129, distance: 33.6
click at [425, 129] on p "The Knee [MEDICAL_DATA] features two articulated, removable steel stays that en…" at bounding box center [425, 130] width 187 height 18
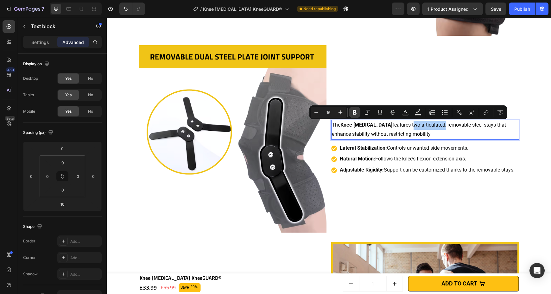
click at [356, 112] on icon "Editor contextual toolbar" at bounding box center [355, 112] width 4 height 5
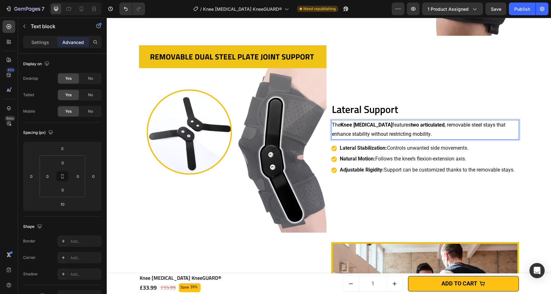
click at [423, 137] on p "The Knee [MEDICAL_DATA] features two articulated , removable steel stays that e…" at bounding box center [425, 130] width 187 height 18
click at [367, 121] on p "The Knee [MEDICAL_DATA] features two articulated , removable steel stays that e…" at bounding box center [425, 130] width 187 height 18
click at [434, 128] on p "The Knee [MEDICAL_DATA] features two articulated , removable steel stays that e…" at bounding box center [425, 130] width 187 height 18
click at [411, 124] on strong "two articulated" at bounding box center [428, 125] width 34 height 6
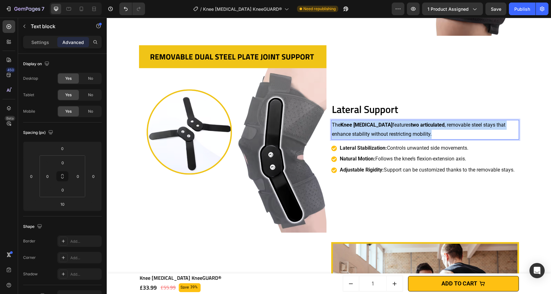
click at [411, 124] on strong "two articulated" at bounding box center [428, 125] width 34 height 6
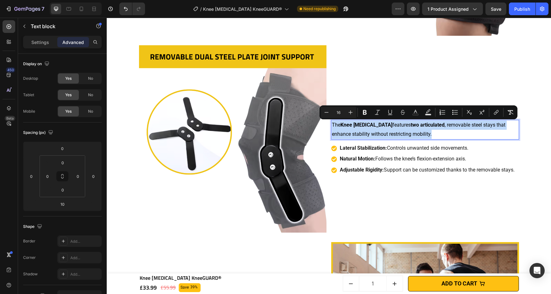
copy p "The Knee [MEDICAL_DATA] features two articulated , removable steel stays that e…"
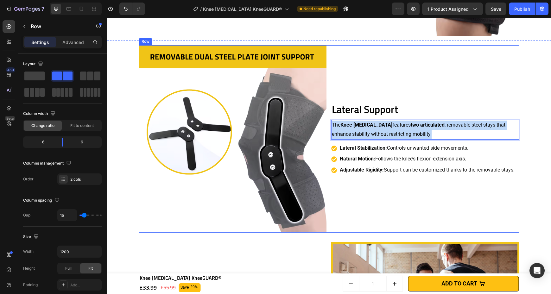
click at [428, 81] on div "Lateral Support Heading The Knee [MEDICAL_DATA] features two articulated , remo…" at bounding box center [425, 139] width 188 height 188
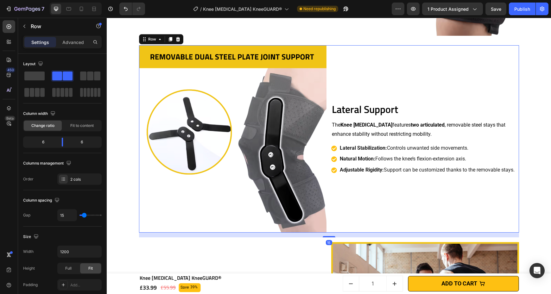
click at [433, 121] on div "The Knee [MEDICAL_DATA] features two articulated , removable steel stays that e…" at bounding box center [425, 130] width 188 height 20
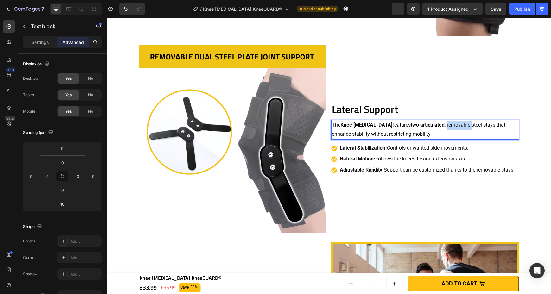
drag, startPoint x: 429, startPoint y: 125, endPoint x: 453, endPoint y: 125, distance: 23.8
click at [453, 125] on p "The Knee [MEDICAL_DATA] features two articulated , removable steel stays that e…" at bounding box center [425, 130] width 187 height 18
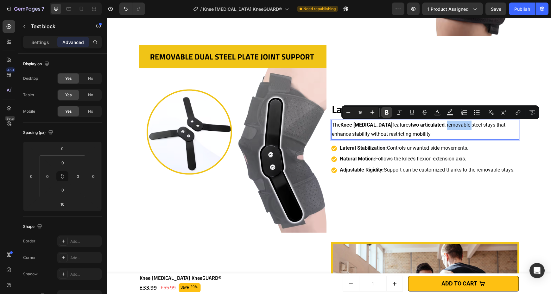
click at [384, 111] on icon "Editor contextual toolbar" at bounding box center [387, 112] width 6 height 6
click at [453, 124] on strong "removable" at bounding box center [458, 125] width 24 height 6
drag, startPoint x: 453, startPoint y: 125, endPoint x: 464, endPoint y: 126, distance: 10.8
click at [464, 126] on p "The Knee [MEDICAL_DATA] features two articulated , removable steel stays that e…" at bounding box center [425, 130] width 187 height 18
drag, startPoint x: 391, startPoint y: 112, endPoint x: 418, endPoint y: 119, distance: 27.1
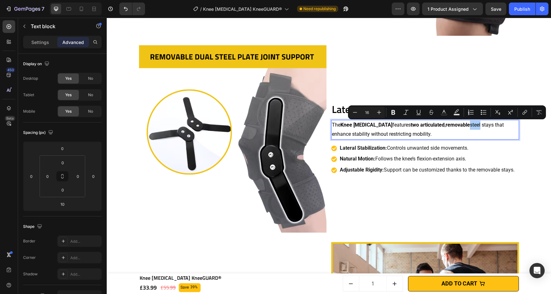
click at [392, 112] on icon "Editor contextual toolbar" at bounding box center [393, 112] width 6 height 6
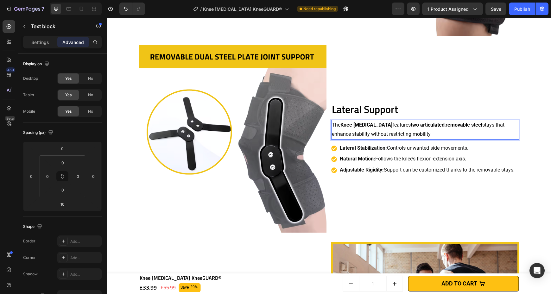
drag, startPoint x: 444, startPoint y: 127, endPoint x: 451, endPoint y: 130, distance: 7.4
click at [446, 127] on strong "removable steel" at bounding box center [464, 125] width 37 height 6
click at [490, 122] on p "The Knee [MEDICAL_DATA] features two articulated , removable steel stays that e…" at bounding box center [425, 130] width 187 height 18
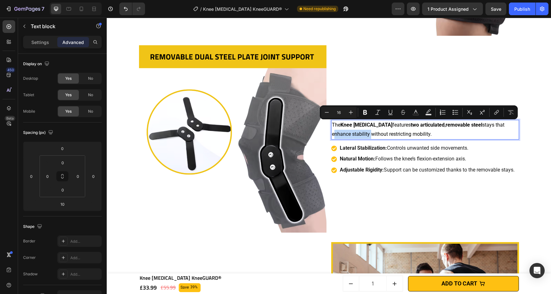
drag, startPoint x: 490, startPoint y: 124, endPoint x: 347, endPoint y: 136, distance: 143.4
click at [347, 136] on p "The Knee [MEDICAL_DATA] features two articulated , removable steel stays that e…" at bounding box center [425, 130] width 187 height 18
click at [364, 114] on icon "Editor contextual toolbar" at bounding box center [365, 112] width 4 height 5
click at [362, 134] on p "The Knee [MEDICAL_DATA] features two articulated , removable steel stays that e…" at bounding box center [425, 130] width 187 height 18
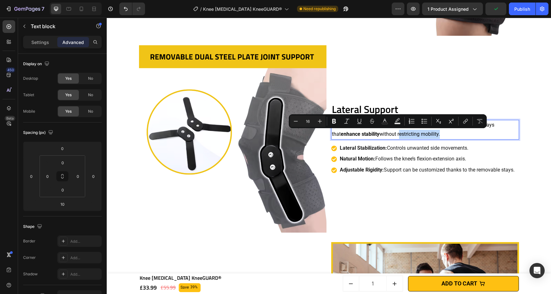
drag, startPoint x: 368, startPoint y: 135, endPoint x: 408, endPoint y: 137, distance: 40.3
click at [408, 137] on p "The Knee [MEDICAL_DATA] features two articulated , removable steel stays that e…" at bounding box center [425, 130] width 187 height 18
click at [334, 120] on icon "Editor contextual toolbar" at bounding box center [334, 121] width 6 height 6
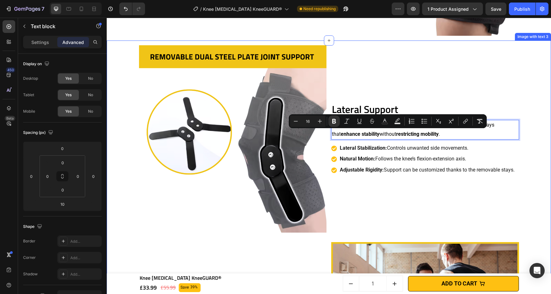
click at [523, 114] on div "Lateral Support Heading The Knee [MEDICAL_DATA] features two articulated , remo…" at bounding box center [329, 238] width 438 height 395
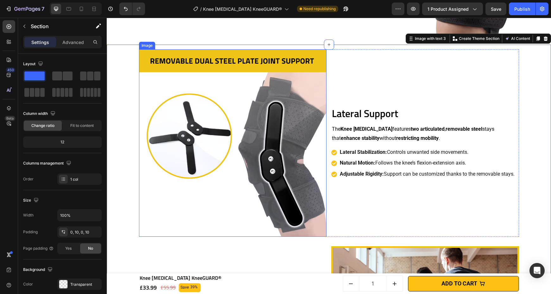
scroll to position [1429, 0]
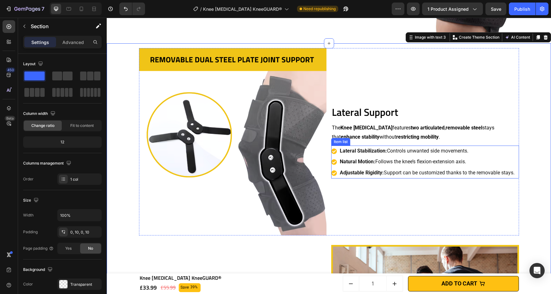
click at [511, 164] on p "Natural Motion: Follows the knee’s flexion-extension axis." at bounding box center [427, 162] width 175 height 9
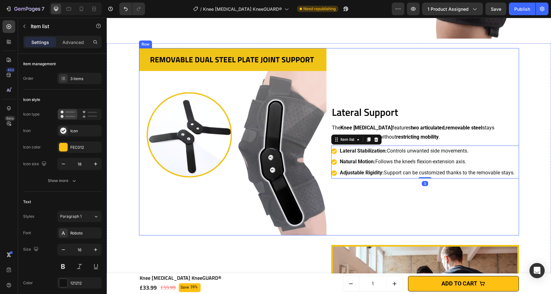
click at [445, 133] on p "The Knee [MEDICAL_DATA] features two articulated , removable steel stays that e…" at bounding box center [425, 133] width 187 height 18
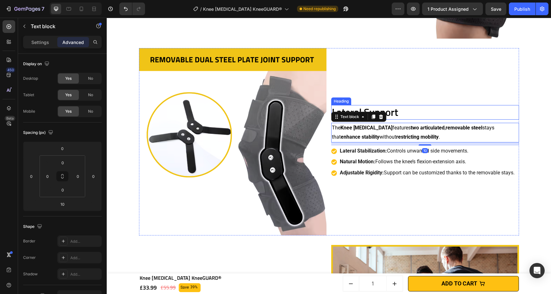
click at [432, 110] on h2 "Lateral Support" at bounding box center [425, 112] width 188 height 15
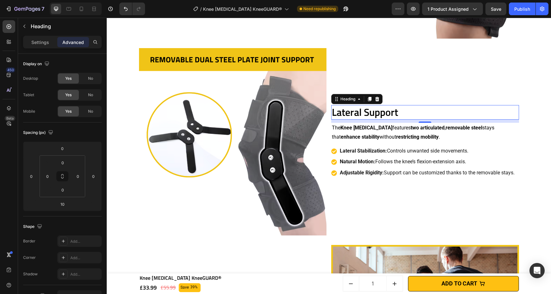
click at [42, 48] on div "Settings Advanced" at bounding box center [62, 42] width 79 height 13
click at [43, 41] on p "Settings" at bounding box center [40, 42] width 18 height 7
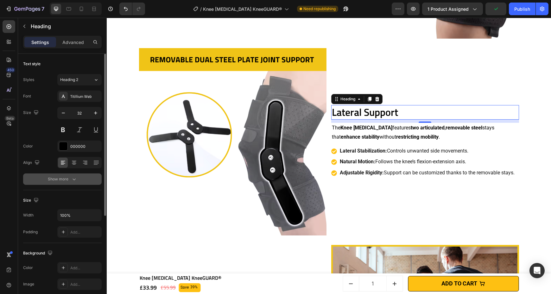
click at [64, 175] on button "Show more" at bounding box center [62, 179] width 79 height 11
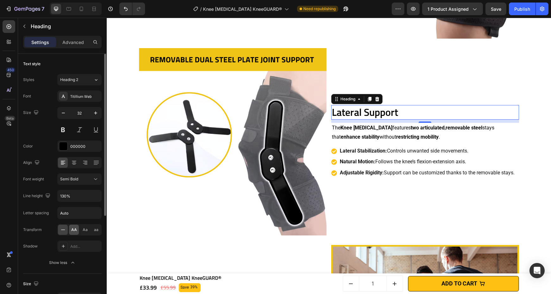
click at [75, 231] on span "AA" at bounding box center [74, 230] width 6 height 6
click at [450, 86] on div "Lateral Support Heading 10 The Knee [MEDICAL_DATA] features two articulated , r…" at bounding box center [425, 142] width 188 height 188
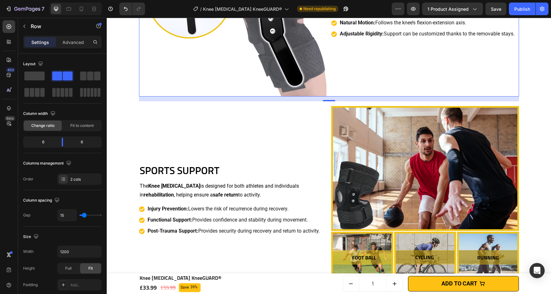
scroll to position [1603, 0]
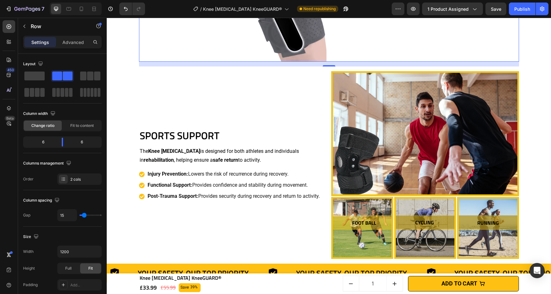
click at [197, 138] on h2 "SPORTS SUPPORT" at bounding box center [233, 136] width 188 height 15
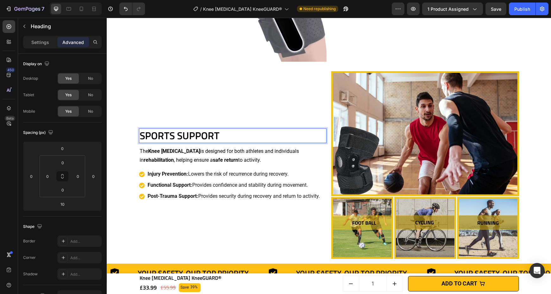
click at [197, 138] on p "SPORTS SUPPORT" at bounding box center [233, 135] width 187 height 13
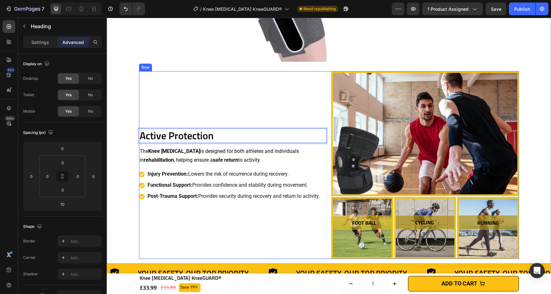
click at [286, 105] on div "Active Protection Heading 10 The Knee [MEDICAL_DATA] is designed for both athle…" at bounding box center [233, 165] width 188 height 188
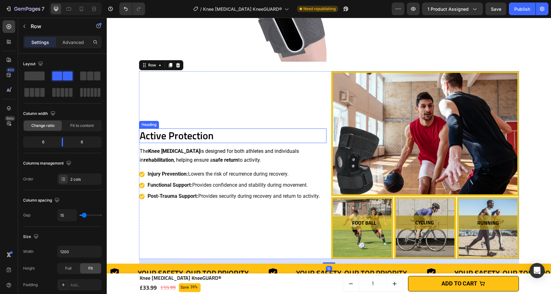
click at [168, 133] on p "Active Protection" at bounding box center [233, 135] width 187 height 13
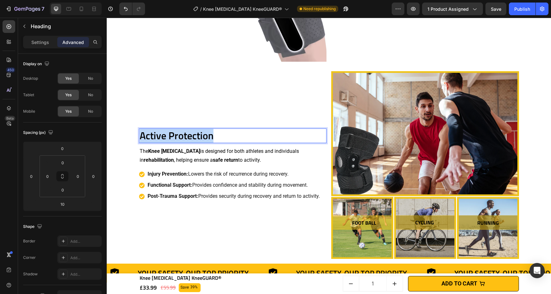
click at [168, 133] on p "Active Protection" at bounding box center [233, 135] width 187 height 13
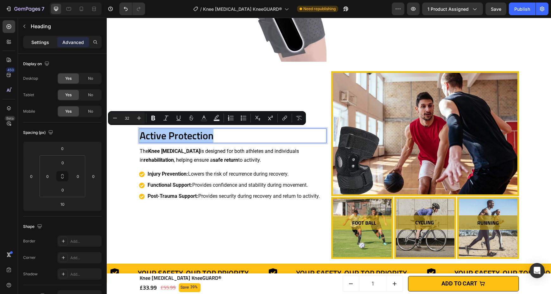
click at [34, 44] on p "Settings" at bounding box center [40, 42] width 18 height 7
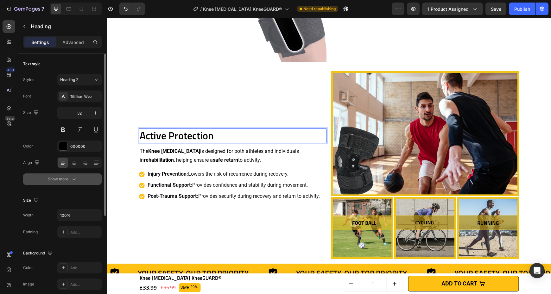
click at [69, 180] on div "Show more" at bounding box center [62, 179] width 29 height 6
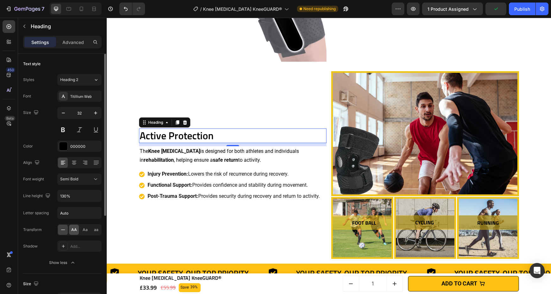
drag, startPoint x: 74, startPoint y: 229, endPoint x: 4, endPoint y: 200, distance: 75.6
click at [74, 229] on span "AA" at bounding box center [74, 230] width 6 height 6
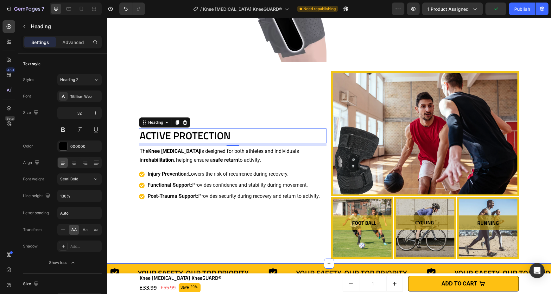
click at [149, 210] on div "Active Protection Heading 10 The Knee [MEDICAL_DATA] is designed for both athle…" at bounding box center [233, 165] width 188 height 188
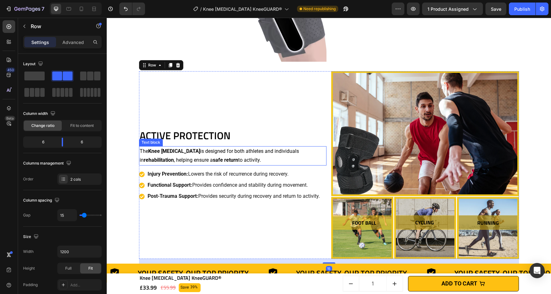
click at [164, 152] on strong "Knee [MEDICAL_DATA]" at bounding box center [174, 151] width 52 height 6
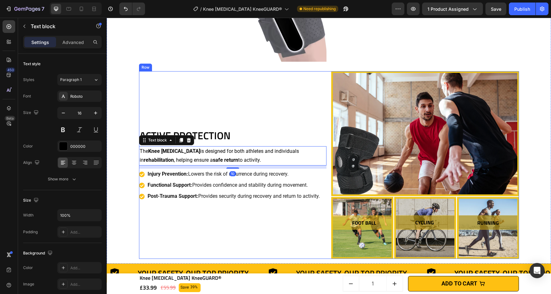
click at [202, 138] on p "Active Protection" at bounding box center [233, 135] width 187 height 13
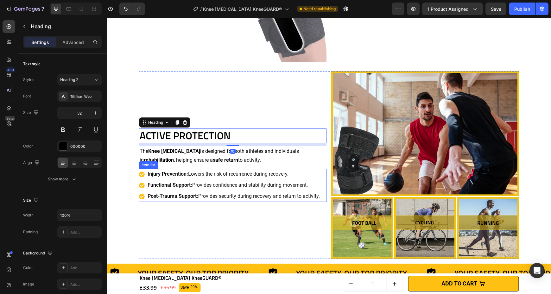
click at [196, 197] on p "Post-Trauma Support: Provides security during recovery and return to activity." at bounding box center [234, 196] width 172 height 9
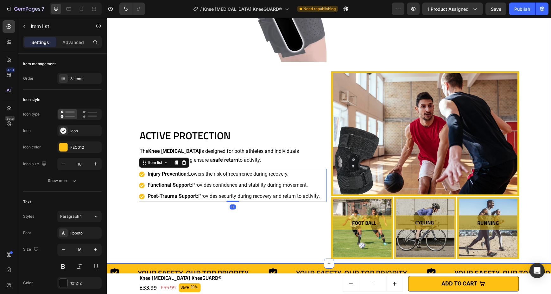
click at [135, 189] on div "Lateral Support Heading The Knee [MEDICAL_DATA] features two articulated , remo…" at bounding box center [329, 66] width 438 height 395
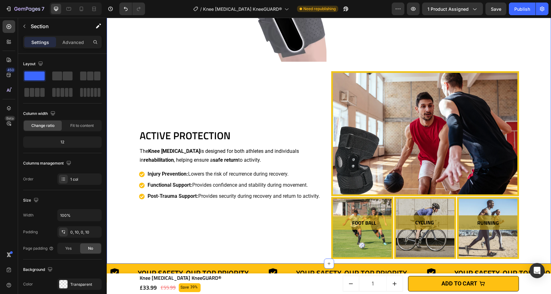
click at [128, 192] on div "Lateral Support Heading The Knee [MEDICAL_DATA] features two articulated , remo…" at bounding box center [329, 66] width 438 height 395
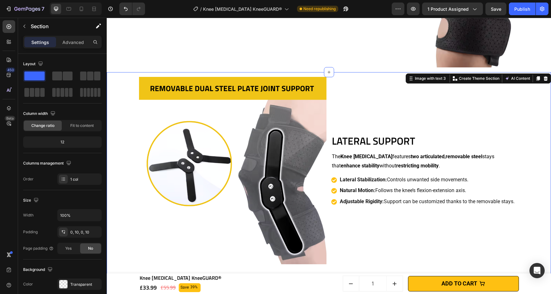
scroll to position [1388, 0]
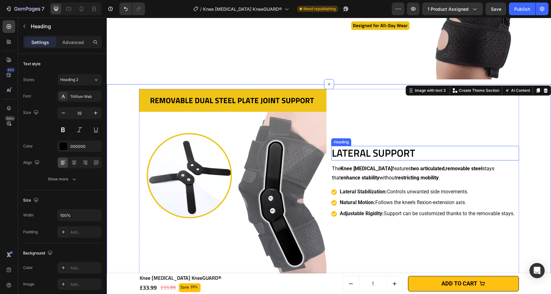
click at [387, 149] on h2 "Lateral Support" at bounding box center [425, 153] width 188 height 15
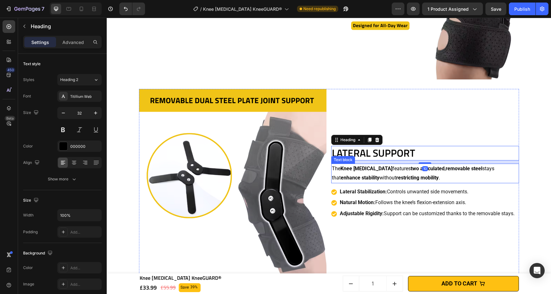
click at [401, 172] on p "The Knee [MEDICAL_DATA] features two articulated , removable steel stays that e…" at bounding box center [425, 173] width 187 height 18
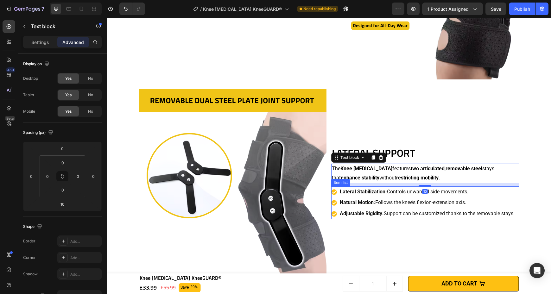
click at [394, 198] on div "Natural Motion: Follows the knee’s flexion-extension axis." at bounding box center [427, 202] width 177 height 11
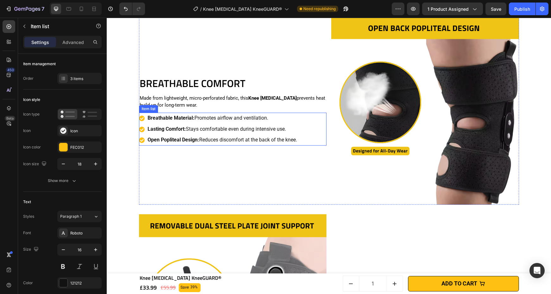
scroll to position [1254, 0]
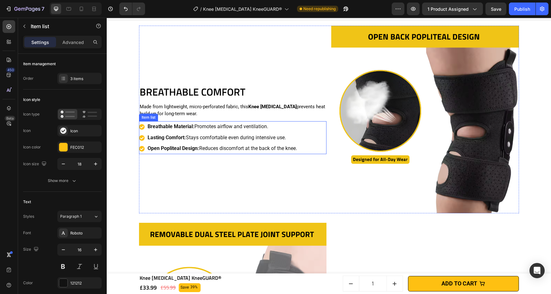
click at [213, 144] on div "Open Popliteal Design: Reduces discomfort at the back of the knee." at bounding box center [222, 148] width 151 height 11
click at [224, 113] on p "Made from lightweight, micro-perforated fabric, this Knee [MEDICAL_DATA] preven…" at bounding box center [233, 110] width 187 height 14
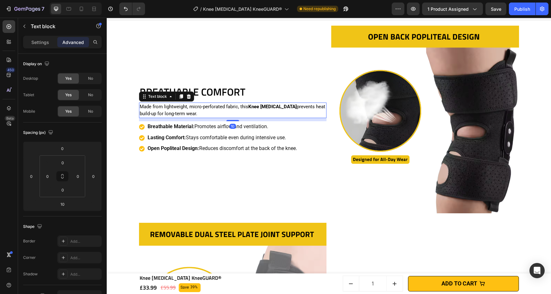
click at [288, 185] on div "BREATHABLE COMFORT Heading Made from lightweight, micro-perforated fabric, this…" at bounding box center [233, 120] width 188 height 188
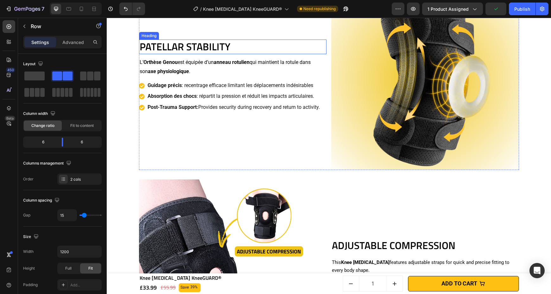
scroll to position [539, 0]
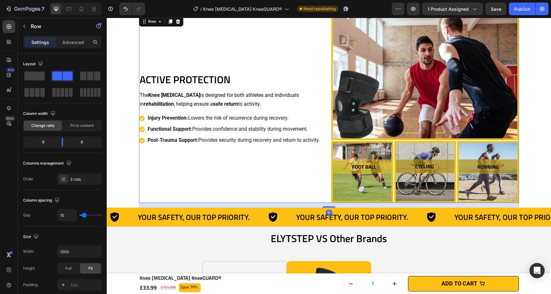
click at [227, 179] on div "Active Protection Heading The Knee [MEDICAL_DATA] is designed for both athletes…" at bounding box center [233, 109] width 188 height 188
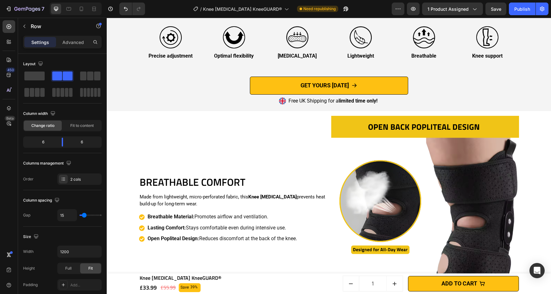
scroll to position [1164, 0]
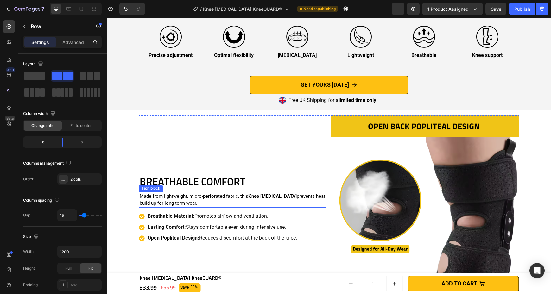
click at [170, 198] on p "Made from lightweight, micro-perforated fabric, this Knee [MEDICAL_DATA] preven…" at bounding box center [233, 200] width 187 height 14
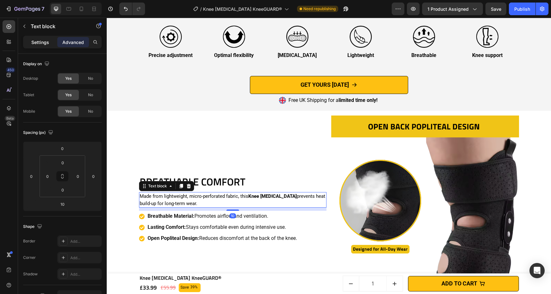
click at [42, 44] on p "Settings" at bounding box center [40, 42] width 18 height 7
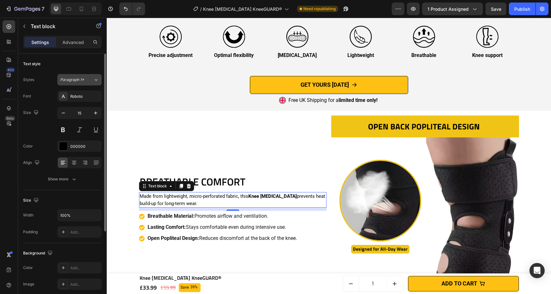
click at [85, 82] on div "Paragraph 1*" at bounding box center [73, 80] width 26 height 6
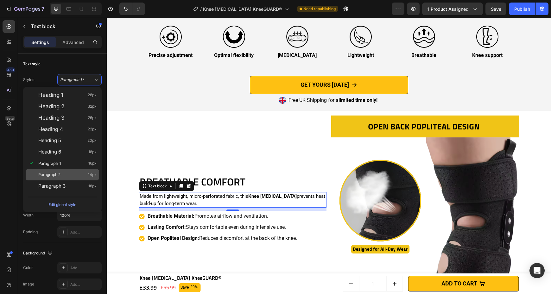
click at [73, 177] on div "Paragraph 2 14px" at bounding box center [67, 175] width 58 height 6
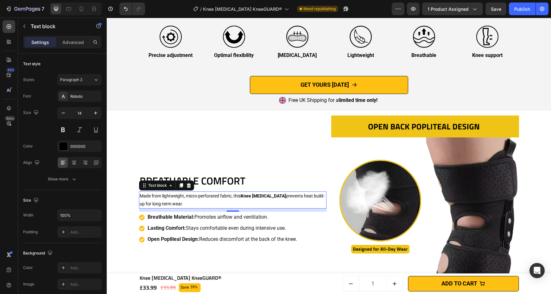
drag, startPoint x: 87, startPoint y: 80, endPoint x: 87, endPoint y: 88, distance: 8.2
click at [87, 80] on div "Paragraph 2" at bounding box center [76, 80] width 33 height 6
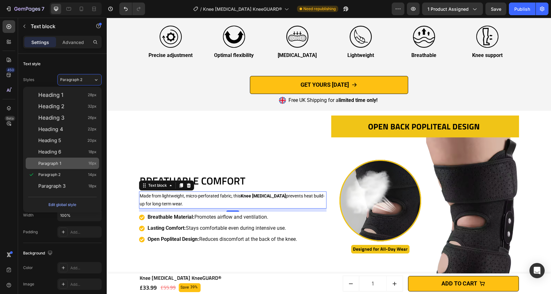
click at [64, 164] on div "Paragraph 1 16px" at bounding box center [67, 163] width 58 height 6
type input "16"
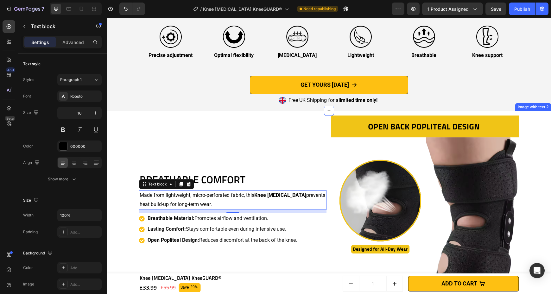
click at [170, 164] on div "BREATHABLE COMFORT Heading Made from lightweight, micro-perforated fabric, this…" at bounding box center [233, 210] width 188 height 188
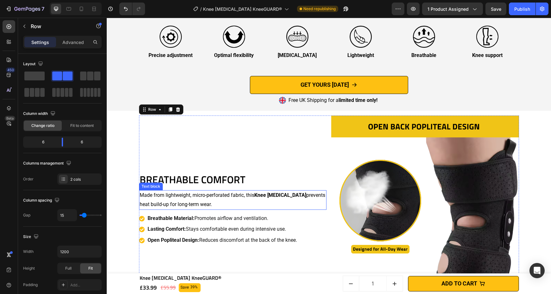
click at [161, 196] on p "Made from lightweight, micro-perforated fabric, this Knee [MEDICAL_DATA] preven…" at bounding box center [233, 200] width 187 height 18
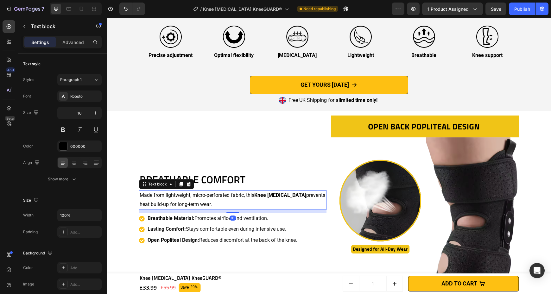
click at [163, 193] on p "Made from lightweight, micro-perforated fabric, this Knee [MEDICAL_DATA] preven…" at bounding box center [233, 200] width 187 height 18
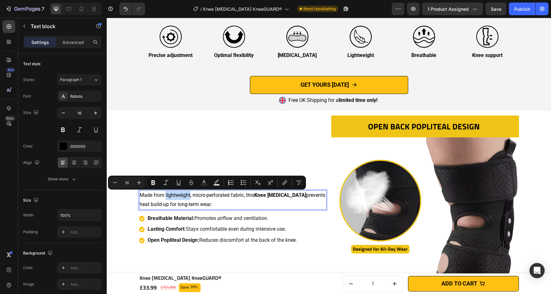
drag, startPoint x: 164, startPoint y: 195, endPoint x: 284, endPoint y: 200, distance: 120.5
click at [188, 195] on p "Made from lightweight, micro-perforated fabric, this Knee [MEDICAL_DATA] preven…" at bounding box center [233, 200] width 187 height 18
click at [66, 129] on button at bounding box center [62, 129] width 11 height 11
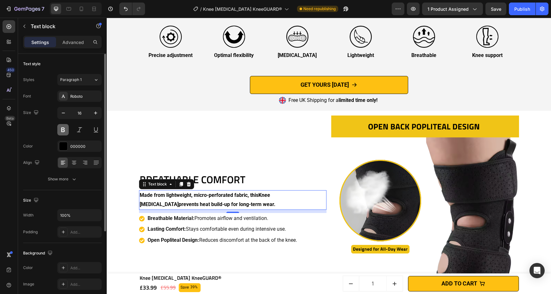
click at [64, 130] on button at bounding box center [62, 129] width 11 height 11
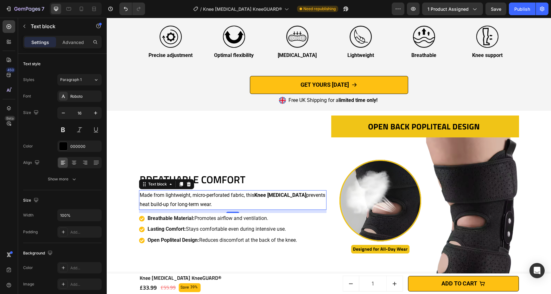
click at [163, 151] on div "BREATHABLE COMFORT Heading Made from lightweight, micro-perforated fabric, this…" at bounding box center [233, 210] width 188 height 188
click at [165, 196] on p "Made from lightweight, micro-perforated fabric, this Knee [MEDICAL_DATA] preven…" at bounding box center [233, 200] width 187 height 18
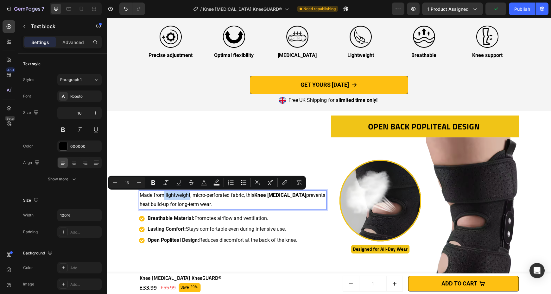
drag, startPoint x: 162, startPoint y: 195, endPoint x: 188, endPoint y: 195, distance: 25.4
click at [200, 199] on p "Made from lightweight , micro-perforated fabric, this Knee [MEDICAL_DATA] preve…" at bounding box center [233, 200] width 187 height 18
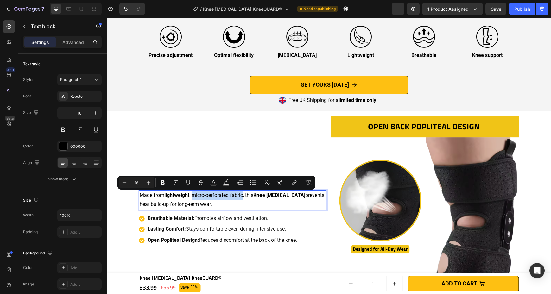
drag, startPoint x: 191, startPoint y: 196, endPoint x: 242, endPoint y: 196, distance: 51.0
click at [242, 196] on p "Made from lightweight , micro-perforated fabric, this Knee [MEDICAL_DATA] preve…" at bounding box center [233, 200] width 187 height 18
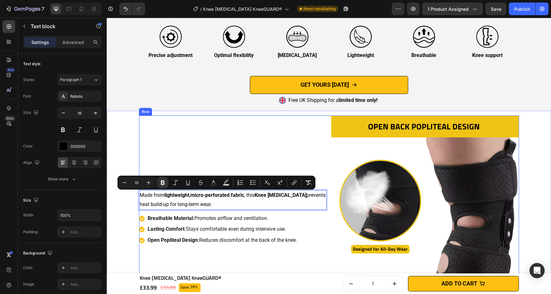
click at [243, 158] on div "BREATHABLE COMFORT Heading Made from lightweight , micro-perforated fabric , th…" at bounding box center [233, 210] width 188 height 188
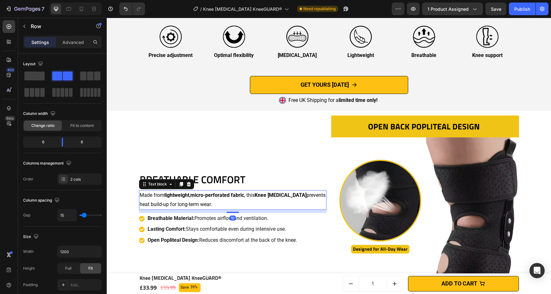
click at [140, 205] on p "Made from lightweight , micro-perforated fabric , this Knee [MEDICAL_DATA] prev…" at bounding box center [233, 200] width 187 height 18
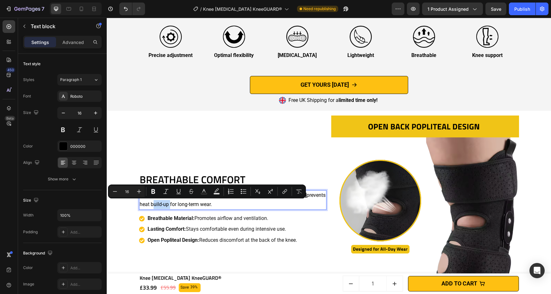
drag, startPoint x: 138, startPoint y: 205, endPoint x: 154, endPoint y: 206, distance: 16.5
click at [154, 206] on p "Made from lightweight , micro-perforated fabric , this Knee [MEDICAL_DATA] prev…" at bounding box center [233, 200] width 187 height 18
click at [165, 203] on p "Made from lightweight , micro-perforated fabric , this Knee [MEDICAL_DATA] prev…" at bounding box center [233, 200] width 187 height 18
drag, startPoint x: 166, startPoint y: 205, endPoint x: 199, endPoint y: 205, distance: 33.0
click at [199, 205] on p "Made from lightweight , micro-perforated fabric , this Knee [MEDICAL_DATA] prev…" at bounding box center [233, 200] width 187 height 18
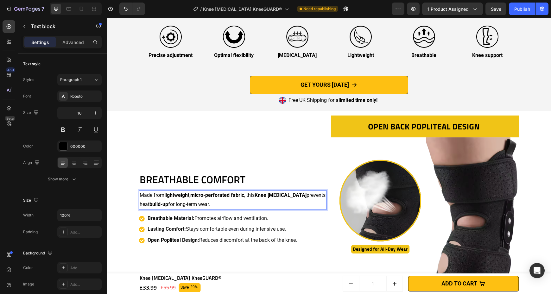
click at [164, 205] on p "Made from lightweight , micro-perforated fabric , this Knee [MEDICAL_DATA] prev…" at bounding box center [233, 200] width 187 height 18
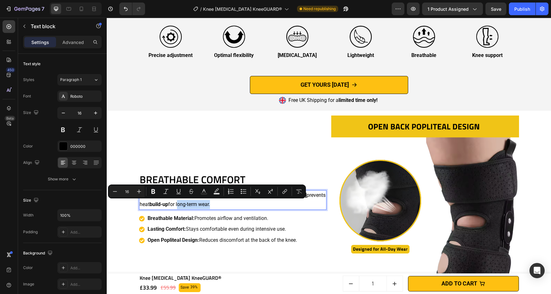
drag, startPoint x: 165, startPoint y: 204, endPoint x: 198, endPoint y: 206, distance: 33.3
click at [198, 206] on p "Made from lightweight , micro-perforated fabric , this Knee [MEDICAL_DATA] prev…" at bounding box center [233, 200] width 187 height 18
click at [158, 91] on div "What Makes ELYTSTEP Shoes Unique Heading Image Precise adjustment Text Block Im…" at bounding box center [329, 51] width 380 height 110
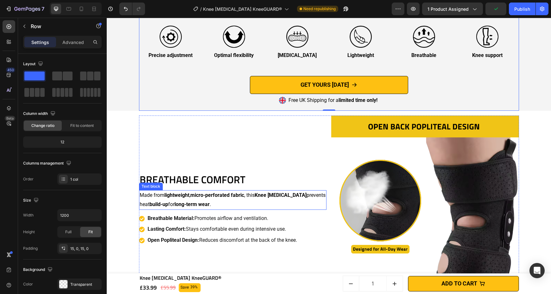
click at [285, 199] on p "Made from lightweight , micro-perforated fabric , this Knee [MEDICAL_DATA] prev…" at bounding box center [233, 200] width 187 height 18
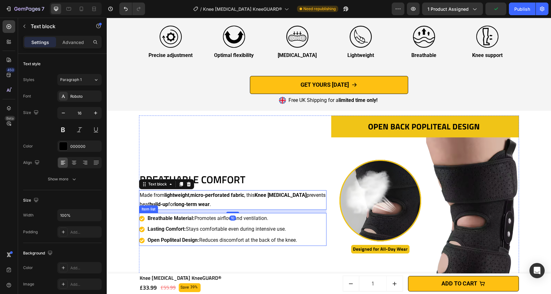
click at [284, 214] on p "Breathable Material: Promotes airflow and ventilation." at bounding box center [223, 218] width 150 height 9
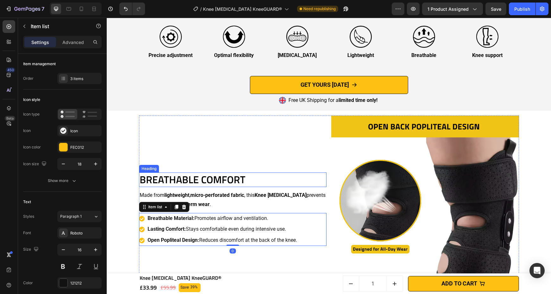
click at [261, 178] on h2 "BREATHABLE COMFORT" at bounding box center [233, 180] width 188 height 15
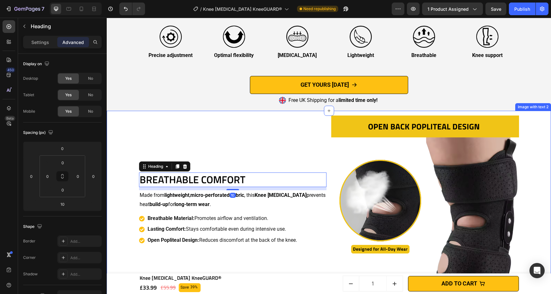
click at [131, 199] on div "BREATHABLE COMFORT Heading 10 Made from lightweight , micro-perforated fabric ,…" at bounding box center [329, 209] width 438 height 197
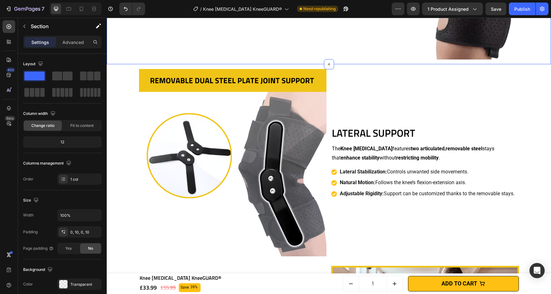
scroll to position [1411, 0]
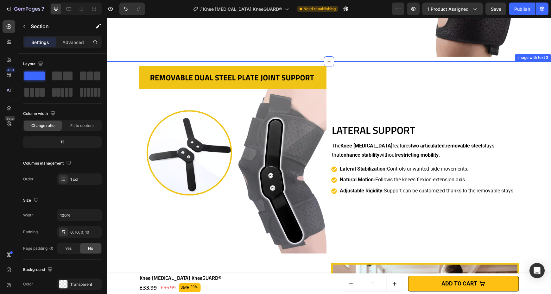
click at [534, 133] on div "Lateral Support Heading The Knee [MEDICAL_DATA] features two articulated , remo…" at bounding box center [329, 258] width 438 height 395
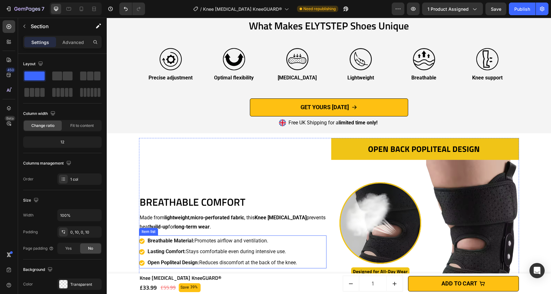
scroll to position [1044, 0]
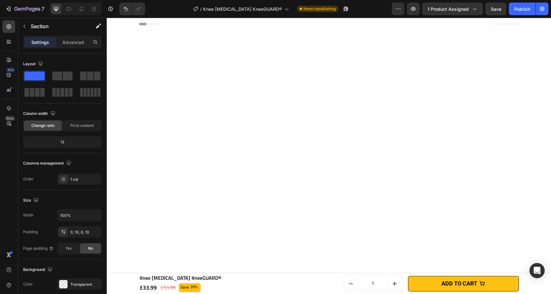
scroll to position [910, 0]
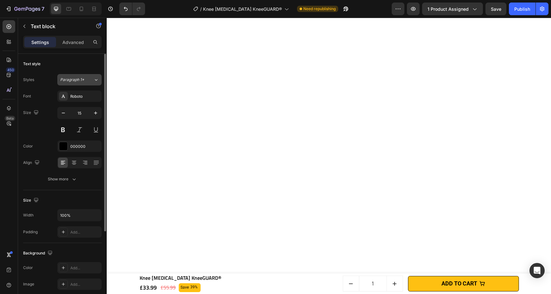
click at [79, 77] on span "Paragraph 1*" at bounding box center [72, 80] width 24 height 6
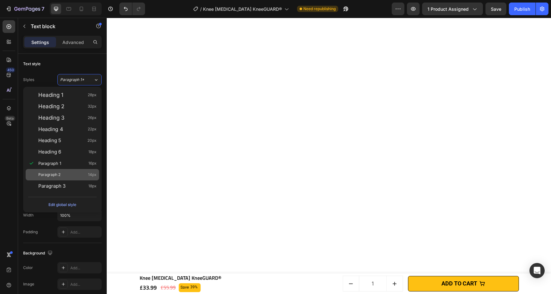
click at [81, 172] on div "Paragraph 2 14px" at bounding box center [67, 175] width 58 height 6
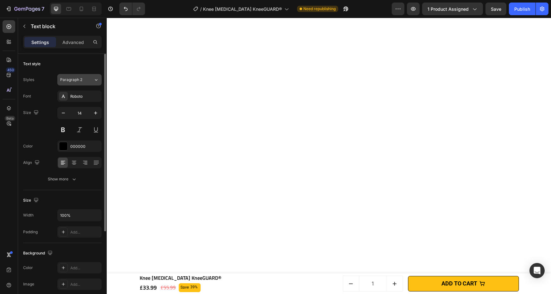
click at [84, 78] on div "Paragraph 2" at bounding box center [73, 80] width 26 height 6
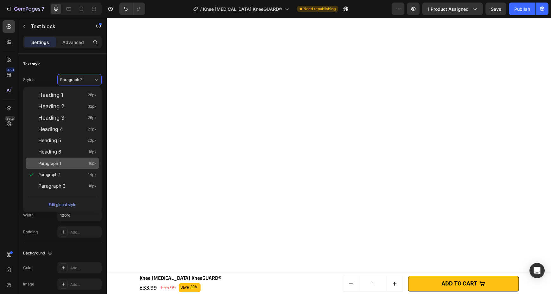
click at [55, 167] on div "Paragraph 1 16px" at bounding box center [63, 163] width 74 height 11
type input "16"
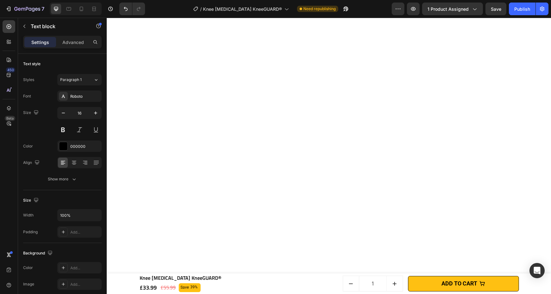
drag, startPoint x: 426, startPoint y: 129, endPoint x: 428, endPoint y: 132, distance: 3.9
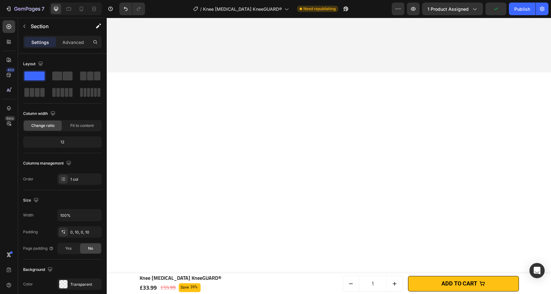
scroll to position [858, 0]
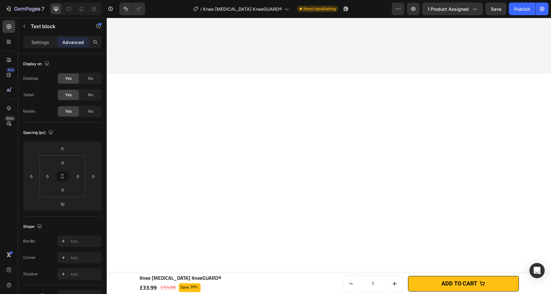
drag, startPoint x: 414, startPoint y: 169, endPoint x: 422, endPoint y: 168, distance: 8.4
drag, startPoint x: 394, startPoint y: 166, endPoint x: 431, endPoint y: 166, distance: 37.1
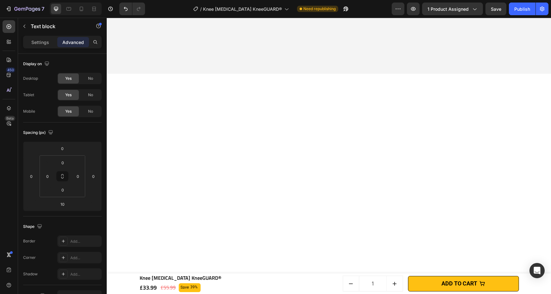
drag, startPoint x: 441, startPoint y: 166, endPoint x: 494, endPoint y: 167, distance: 52.9
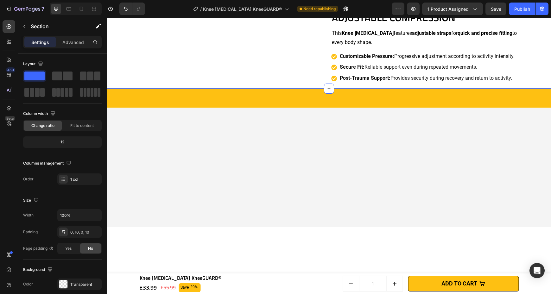
scroll to position [700, 0]
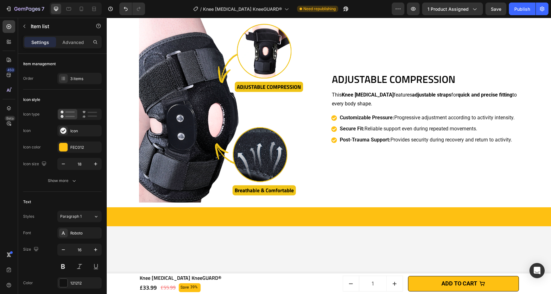
click at [539, 143] on div "Orthopedic Support Heading Designed to optimize knee biomechanics , this Knee O…" at bounding box center [329, 25] width 438 height 363
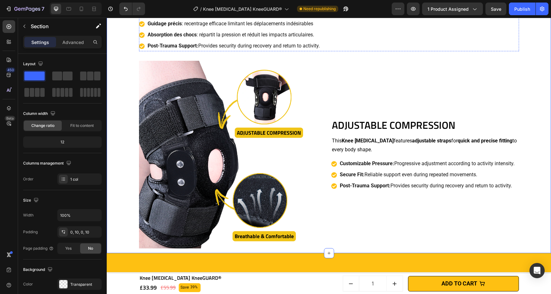
scroll to position [526, 0]
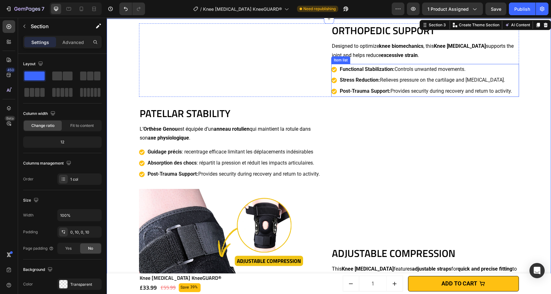
click at [455, 144] on div "Post-Trauma Support: Provides security during recovery and return to activity." at bounding box center [426, 148] width 174 height 11
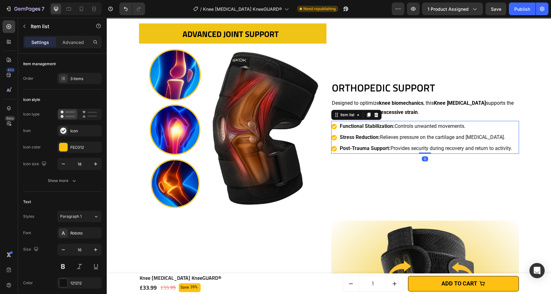
click at [439, 110] on p "Designed to optimize knee biomechanics , this Knee Orthotic supports the joint …" at bounding box center [425, 108] width 187 height 18
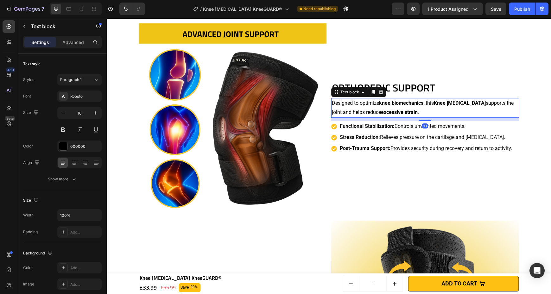
click at [432, 90] on h2 "Orthopedic Support" at bounding box center [425, 88] width 188 height 15
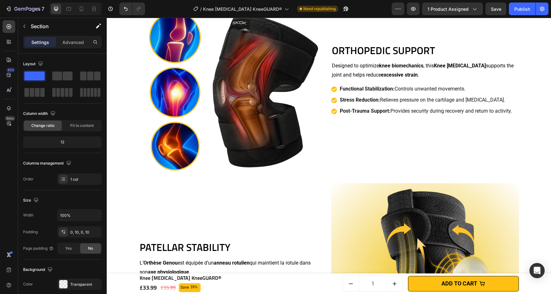
scroll to position [548, 0]
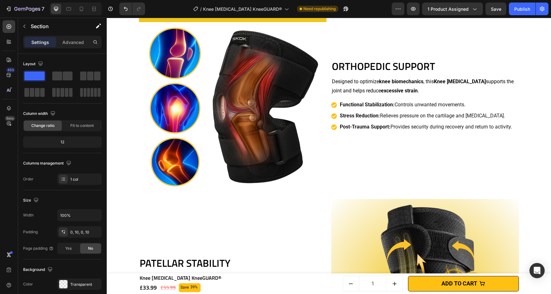
click at [473, 122] on div "Stress Reduction: Relieves pressure on the cartilage and kneecap." at bounding box center [426, 116] width 174 height 11
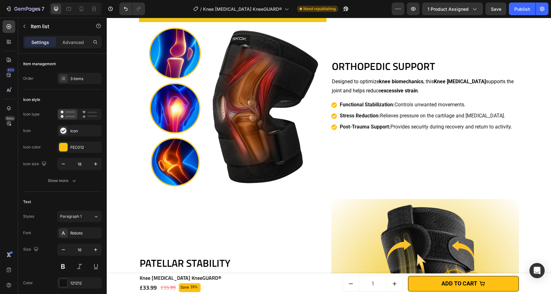
click at [442, 74] on h2 "Orthopedic Support" at bounding box center [425, 66] width 188 height 15
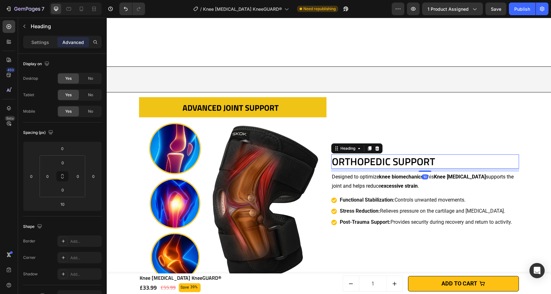
scroll to position [532, 0]
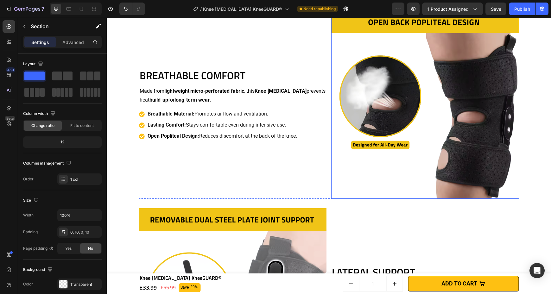
scroll to position [1162, 0]
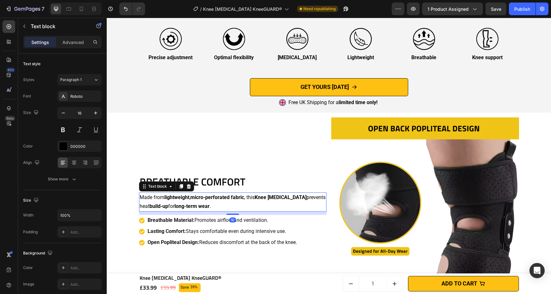
click at [263, 200] on p "Made from lightweight , micro-perforated fabric , this Knee [MEDICAL_DATA] prev…" at bounding box center [233, 202] width 187 height 18
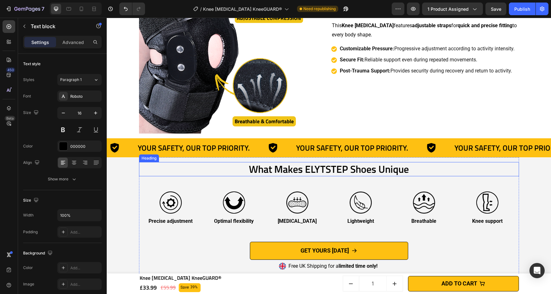
scroll to position [878, 0]
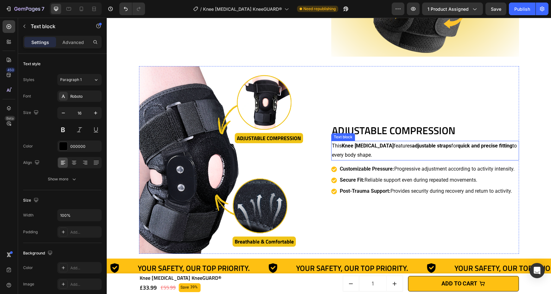
click at [412, 145] on strong "adjustable straps" at bounding box center [431, 146] width 39 height 6
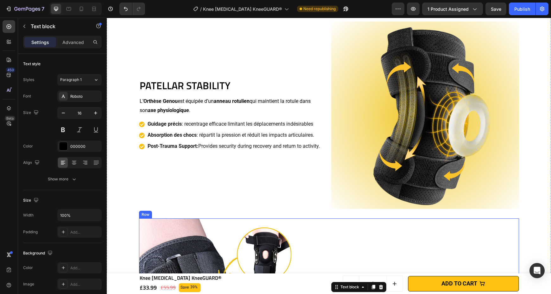
scroll to position [702, 0]
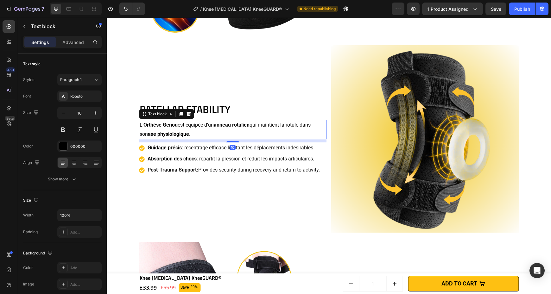
click at [266, 133] on p "L’ Orthèse Genou est équipée d’un anneau rotulien qui maintient la rotule dans …" at bounding box center [233, 130] width 187 height 18
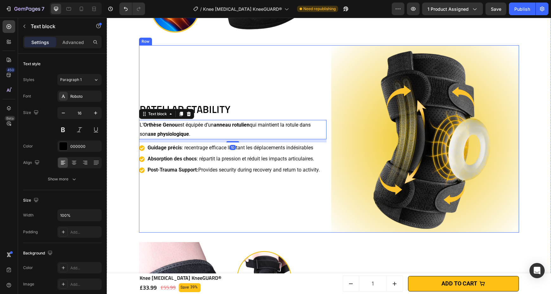
click at [267, 110] on h2 "Patellar Stability" at bounding box center [233, 109] width 188 height 15
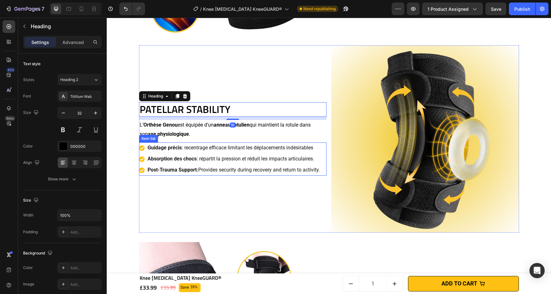
click at [301, 164] on p "Absorption des chocs : répartit la pression et réduit les impacts articulaires." at bounding box center [234, 159] width 172 height 9
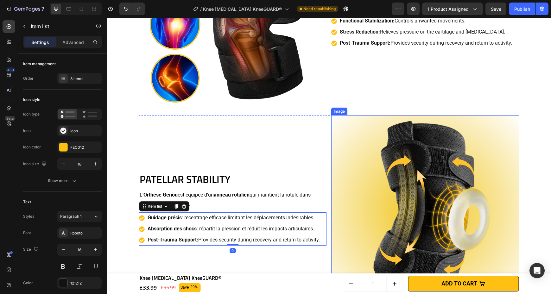
scroll to position [502, 0]
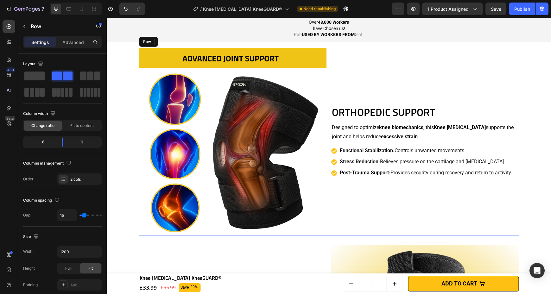
click at [414, 184] on div "Orthopedic Support Heading Designed to optimize knee biomechanics , this Knee O…" at bounding box center [425, 142] width 188 height 188
click at [408, 173] on div "Orthopedic Support Heading Designed to optimize knee biomechanics , this Knee O…" at bounding box center [425, 142] width 188 height 188
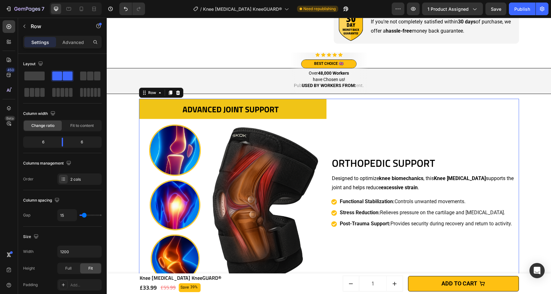
click at [408, 165] on h2 "Orthopedic Support" at bounding box center [425, 163] width 188 height 15
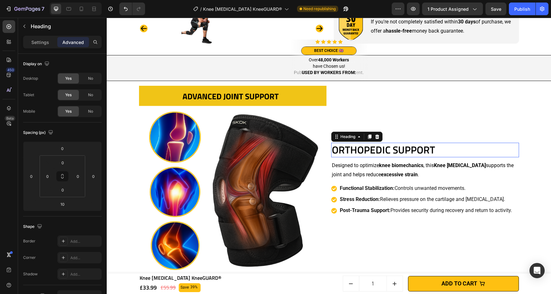
click at [413, 194] on div "Functional Stabilization: Controls unwanted movements." at bounding box center [426, 188] width 174 height 11
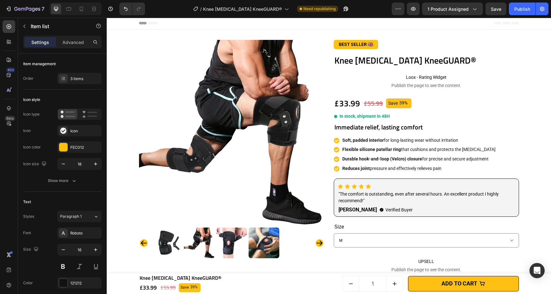
scroll to position [0, 0]
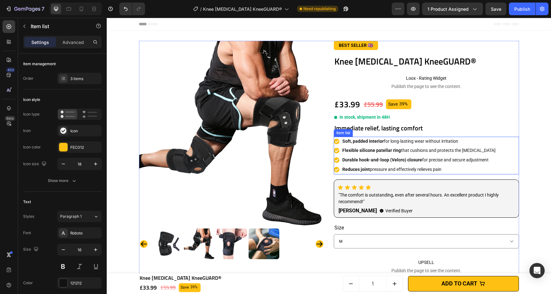
click at [372, 151] on strong "Flexible silicone patellar ring" at bounding box center [372, 150] width 59 height 5
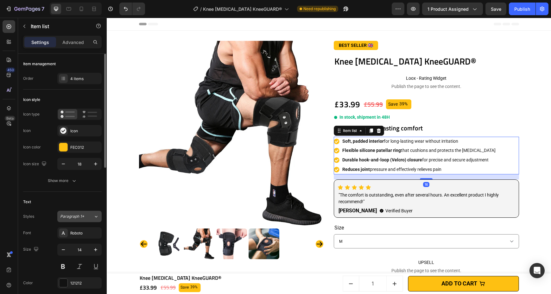
click at [70, 222] on button "Paragraph 1*" at bounding box center [79, 216] width 44 height 11
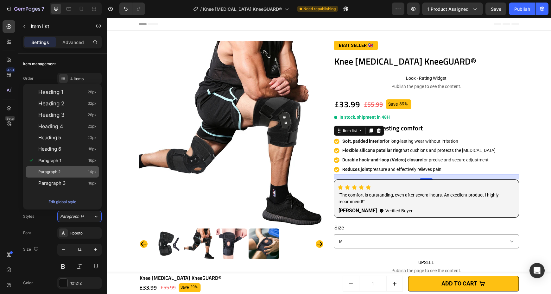
click at [55, 170] on span "Paragraph 2" at bounding box center [49, 172] width 22 height 6
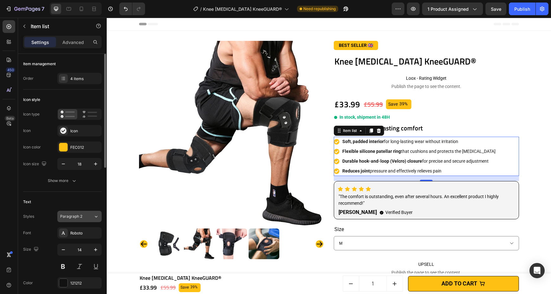
click at [72, 214] on span "Paragraph 2" at bounding box center [71, 217] width 22 height 6
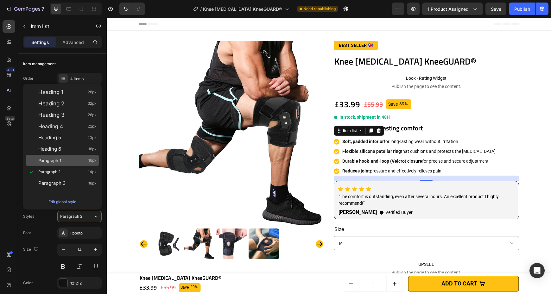
click at [68, 163] on div "Paragraph 1 16px" at bounding box center [67, 161] width 58 height 6
type input "16"
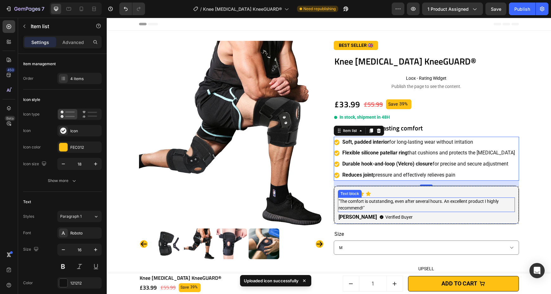
click at [370, 203] on p ""The comfort is outstanding, even after several hours. An excellent product I h…" at bounding box center [427, 204] width 176 height 13
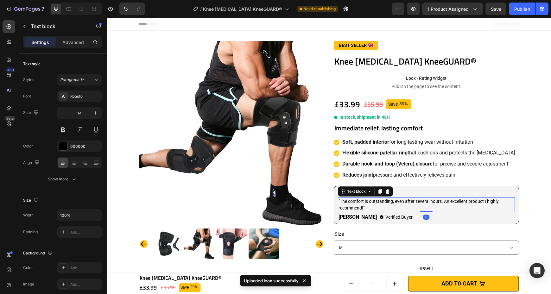
click at [370, 203] on p ""The comfort is outstanding, even after several hours. An excellent product I h…" at bounding box center [427, 204] width 176 height 13
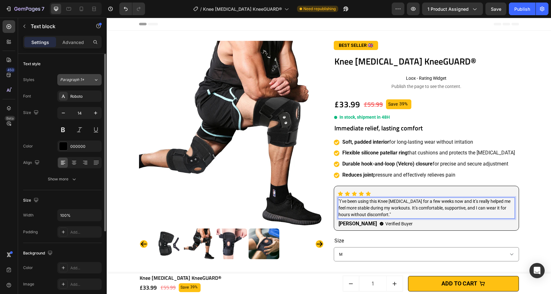
click at [89, 80] on div "Paragraph 1*" at bounding box center [76, 80] width 33 height 6
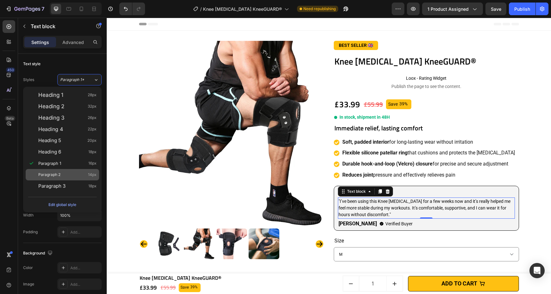
click at [72, 175] on div "Paragraph 2 14px" at bounding box center [67, 175] width 58 height 6
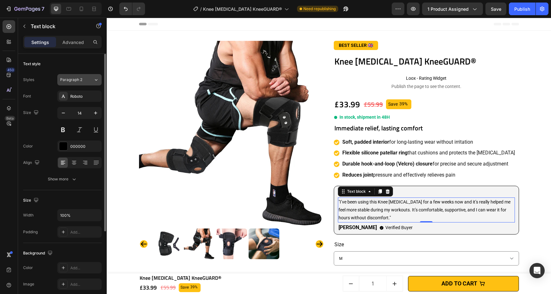
click at [86, 80] on div "Paragraph 2" at bounding box center [76, 80] width 33 height 6
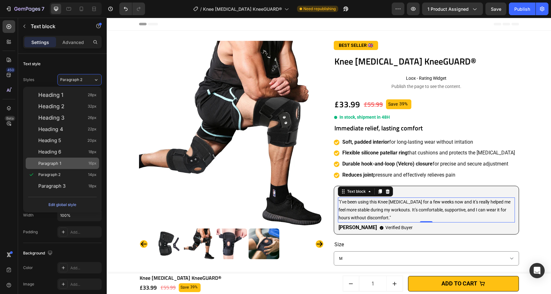
click at [77, 166] on div "Paragraph 1 16px" at bounding box center [67, 163] width 58 height 6
type input "16"
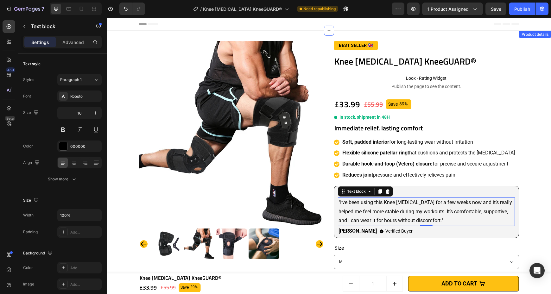
click at [530, 152] on div "Product Images BEST SELLER 🇬🇧 Text block Row Knee Orthotic KneeGUARD® Product T…" at bounding box center [329, 281] width 438 height 480
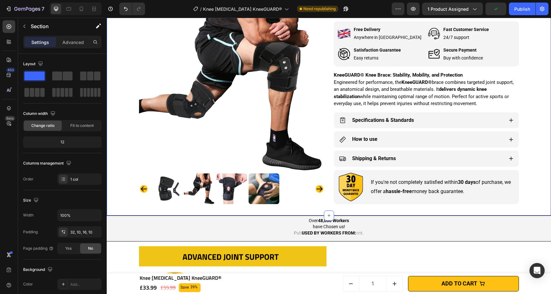
scroll to position [347, 0]
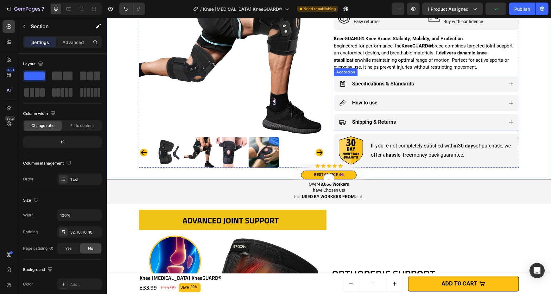
click at [494, 90] on div "Specifications & Standards" at bounding box center [421, 84] width 164 height 11
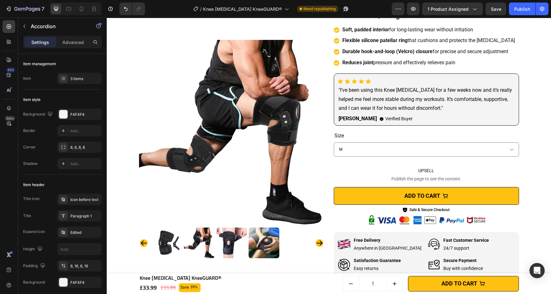
scroll to position [0, 0]
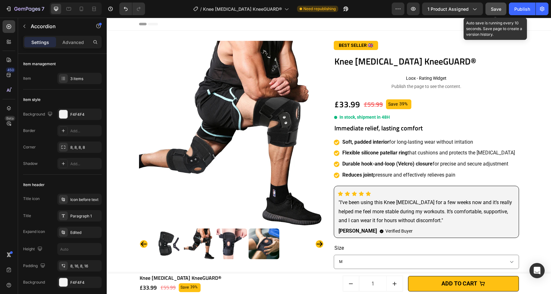
click at [491, 12] on button "Save" at bounding box center [496, 9] width 21 height 13
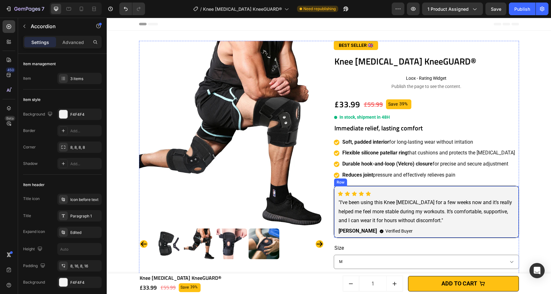
click at [338, 231] on div "[PERSON_NAME]" at bounding box center [358, 231] width 40 height 10
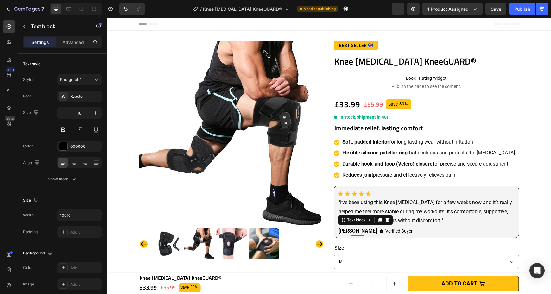
click at [341, 234] on strong "[PERSON_NAME]" at bounding box center [358, 231] width 38 height 6
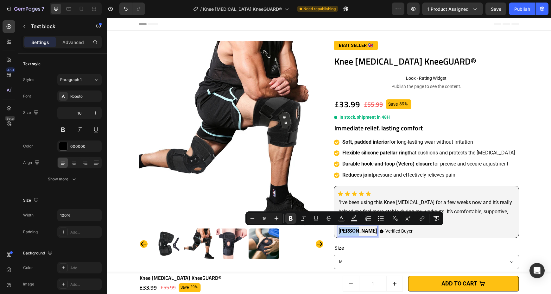
click at [339, 230] on strong "[PERSON_NAME]" at bounding box center [358, 231] width 38 height 6
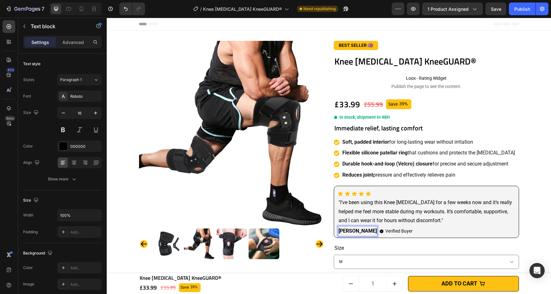
click at [339, 230] on strong "[PERSON_NAME]" at bounding box center [358, 231] width 38 height 6
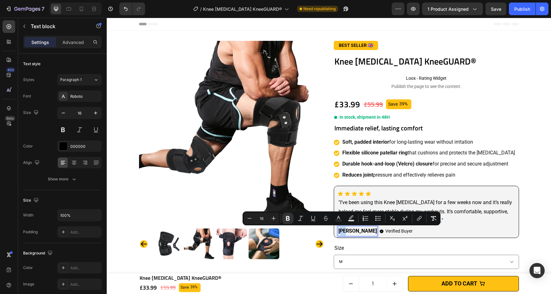
drag, startPoint x: 338, startPoint y: 231, endPoint x: 346, endPoint y: 231, distance: 7.9
click at [346, 231] on strong "[PERSON_NAME]" at bounding box center [358, 231] width 38 height 6
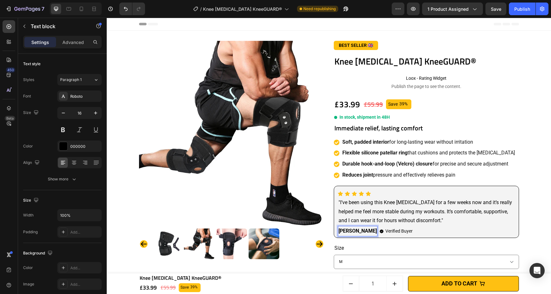
click at [339, 230] on strong "[PERSON_NAME]" at bounding box center [358, 231] width 38 height 6
drag, startPoint x: 336, startPoint y: 232, endPoint x: 348, endPoint y: 232, distance: 11.4
click at [348, 232] on strong "[PERSON_NAME]" at bounding box center [358, 231] width 38 height 6
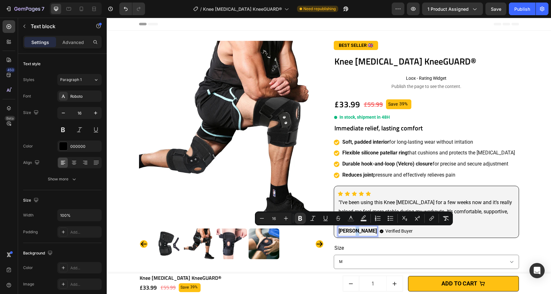
click at [355, 229] on strong "James S." at bounding box center [358, 231] width 38 height 6
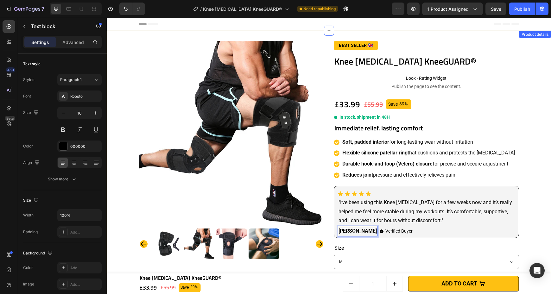
click at [524, 157] on div "Product Images BEST SELLER 🇬🇧 Text block Row Knee Orthotic KneeGUARD® Product T…" at bounding box center [329, 287] width 438 height 493
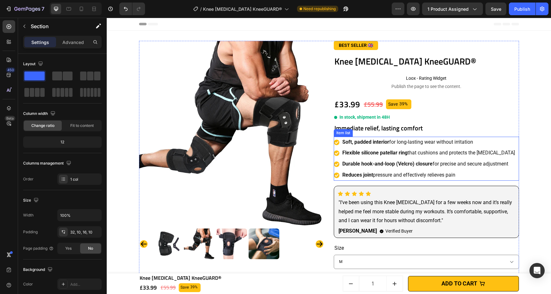
scroll to position [185, 0]
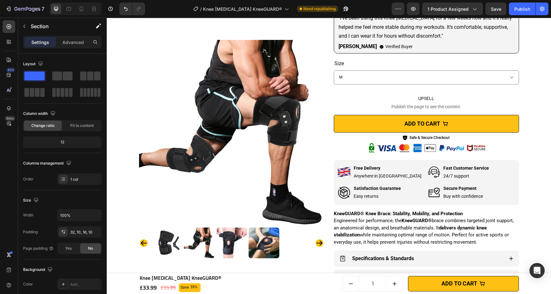
click at [534, 91] on div "Product Images BEST SELLER 🇬🇧 Text block Row Knee Orthotic KneeGUARD® Product T…" at bounding box center [329, 102] width 438 height 493
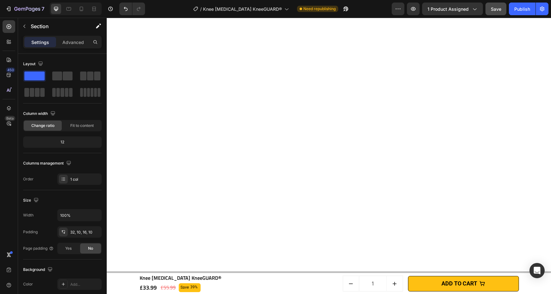
scroll to position [622, 0]
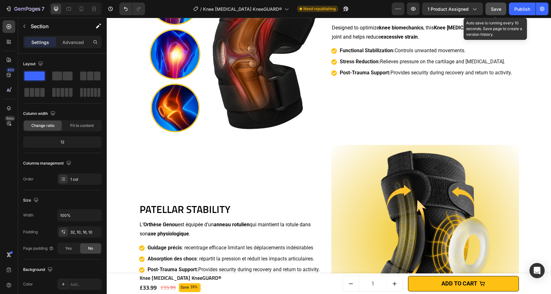
drag, startPoint x: 494, startPoint y: 10, endPoint x: 361, endPoint y: 74, distance: 147.7
click at [494, 10] on span "Save" at bounding box center [496, 8] width 10 height 5
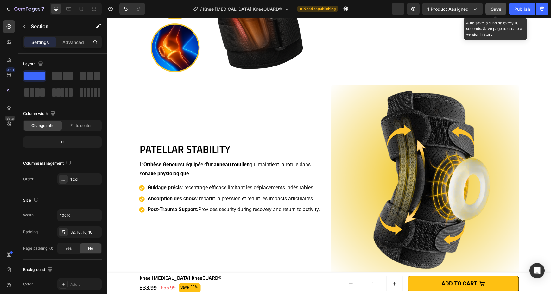
scroll to position [665, 0]
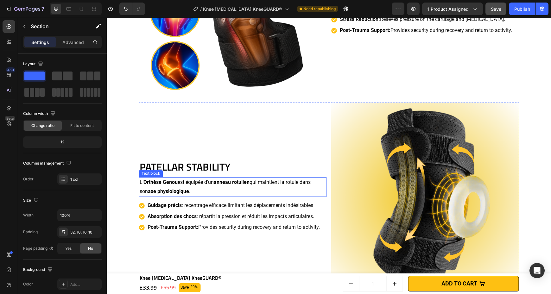
click at [283, 185] on span "qui maintient la rotule dans son" at bounding box center [225, 186] width 171 height 15
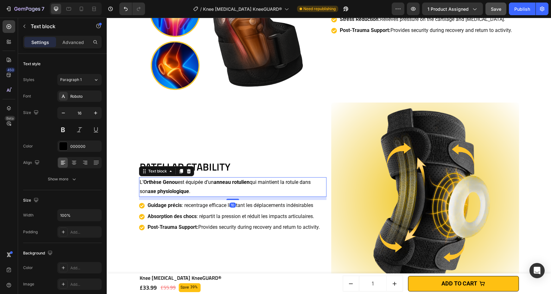
click at [283, 185] on span "qui maintient la rotule dans son" at bounding box center [225, 186] width 171 height 15
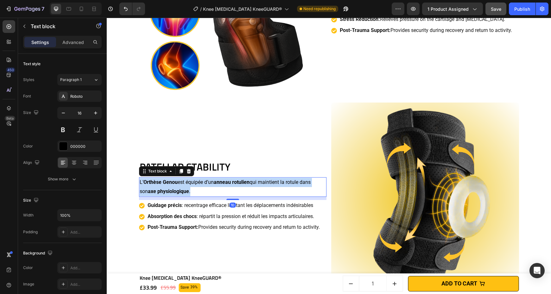
click at [283, 185] on span "qui maintient la rotule dans son" at bounding box center [225, 186] width 171 height 15
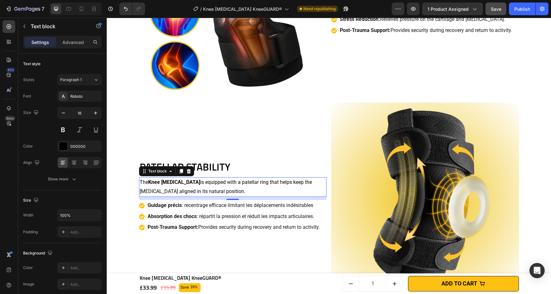
click at [261, 207] on span ": recentrage efficace limitant les déplacements indésirables" at bounding box center [248, 206] width 132 height 6
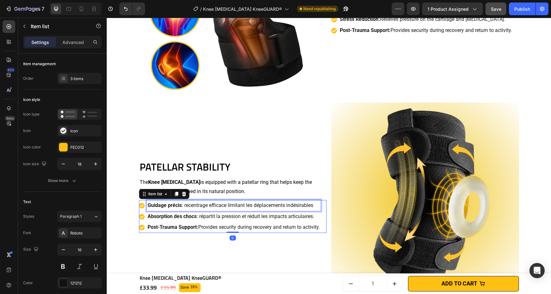
click at [261, 207] on div "Patellar Stability Heading The Knee Orthotic is equipped with a patellar ring t…" at bounding box center [233, 197] width 188 height 188
click at [261, 196] on p "The Knee Orthotic is equipped with a patellar ring that helps keep the kneecap …" at bounding box center [233, 187] width 187 height 18
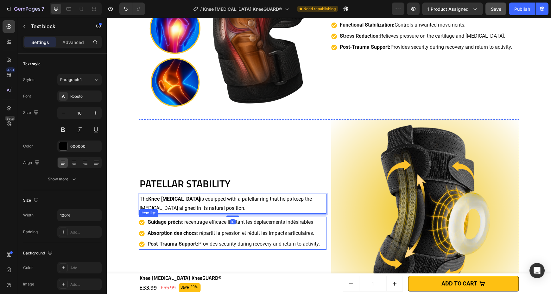
click at [239, 225] on p "Guidage précis : recentrage efficace limitant les déplacements indésirables" at bounding box center [234, 222] width 172 height 9
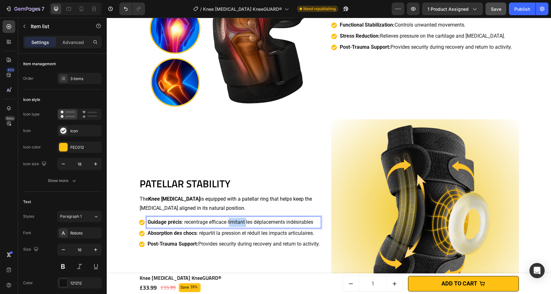
click at [239, 225] on p "Guidage précis : recentrage efficace limitant les déplacements indésirables" at bounding box center [234, 222] width 172 height 9
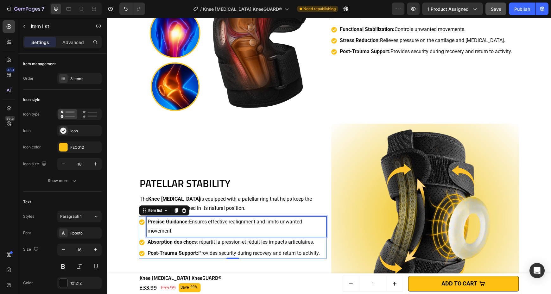
click at [276, 245] on span ": répartit la pression et réduit les impacts articulaires." at bounding box center [256, 242] width 118 height 6
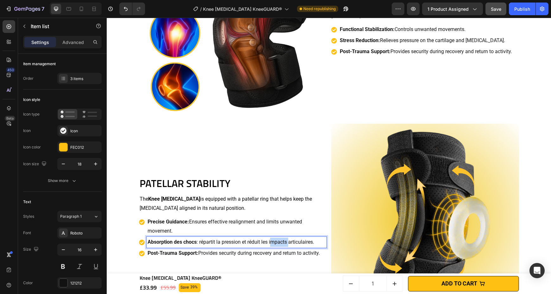
click at [276, 245] on span ": répartit la pression et réduit les impacts articulaires." at bounding box center [256, 242] width 118 height 6
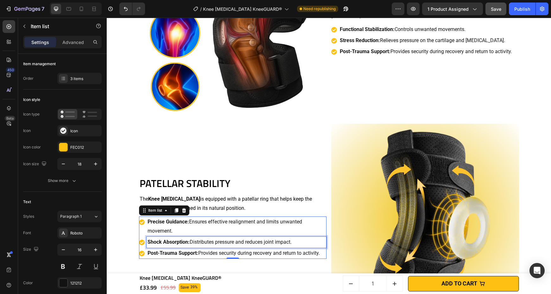
click at [286, 252] on p "Post-Trauma Support: Provides security during recovery and return to activity." at bounding box center [237, 253] width 178 height 9
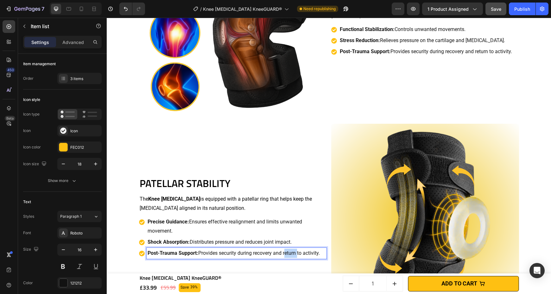
click at [286, 252] on p "Post-Trauma Support: Provides security during recovery and return to activity." at bounding box center [237, 253] width 178 height 9
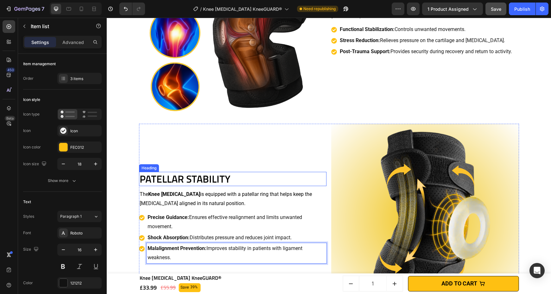
scroll to position [639, 0]
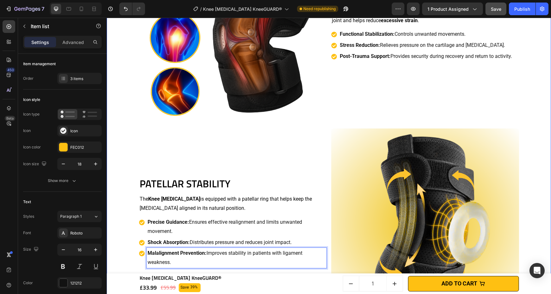
click at [128, 196] on div "Orthopedic Support Heading Designed to optimize knee biomechanics , this Knee O…" at bounding box center [329, 223] width 438 height 592
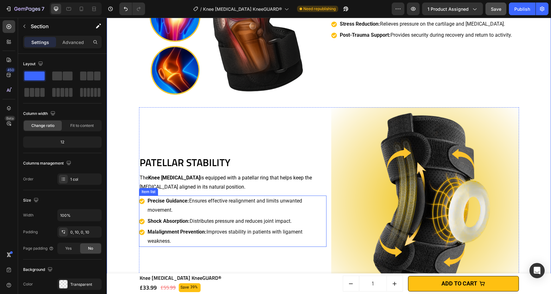
scroll to position [680, 0]
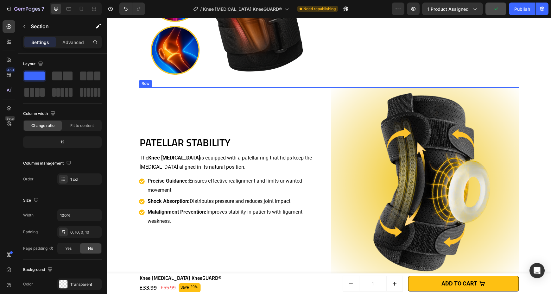
click at [190, 166] on p "The Knee Orthotic is equipped with a patellar ring that helps keep the kneecap …" at bounding box center [233, 163] width 187 height 18
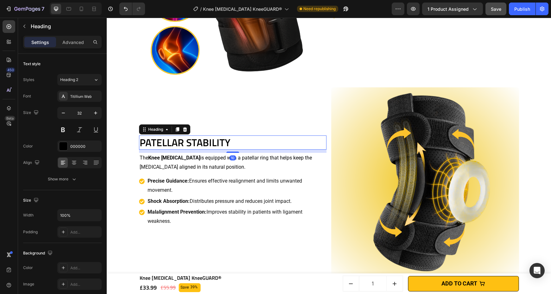
click at [241, 146] on h2 "Patellar Stability" at bounding box center [233, 143] width 188 height 15
click at [234, 158] on p "The Knee Orthotic is equipped with a patellar ring that helps keep the kneecap …" at bounding box center [233, 163] width 187 height 18
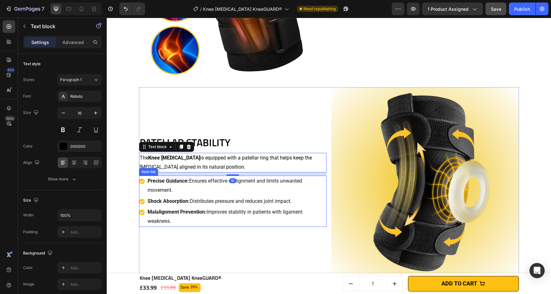
click at [201, 190] on p "Precise Guidance: Ensures effective realignment and limits unwanted movement." at bounding box center [237, 186] width 178 height 18
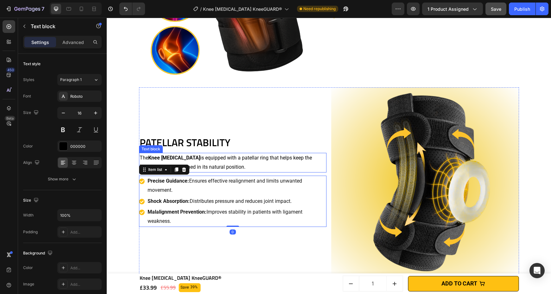
click at [203, 163] on p "The Knee Orthotic is equipped with a patellar ring that helps keep the kneecap …" at bounding box center [233, 163] width 187 height 18
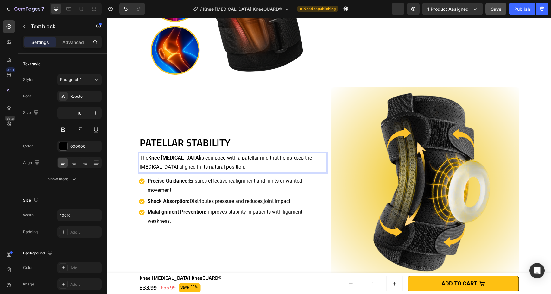
click at [222, 159] on p "The Knee Orthotic is equipped with a patellar ring that helps keep the kneecap …" at bounding box center [233, 163] width 187 height 18
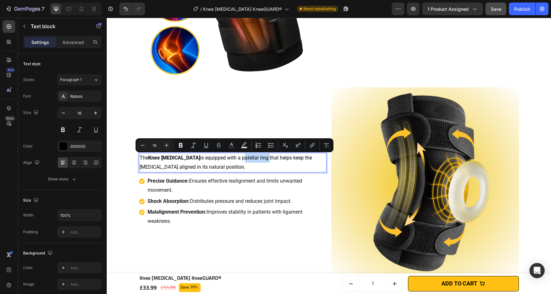
drag, startPoint x: 222, startPoint y: 158, endPoint x: 248, endPoint y: 159, distance: 26.0
click at [248, 159] on p "The Knee Orthotic is equipped with a patellar ring that helps keep the kneecap …" at bounding box center [233, 163] width 187 height 18
click at [183, 148] on icon "Editor contextual toolbar" at bounding box center [181, 145] width 6 height 6
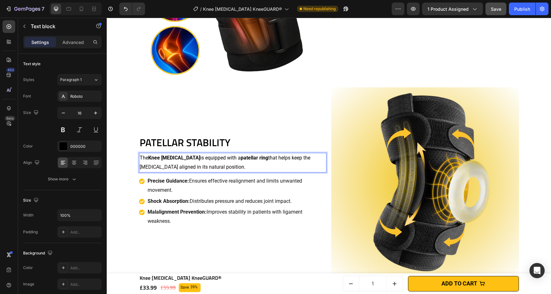
click at [207, 166] on p "The Knee Orthotic is equipped with a patellar ring that helps keep the kneecap …" at bounding box center [233, 163] width 187 height 18
click at [285, 158] on p "The Knee Orthotic is equipped with a patellar ring that helps keep the kneecap …" at bounding box center [233, 163] width 187 height 18
drag, startPoint x: 286, startPoint y: 157, endPoint x: 321, endPoint y: 159, distance: 34.3
click at [321, 159] on p "The Knee Orthotic is equipped with a patellar ring that helps keep the kneecap …" at bounding box center [233, 163] width 187 height 18
drag, startPoint x: 286, startPoint y: 159, endPoint x: 153, endPoint y: 168, distance: 132.8
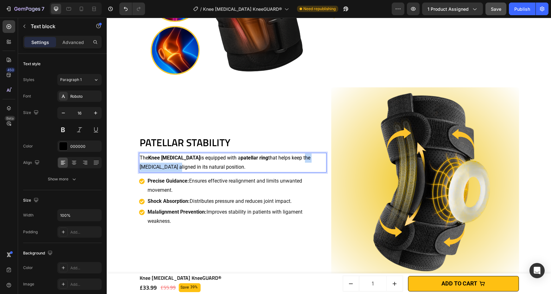
click at [153, 168] on p "The Knee Orthotic is equipped with a patellar ring that helps keep the kneecap …" at bounding box center [233, 163] width 187 height 18
drag, startPoint x: 164, startPoint y: 166, endPoint x: 166, endPoint y: 170, distance: 5.1
click at [164, 166] on p "The Knee Orthotic is equipped with a patellar ring that helps keep the kneecap …" at bounding box center [233, 163] width 187 height 18
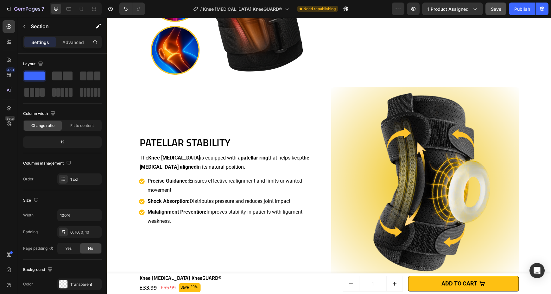
click at [130, 182] on div "Orthopedic Support Heading Designed to optimize knee biomechanics , this Knee O…" at bounding box center [329, 182] width 438 height 592
click at [170, 168] on p "The Knee Orthotic is equipped with a patellar ring that helps keep the kneecap …" at bounding box center [233, 163] width 187 height 18
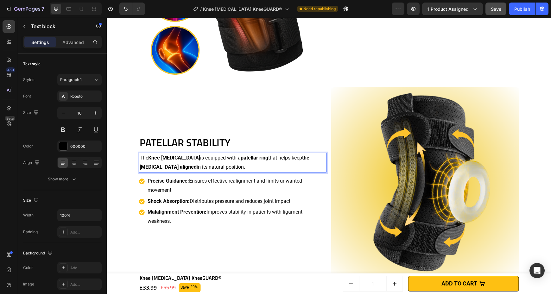
click at [167, 167] on p "The Knee Orthotic is equipped with a patellar ring that helps keep the kneecap …" at bounding box center [233, 163] width 187 height 18
drag, startPoint x: 168, startPoint y: 167, endPoint x: 201, endPoint y: 167, distance: 33.6
click at [201, 167] on p "The Knee Orthotic is equipped with a patellar ring that helps keep the kneecap …" at bounding box center [233, 163] width 187 height 18
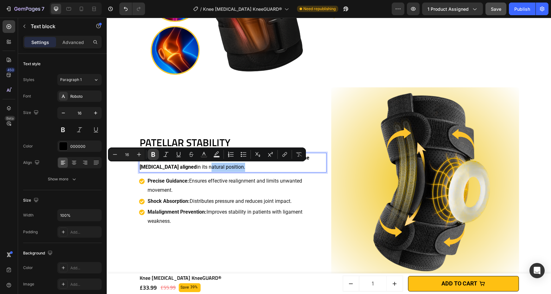
click at [153, 156] on icon "Editor contextual toolbar" at bounding box center [153, 154] width 6 height 6
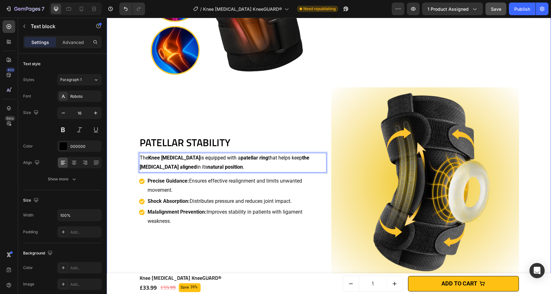
click at [131, 184] on div "Orthopedic Support Heading Designed to optimize knee biomechanics , this Knee O…" at bounding box center [329, 182] width 438 height 592
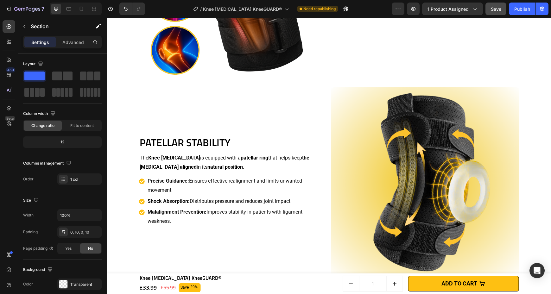
drag, startPoint x: 129, startPoint y: 205, endPoint x: 150, endPoint y: 203, distance: 21.6
click at [129, 205] on div "Orthopedic Support Heading Designed to optimize knee biomechanics , this Knee O…" at bounding box center [329, 182] width 438 height 592
click at [203, 190] on p "Precise Guidance: Ensures effective realignment and limits unwanted movement." at bounding box center [237, 186] width 178 height 18
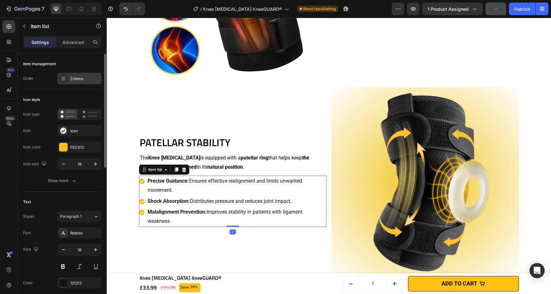
click at [70, 77] on div "3 items" at bounding box center [79, 78] width 44 height 11
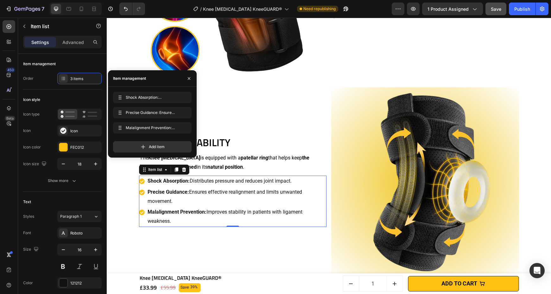
drag, startPoint x: 123, startPoint y: 108, endPoint x: 123, endPoint y: 91, distance: 17.4
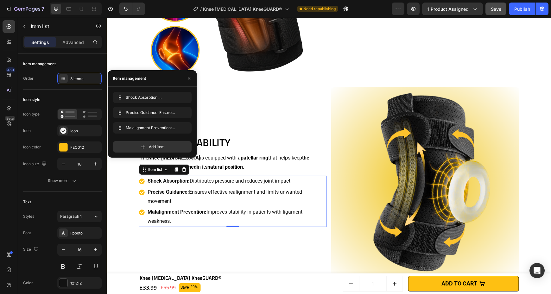
click at [115, 199] on div "Orthopedic Support Heading Designed to optimize knee biomechanics , this Knee O…" at bounding box center [329, 182] width 438 height 592
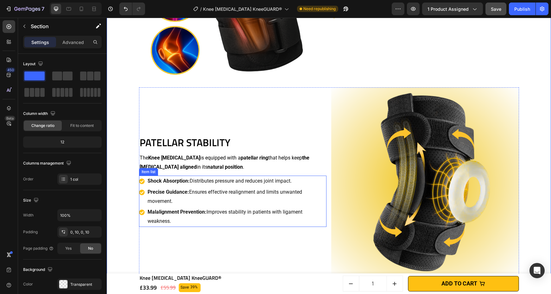
click at [275, 204] on p "Precise Guidance: Ensures effective realignment and limits unwanted movement." at bounding box center [237, 197] width 178 height 18
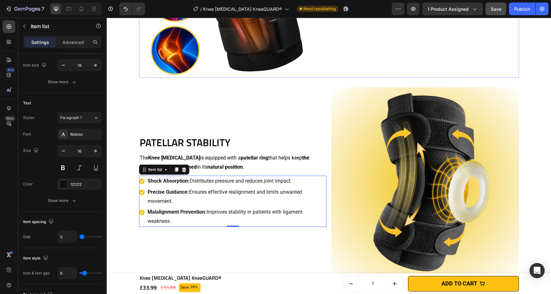
scroll to position [479, 0]
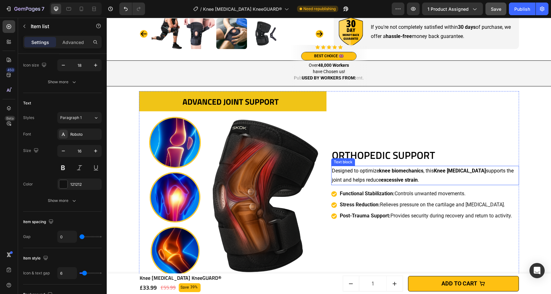
click at [459, 174] on strong "Knee [MEDICAL_DATA]" at bounding box center [460, 171] width 52 height 6
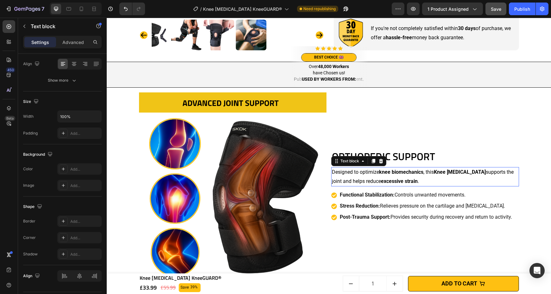
scroll to position [0, 0]
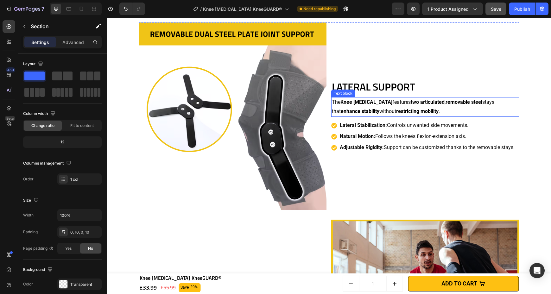
scroll to position [1475, 0]
click at [448, 105] on strong "removable steel" at bounding box center [464, 102] width 37 height 6
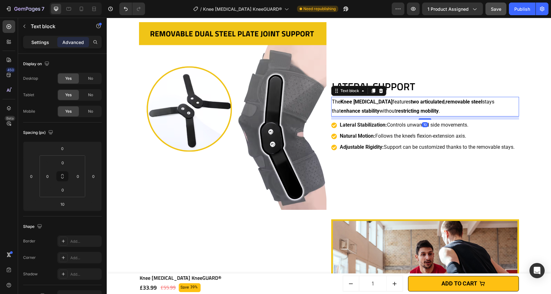
click at [29, 44] on div "Settings" at bounding box center [40, 42] width 32 height 10
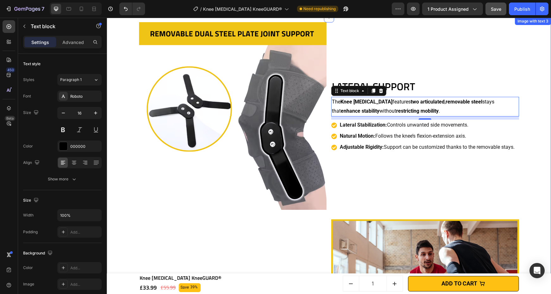
click at [536, 107] on div "Lateral Support Heading The Knee Orthotic features two articulated , removable …" at bounding box center [329, 214] width 438 height 395
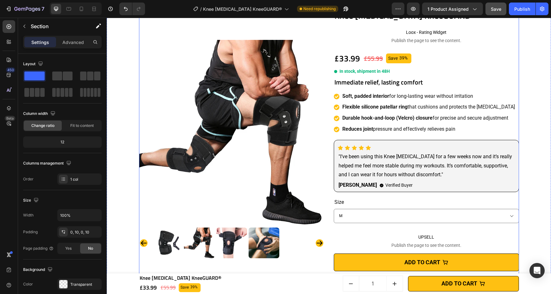
scroll to position [0, 0]
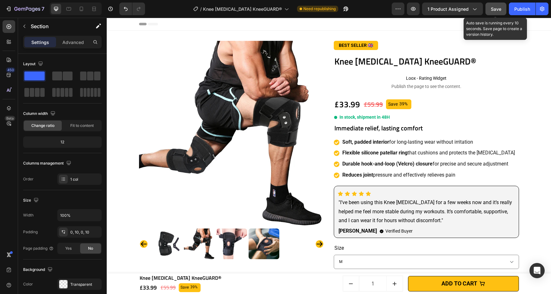
click at [501, 12] on div "Save" at bounding box center [496, 9] width 10 height 7
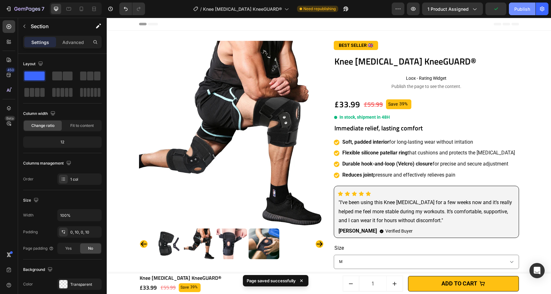
click at [522, 9] on div "Publish" at bounding box center [523, 9] width 16 height 7
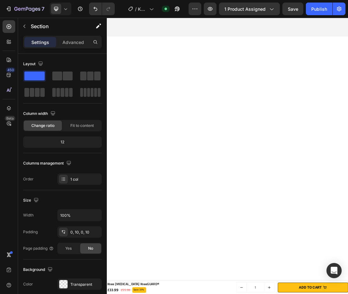
scroll to position [660, 0]
